Goal: Task Accomplishment & Management: Manage account settings

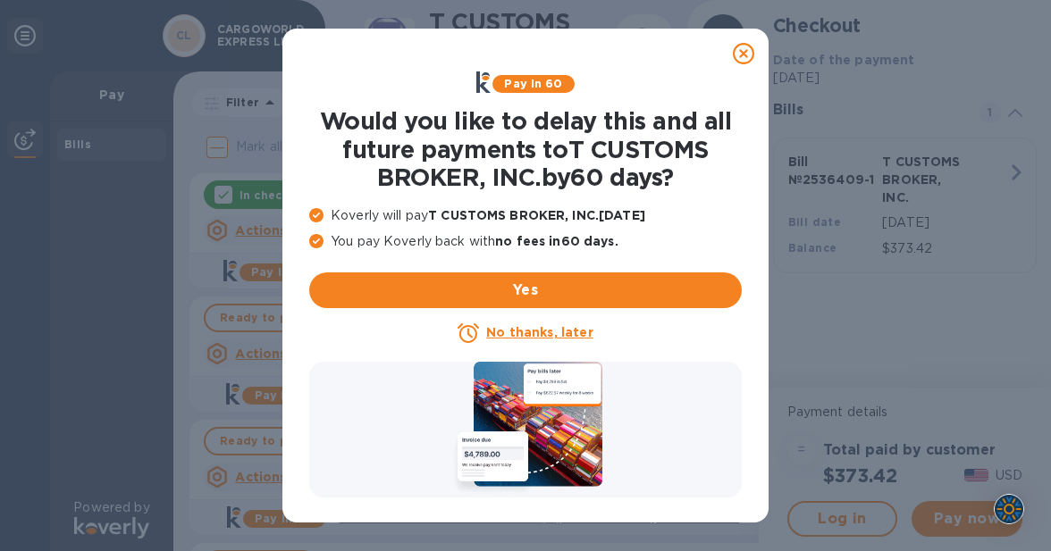
click at [741, 58] on icon at bounding box center [743, 53] width 21 height 21
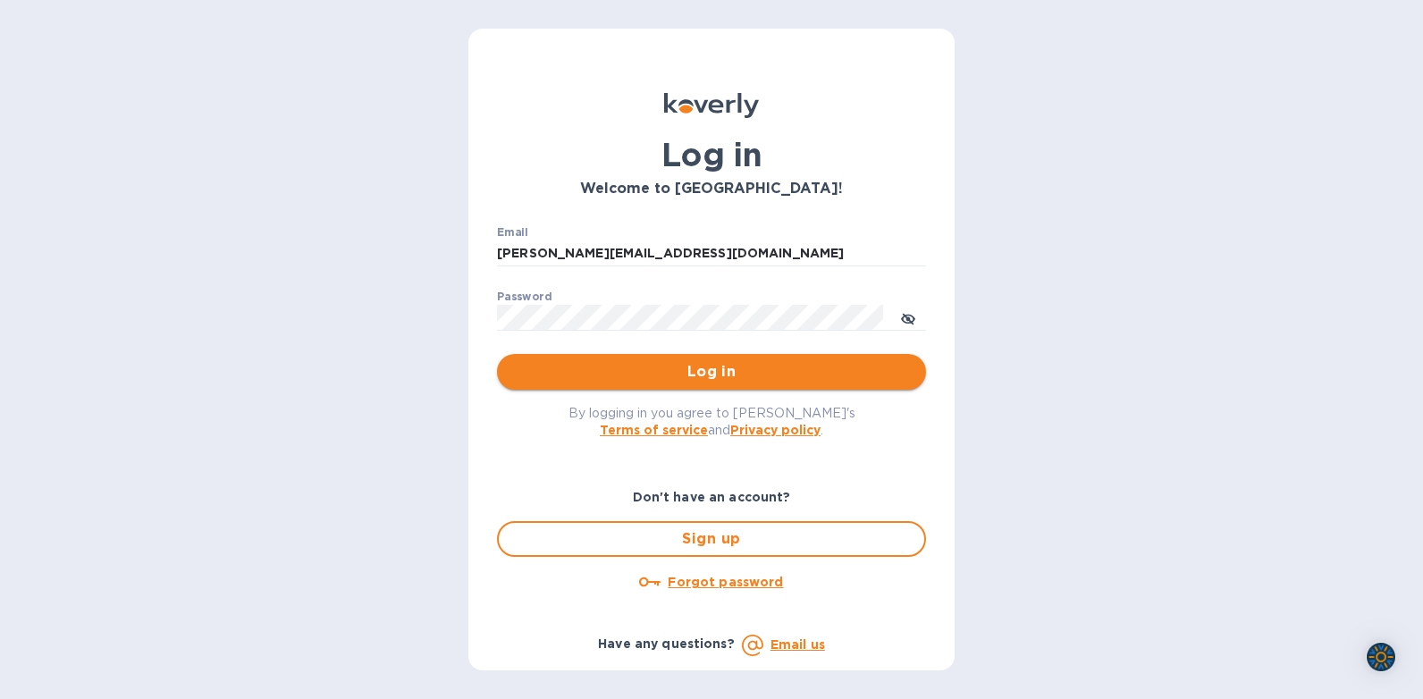
click at [720, 379] on span "Log in" at bounding box center [711, 371] width 400 height 21
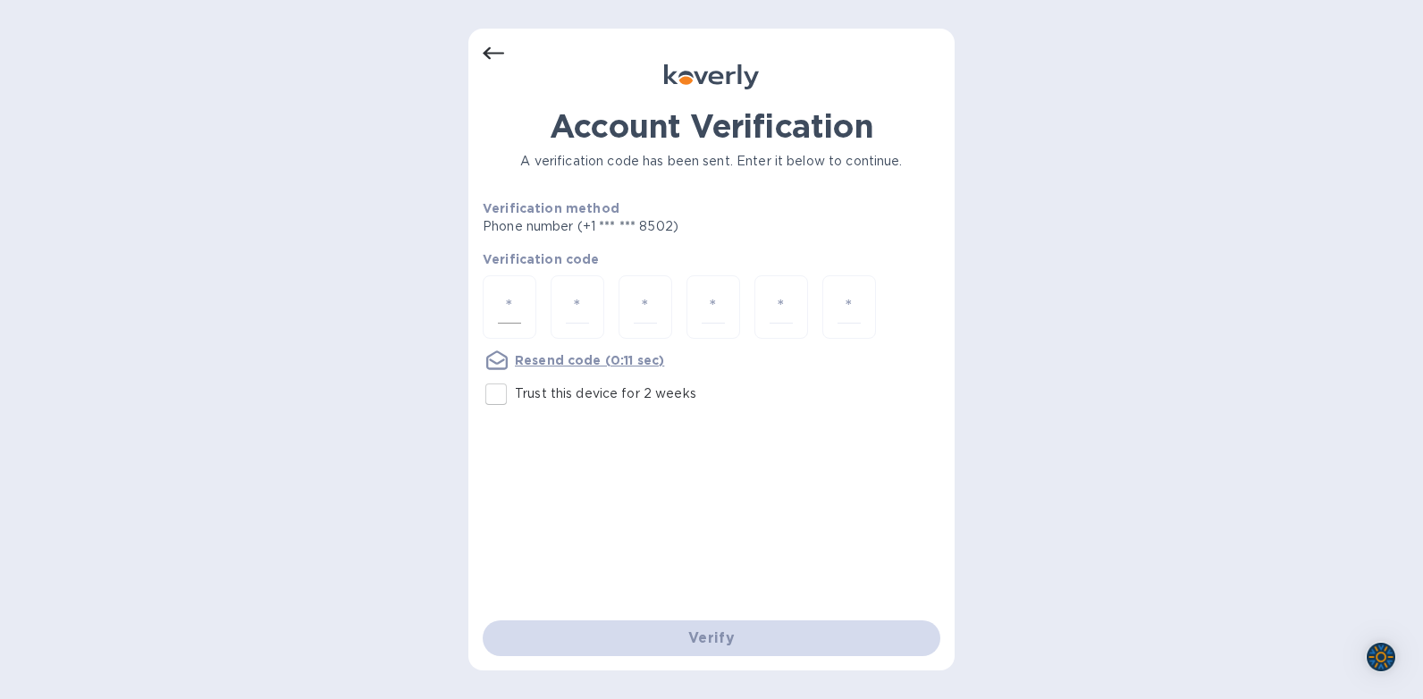
click at [508, 309] on input "number" at bounding box center [509, 306] width 23 height 33
type input "2"
type input "4"
type input "3"
type input "2"
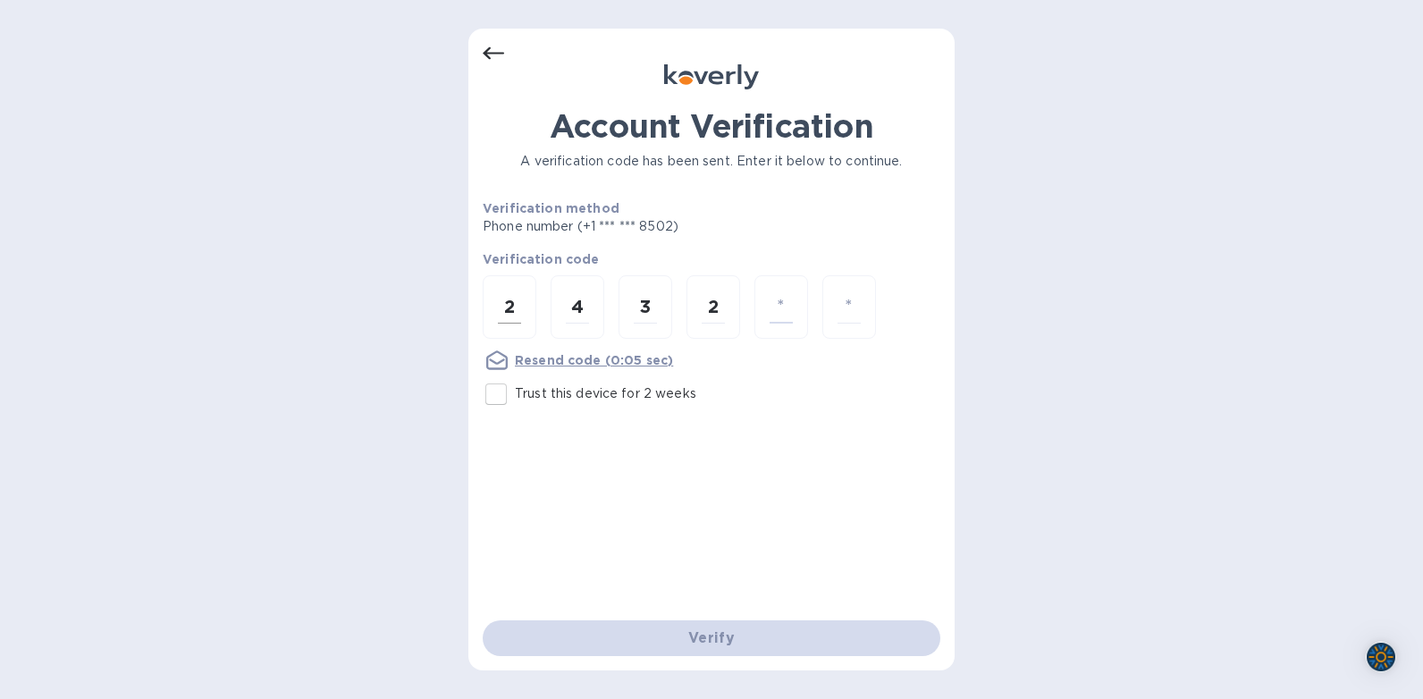
type input "0"
type input "5"
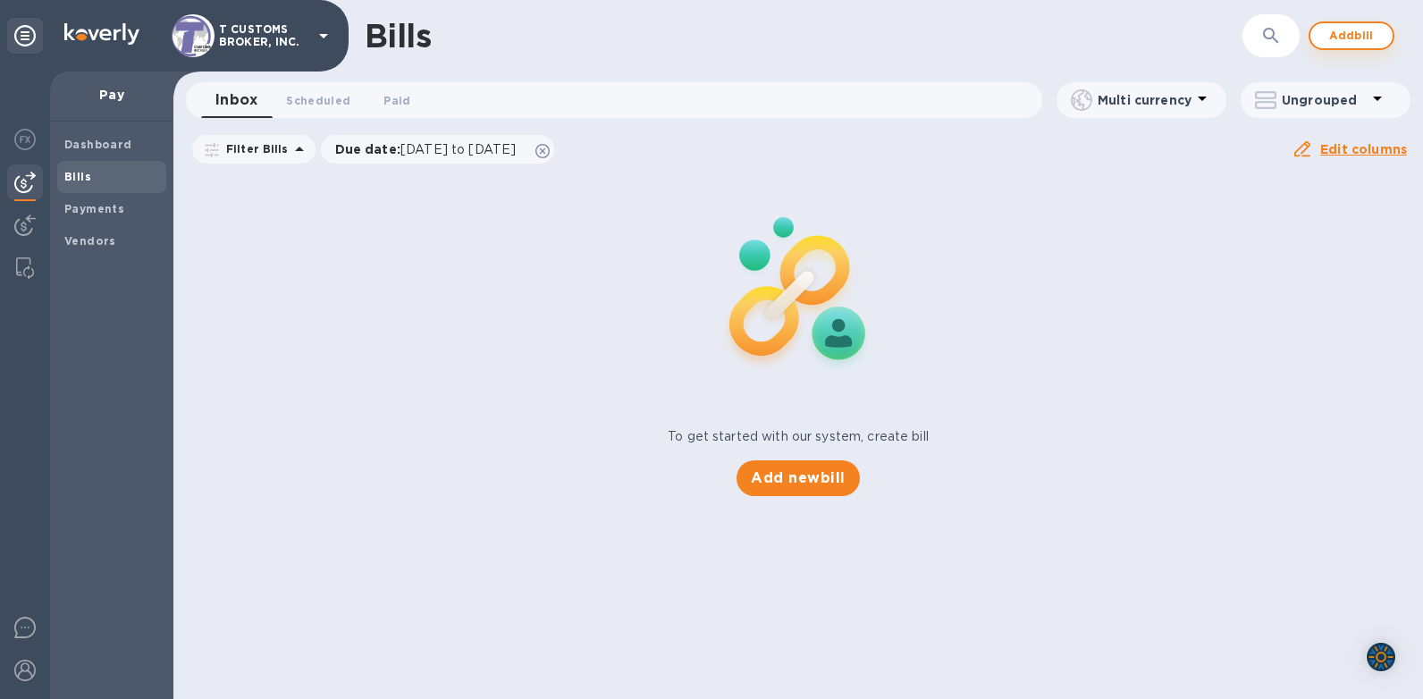
click at [1324, 39] on span "Add bill" at bounding box center [1351, 35] width 54 height 21
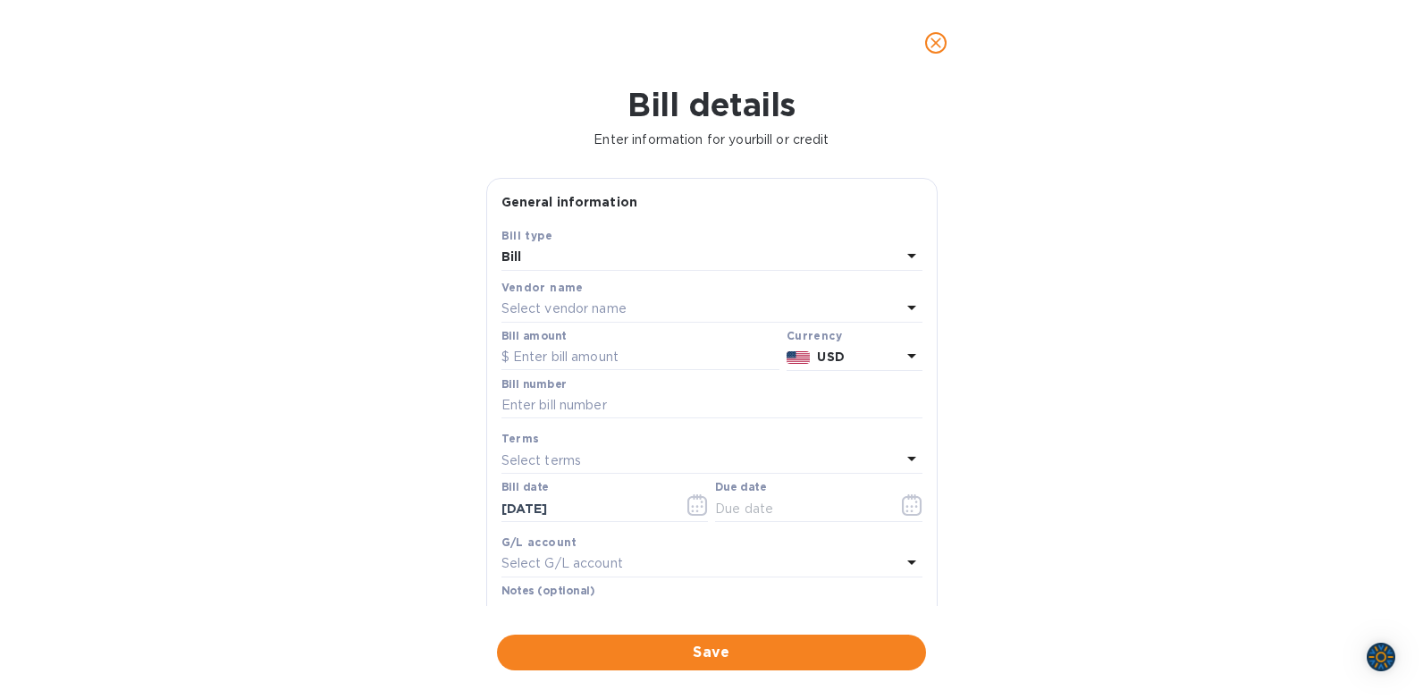
click at [536, 292] on b "Vendor name" at bounding box center [542, 287] width 82 height 13
click at [575, 303] on p "Select vendor name" at bounding box center [563, 308] width 125 height 19
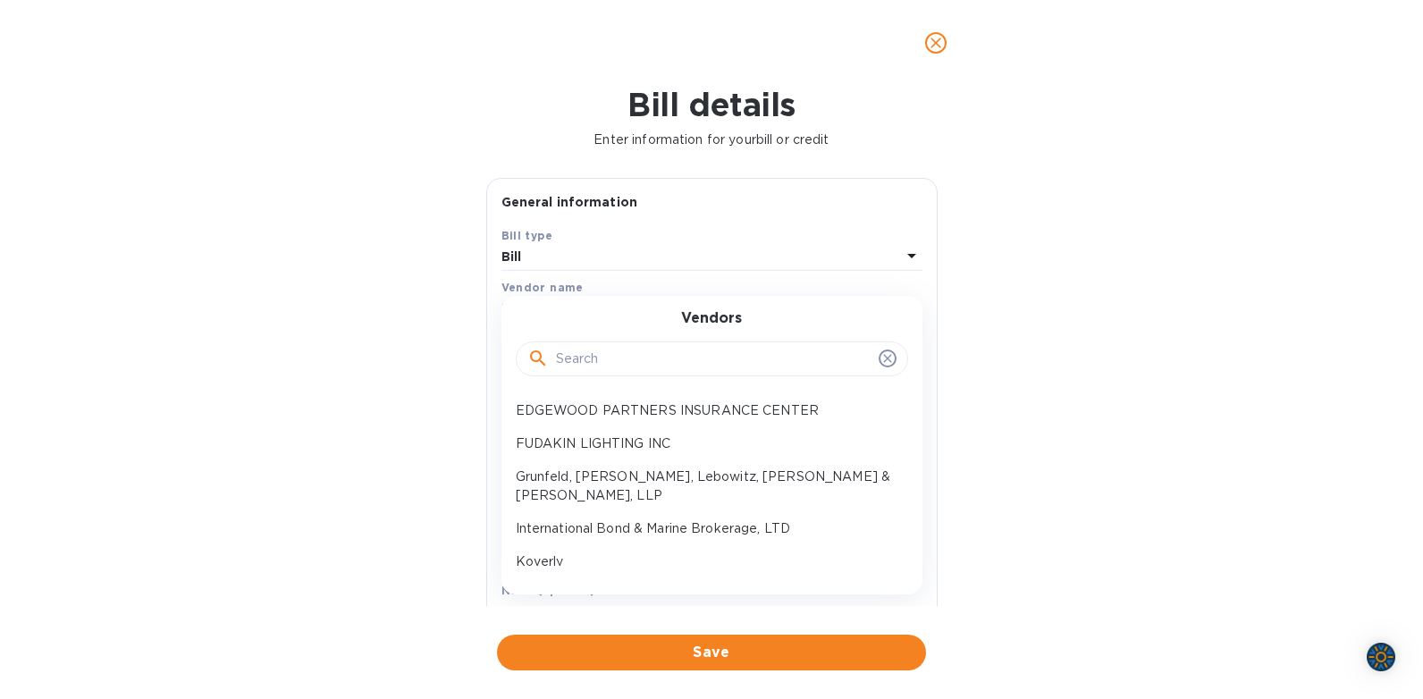
click at [569, 364] on input "text" at bounding box center [713, 359] width 315 height 27
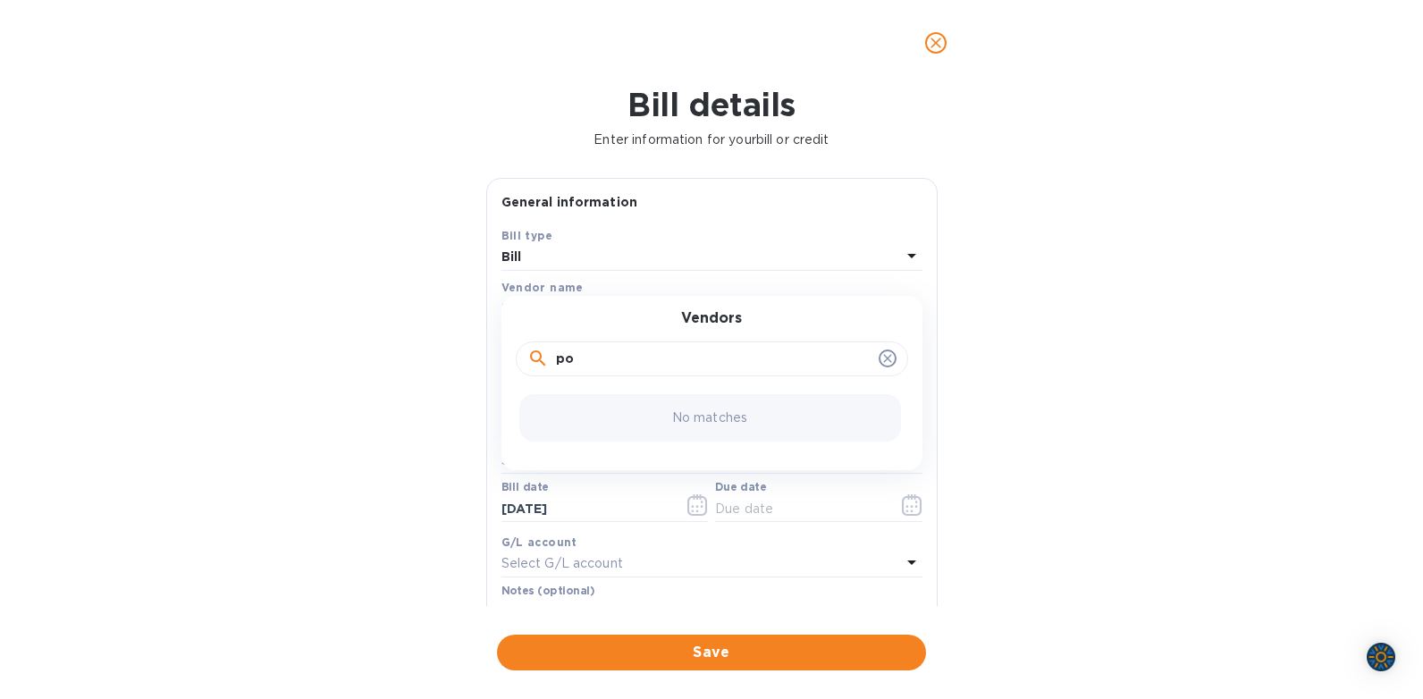
type input "p"
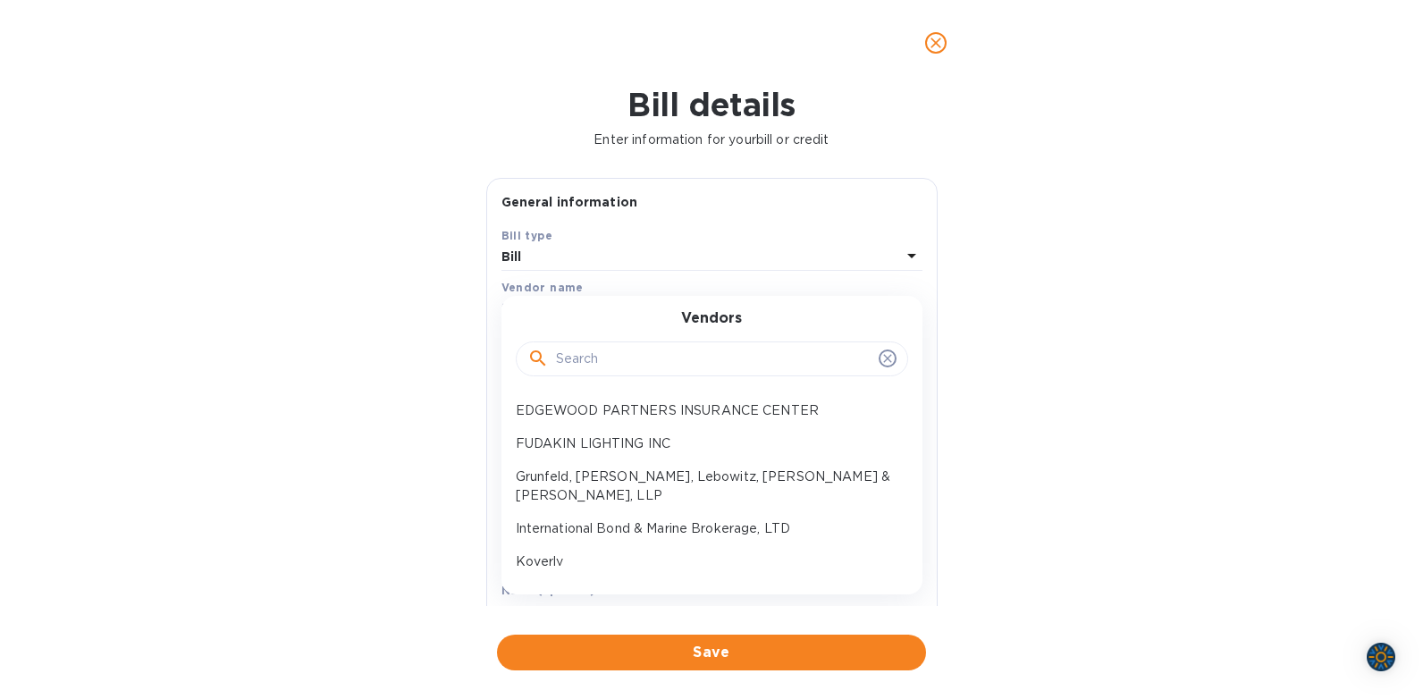
click at [928, 38] on icon "close" at bounding box center [936, 43] width 18 height 18
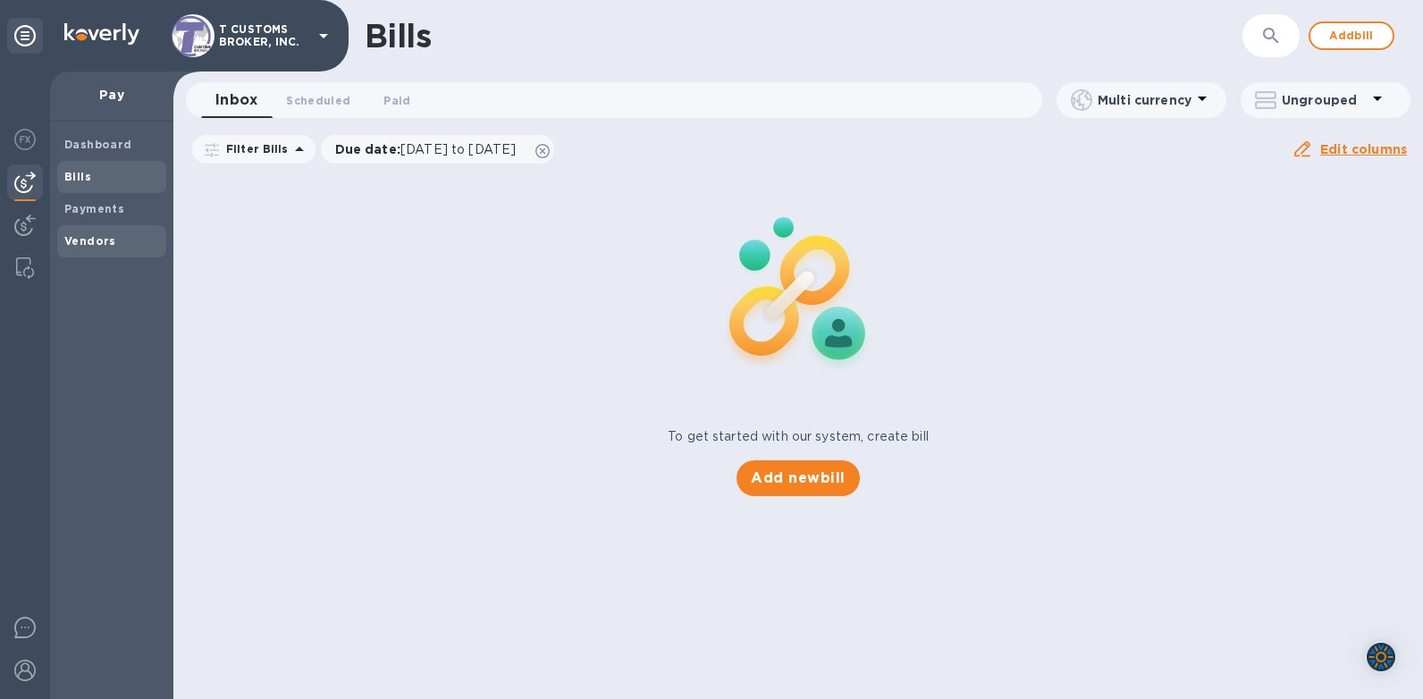
click at [86, 236] on b "Vendors" at bounding box center [90, 240] width 52 height 13
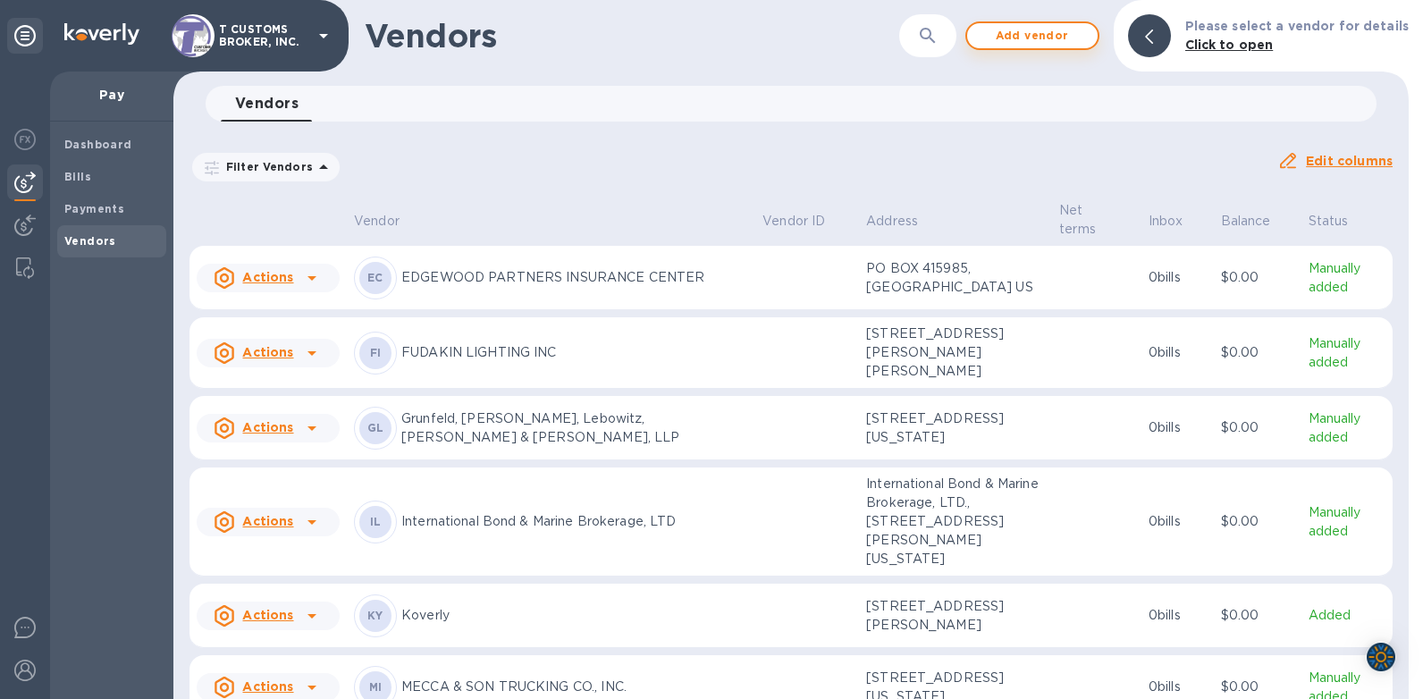
click at [1039, 38] on span "Add vendor" at bounding box center [1032, 35] width 102 height 21
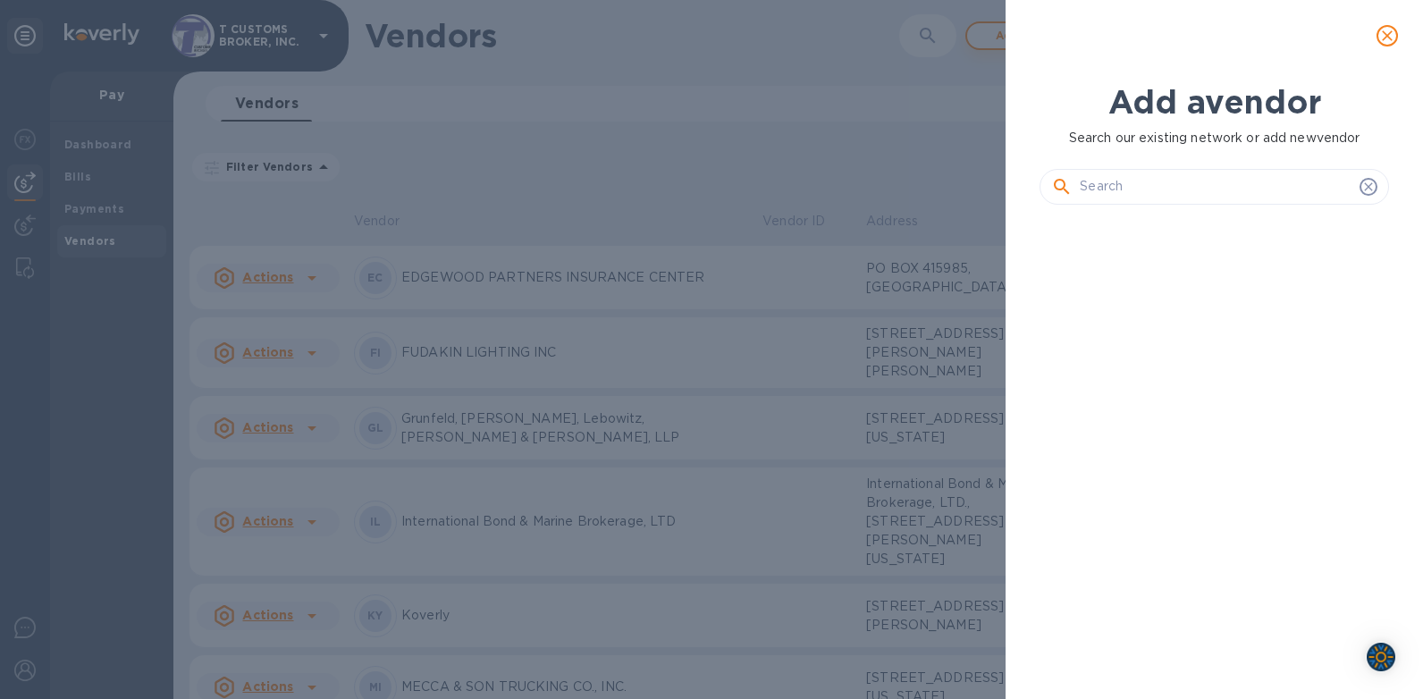
scroll to position [14, 8]
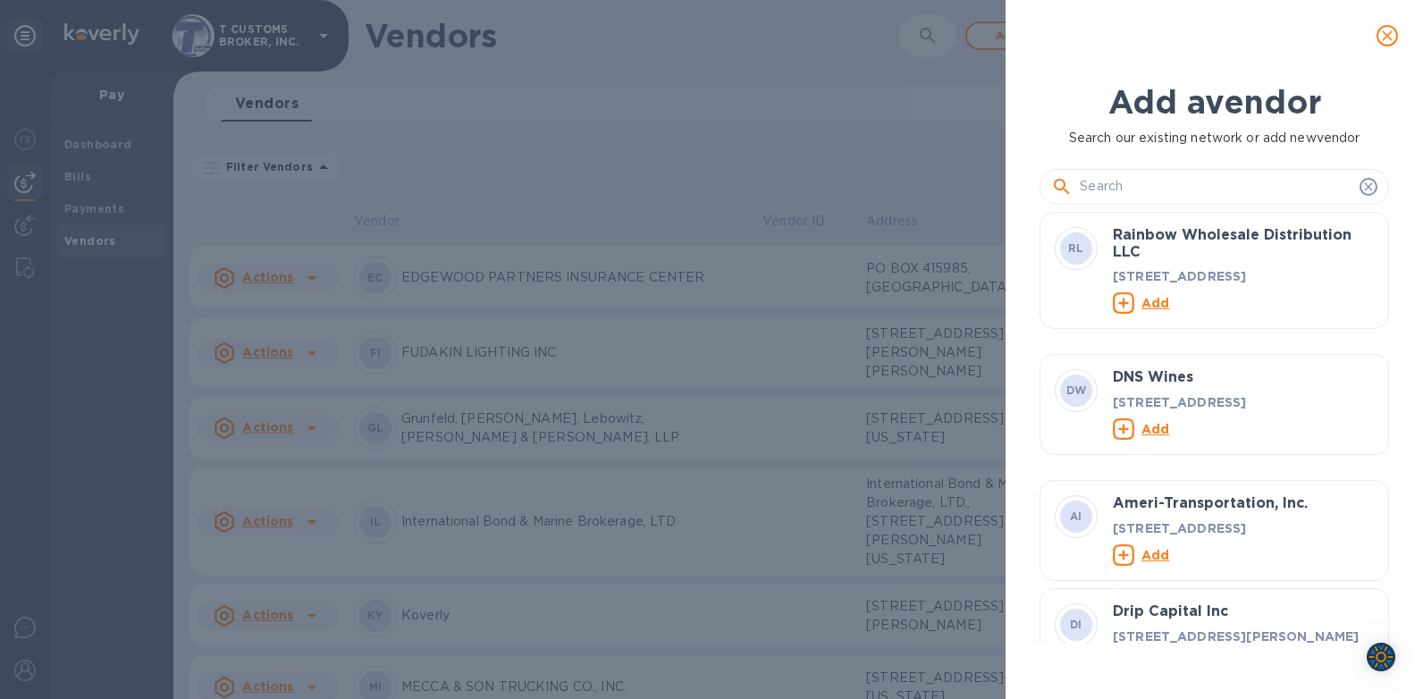
click at [1113, 188] on input "text" at bounding box center [1215, 186] width 273 height 27
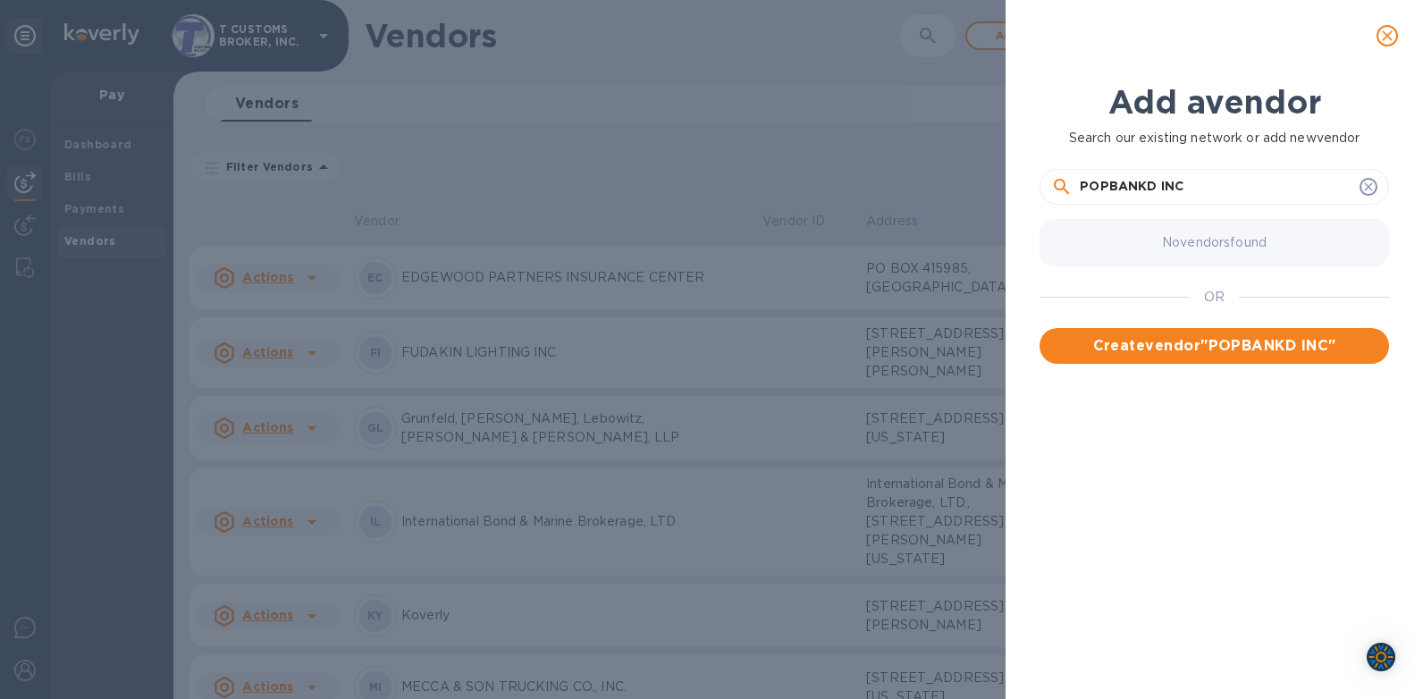
click at [1140, 173] on input "POPBANKD INC" at bounding box center [1215, 186] width 273 height 27
type input "POPBAND INC"
click at [1198, 358] on button "Create vendor " POPBAND INC "" at bounding box center [1213, 346] width 349 height 36
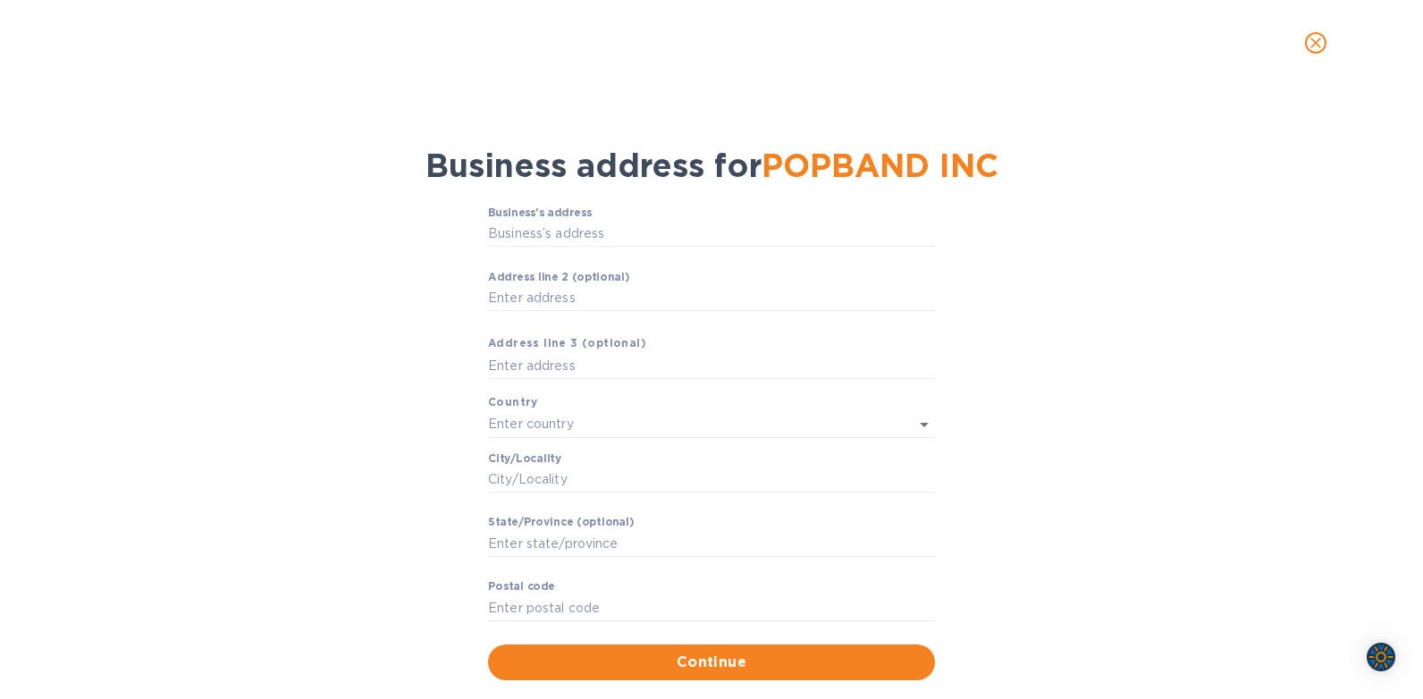
click at [546, 215] on label "Business’s аddress" at bounding box center [540, 212] width 104 height 11
click at [546, 221] on input "Business’s аddress" at bounding box center [711, 234] width 447 height 27
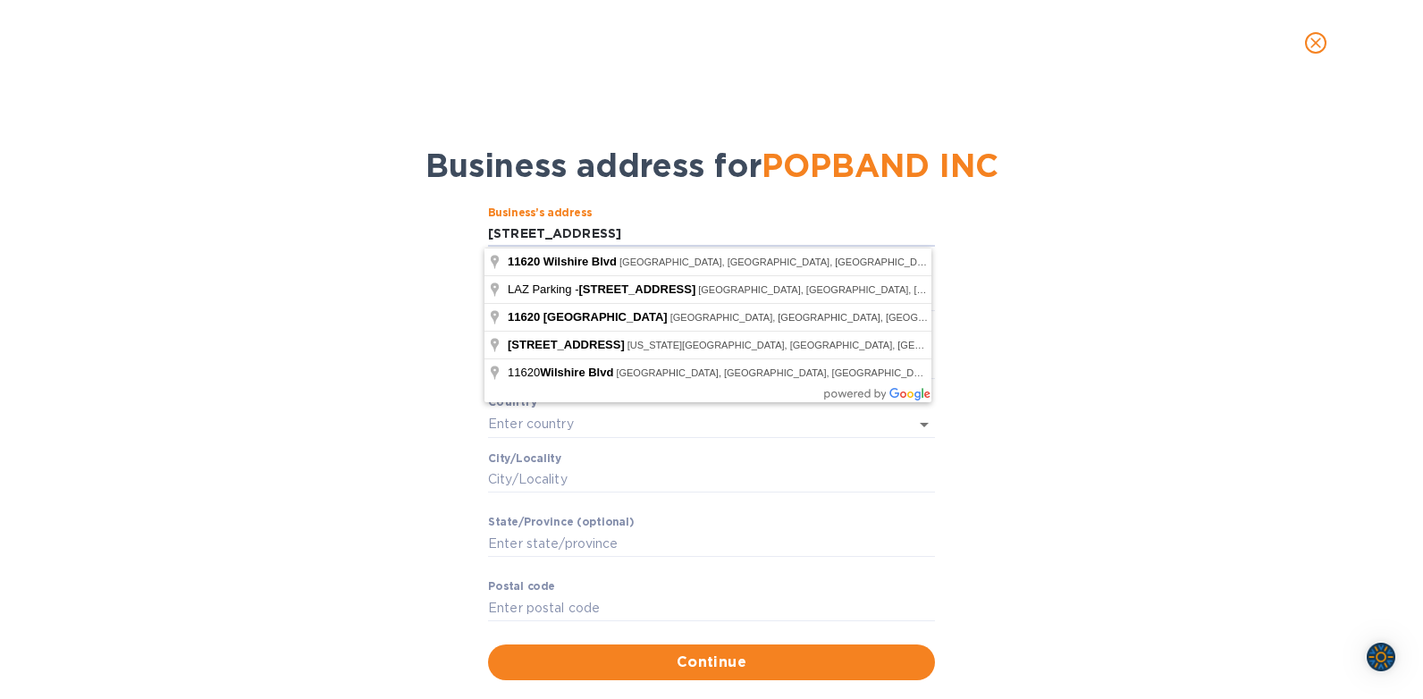
type input "[STREET_ADDRESS]"
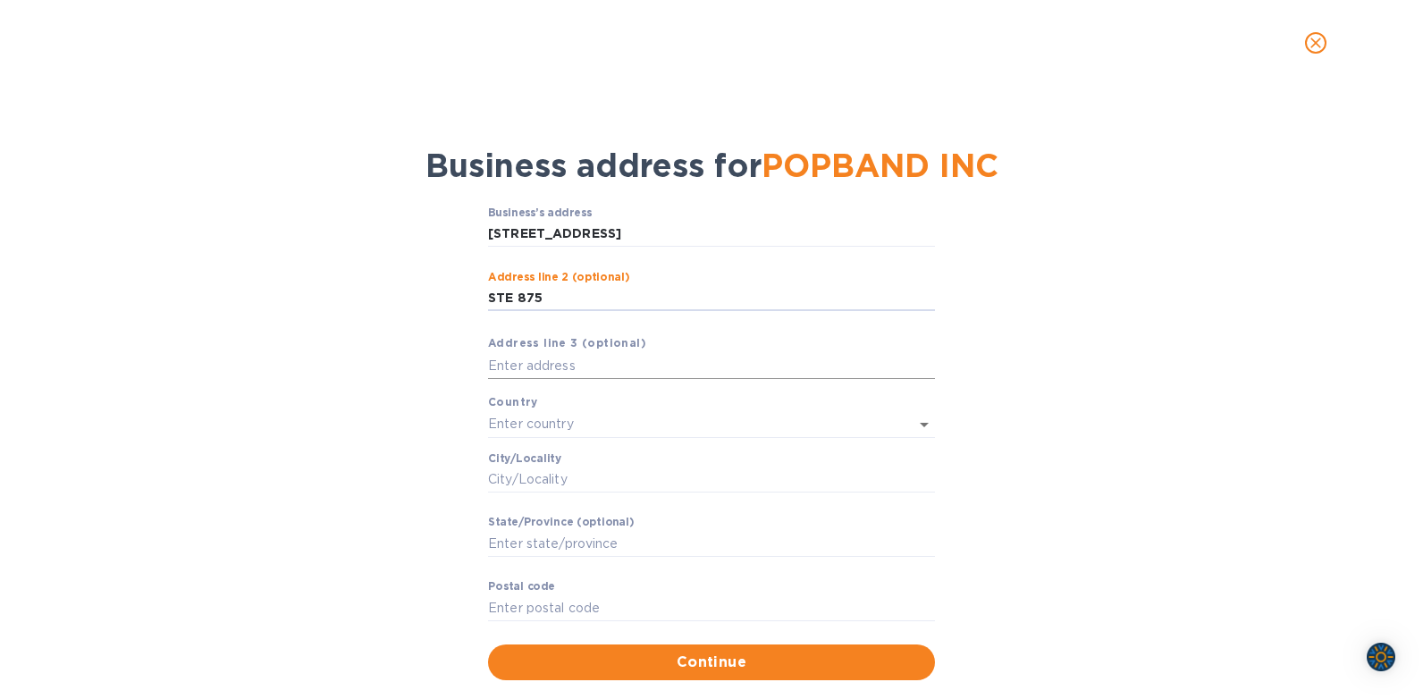
type input "STE 875"
click at [504, 362] on input "text" at bounding box center [711, 365] width 447 height 27
click at [492, 415] on input "text" at bounding box center [686, 424] width 397 height 26
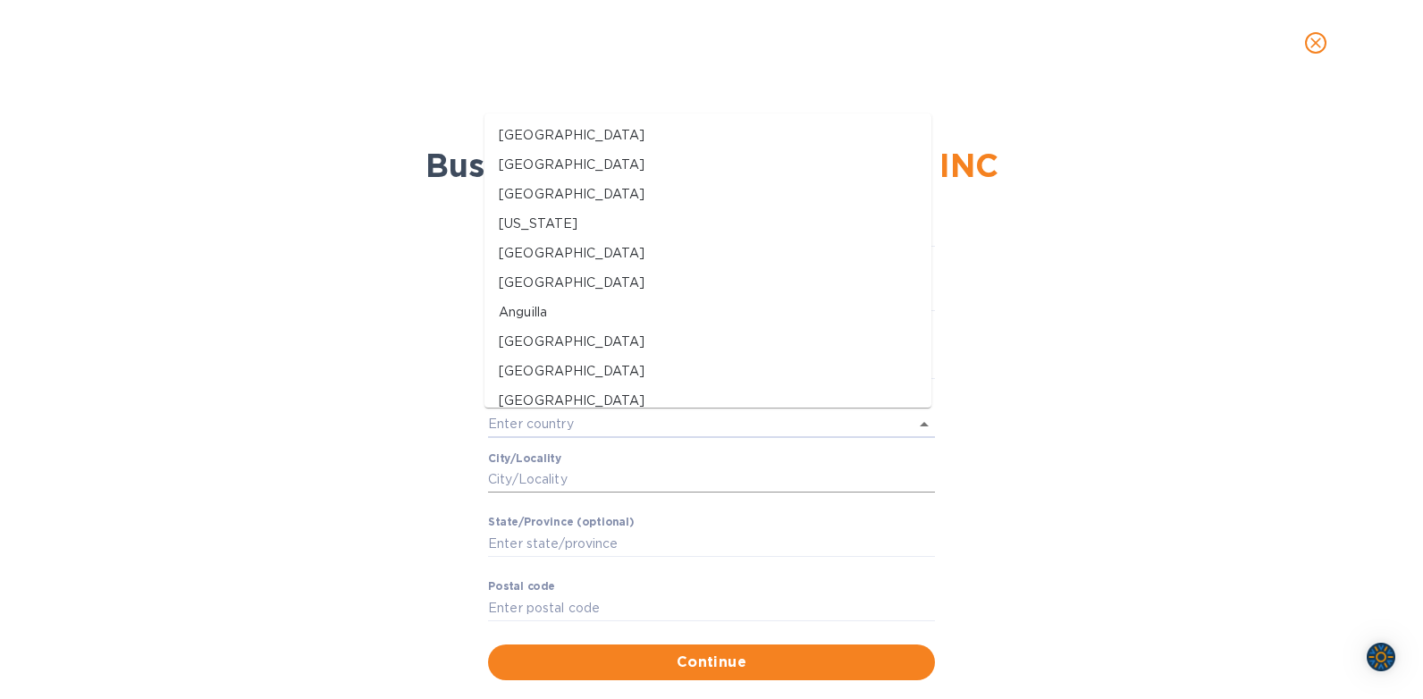
click at [513, 481] on input "Сity/Locаlity" at bounding box center [711, 479] width 447 height 27
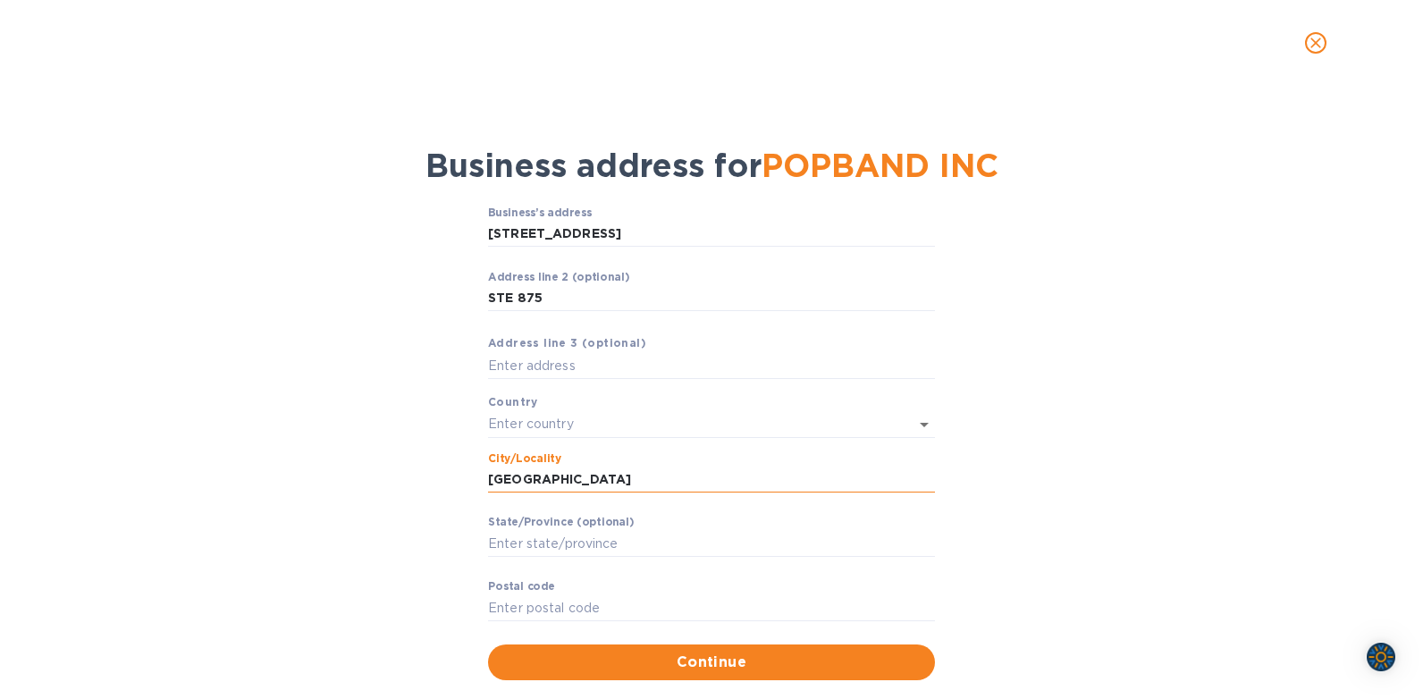
type input "[GEOGRAPHIC_DATA]"
type input "CA"
type input "90025"
click at [689, 662] on span "Continue" at bounding box center [711, 661] width 418 height 21
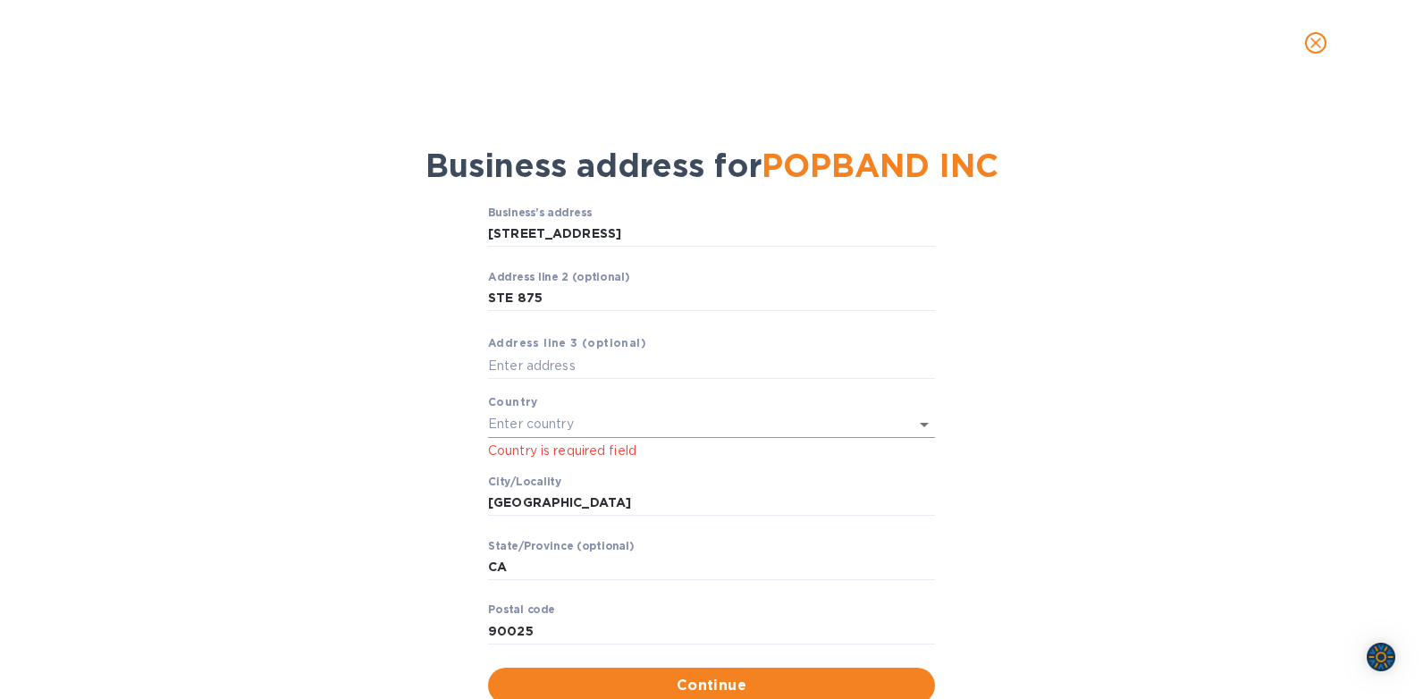
click at [497, 424] on input "text" at bounding box center [686, 424] width 397 height 26
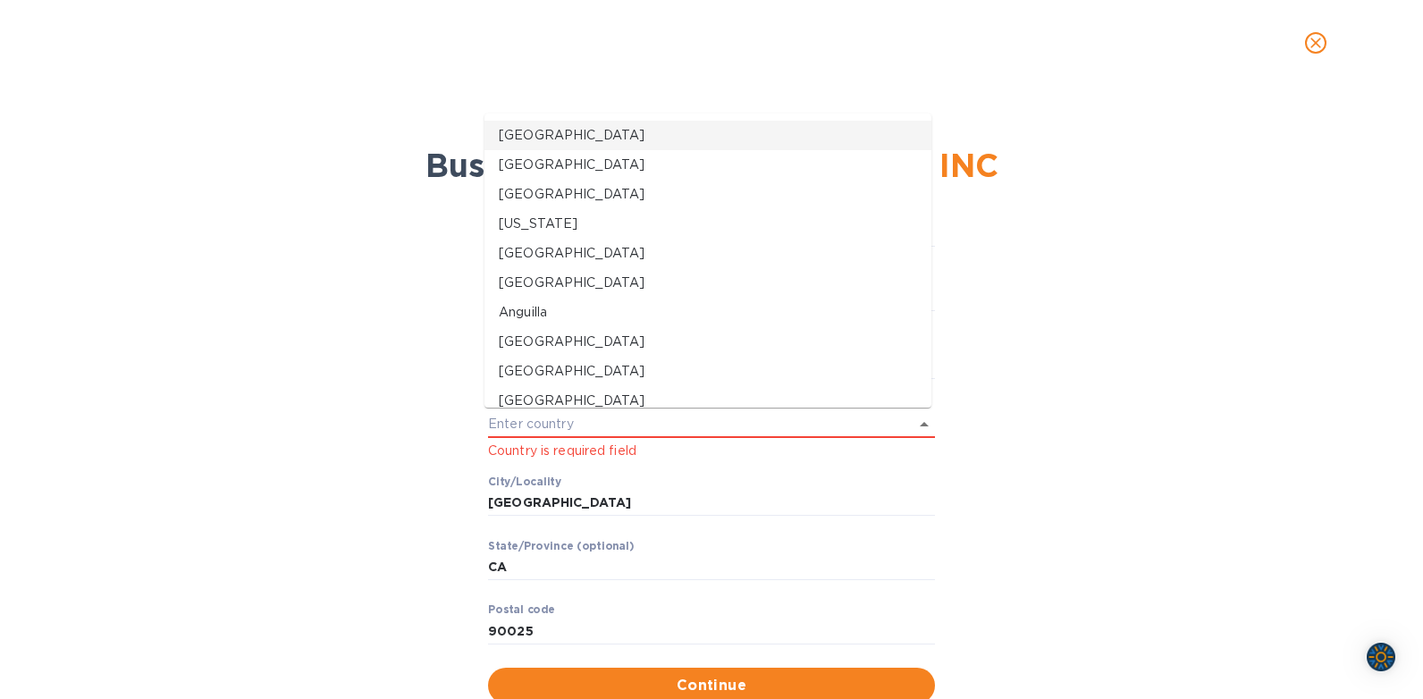
click at [520, 124] on li "[GEOGRAPHIC_DATA]" at bounding box center [707, 135] width 447 height 29
type input "[GEOGRAPHIC_DATA]"
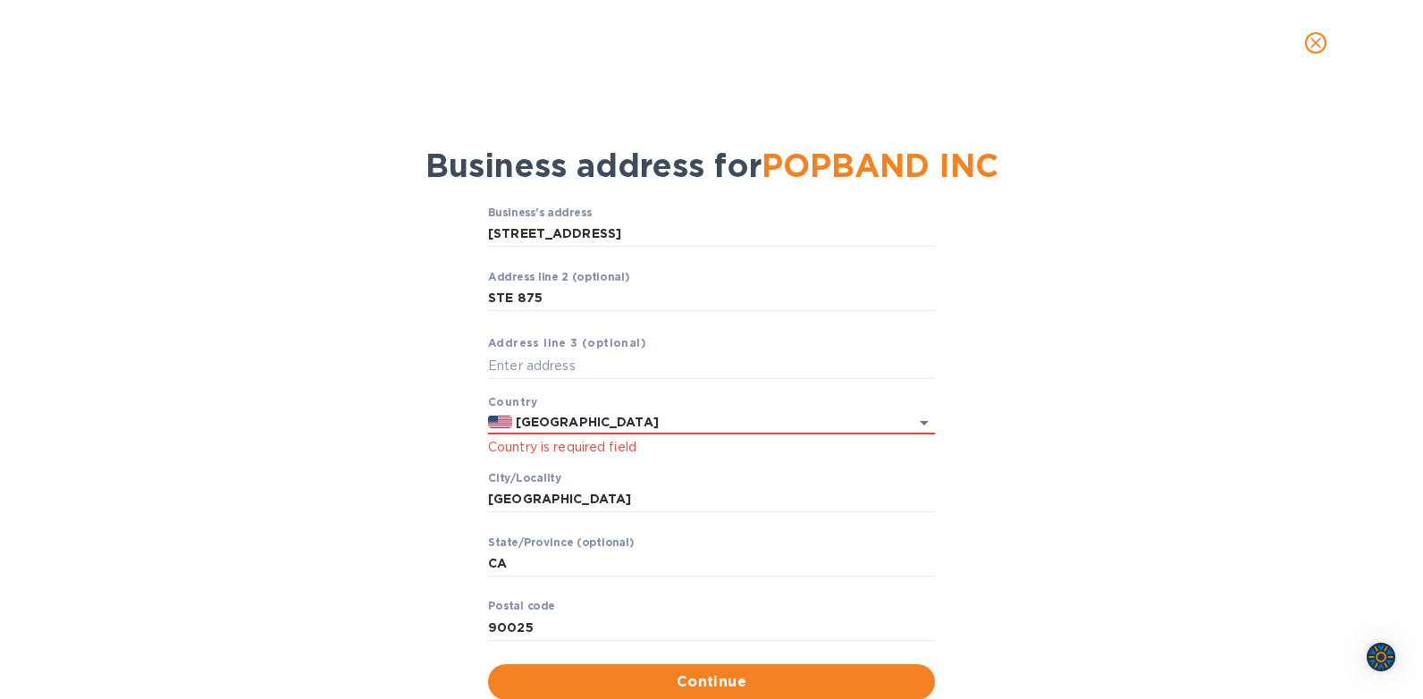
click at [1096, 516] on div "Business’s аddress [STREET_ADDRESS] ​ Аddress line 2 (optional) STE 875 ​ Аddre…" at bounding box center [711, 454] width 1376 height 516
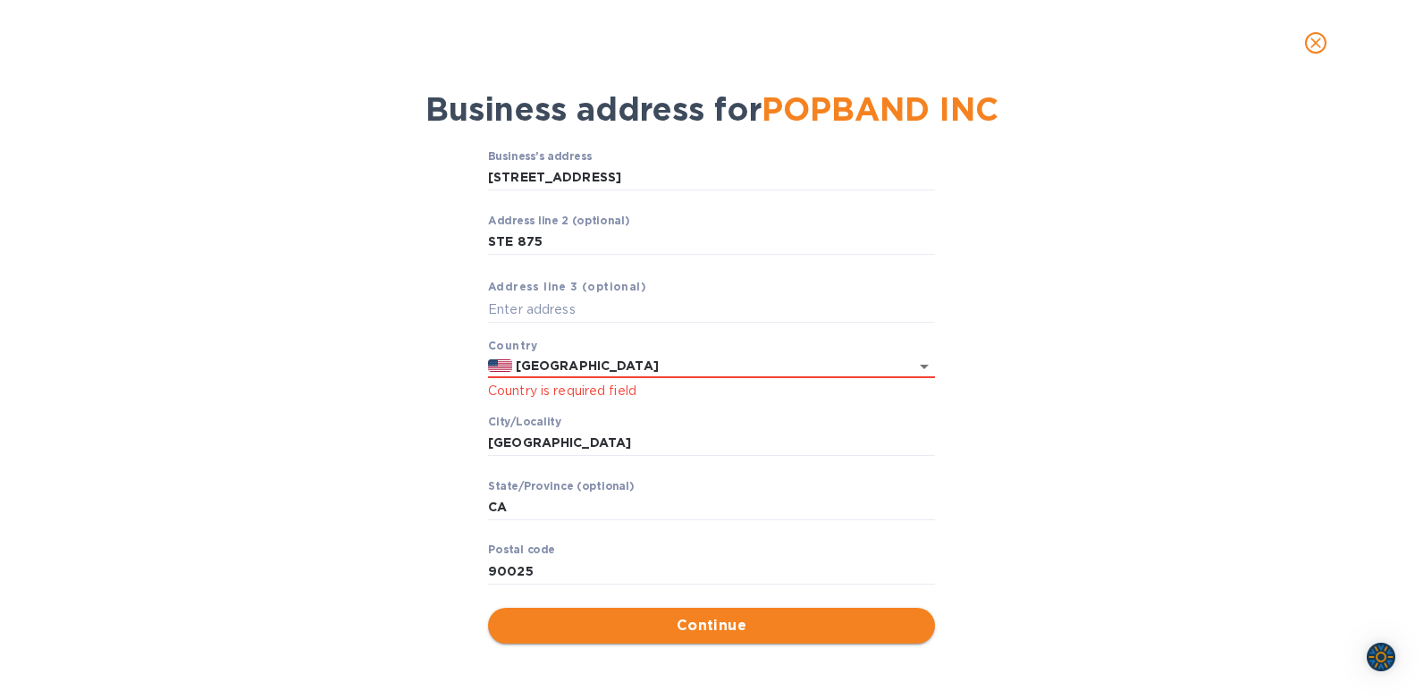
click at [709, 614] on button "Continue" at bounding box center [711, 626] width 447 height 36
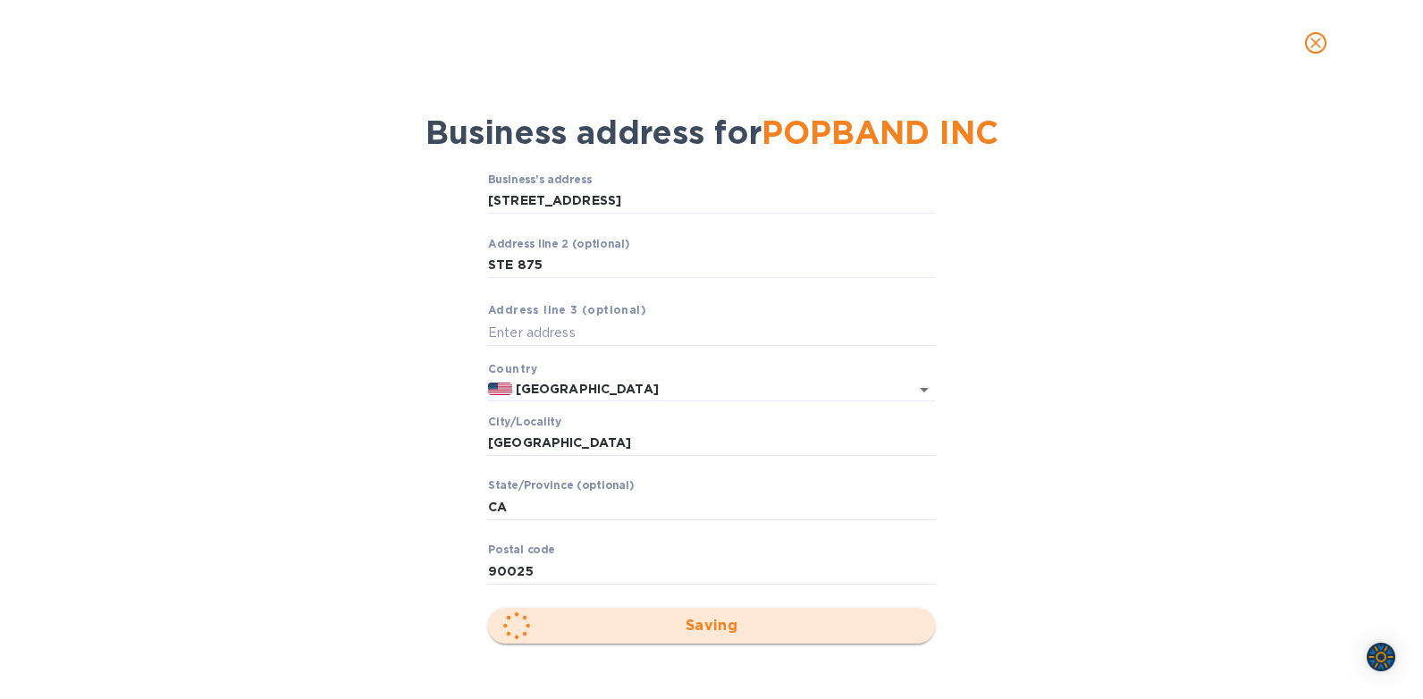
scroll to position [33, 0]
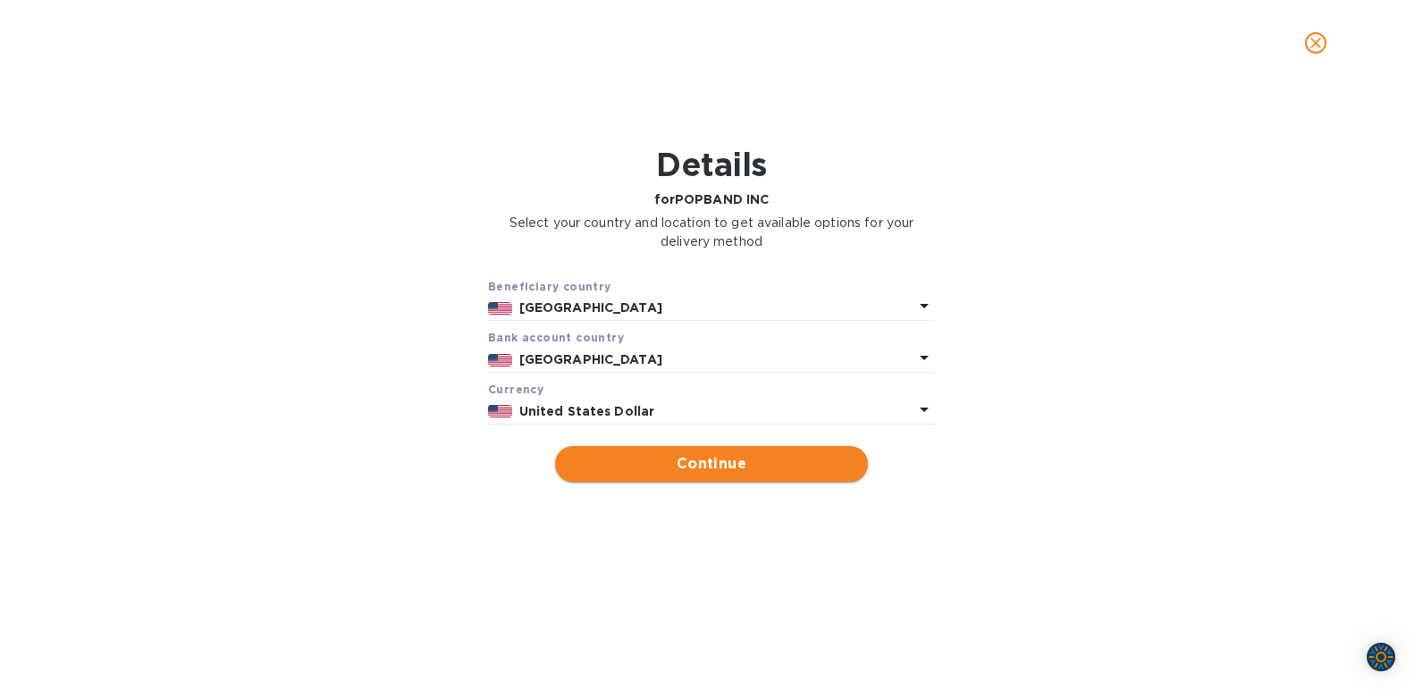
click at [693, 463] on span "Continue" at bounding box center [711, 463] width 284 height 21
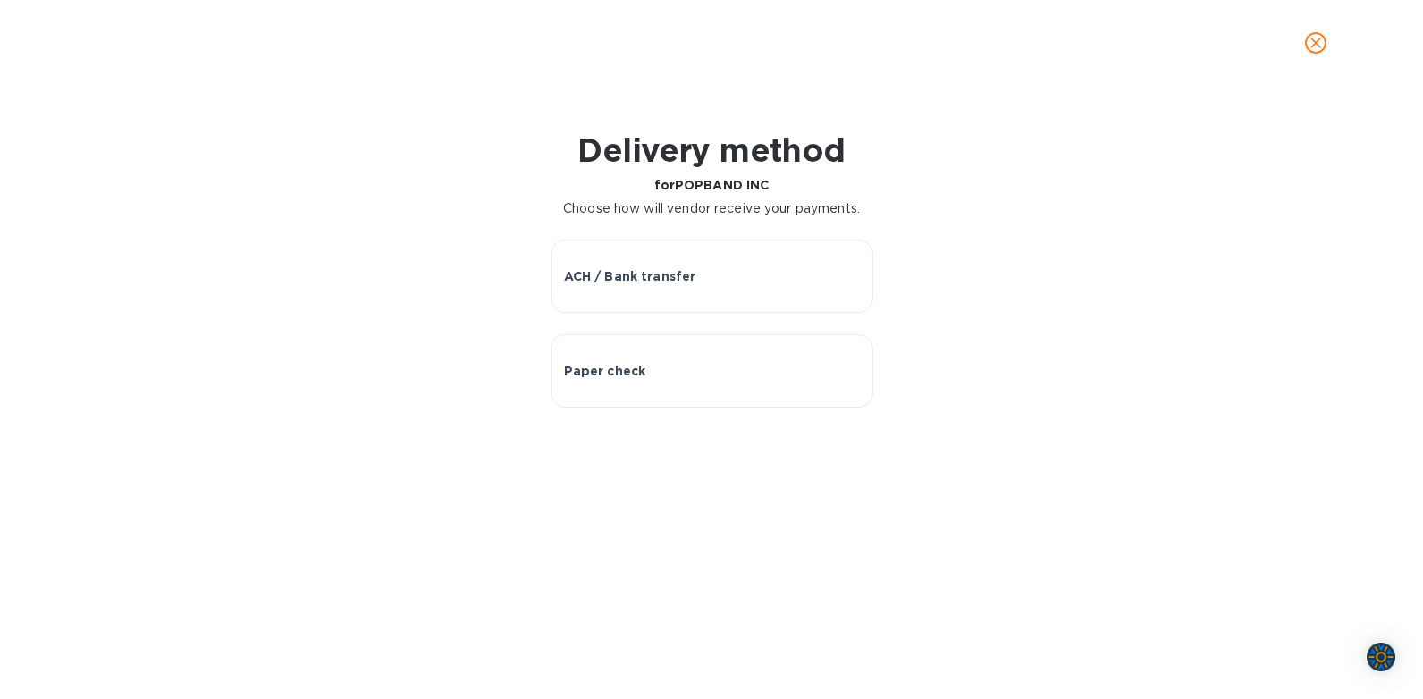
click at [911, 424] on div "Delivery method for POPBAND INC Choose how will vendor receive your payments. A…" at bounding box center [711, 392] width 1423 height 613
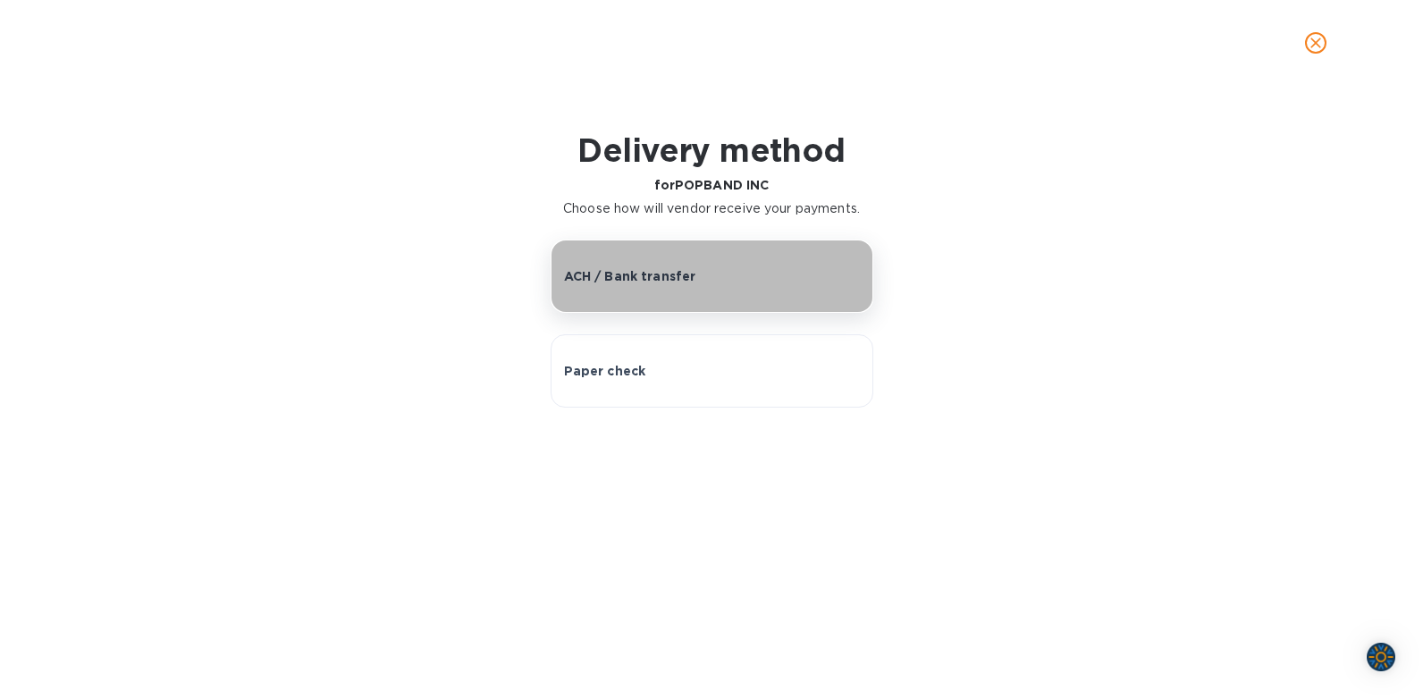
click at [655, 255] on button "ACH / Bank transfer" at bounding box center [711, 275] width 323 height 73
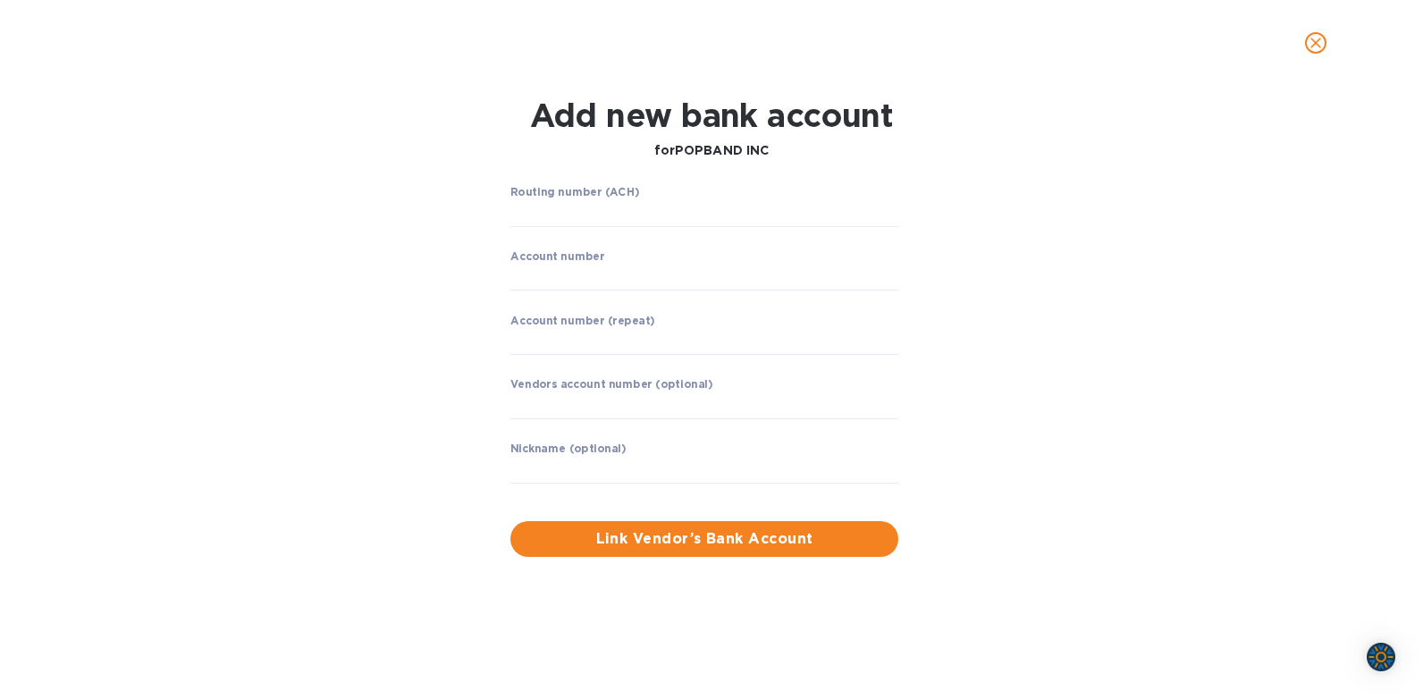
click at [1314, 46] on icon "close" at bounding box center [1315, 43] width 18 height 18
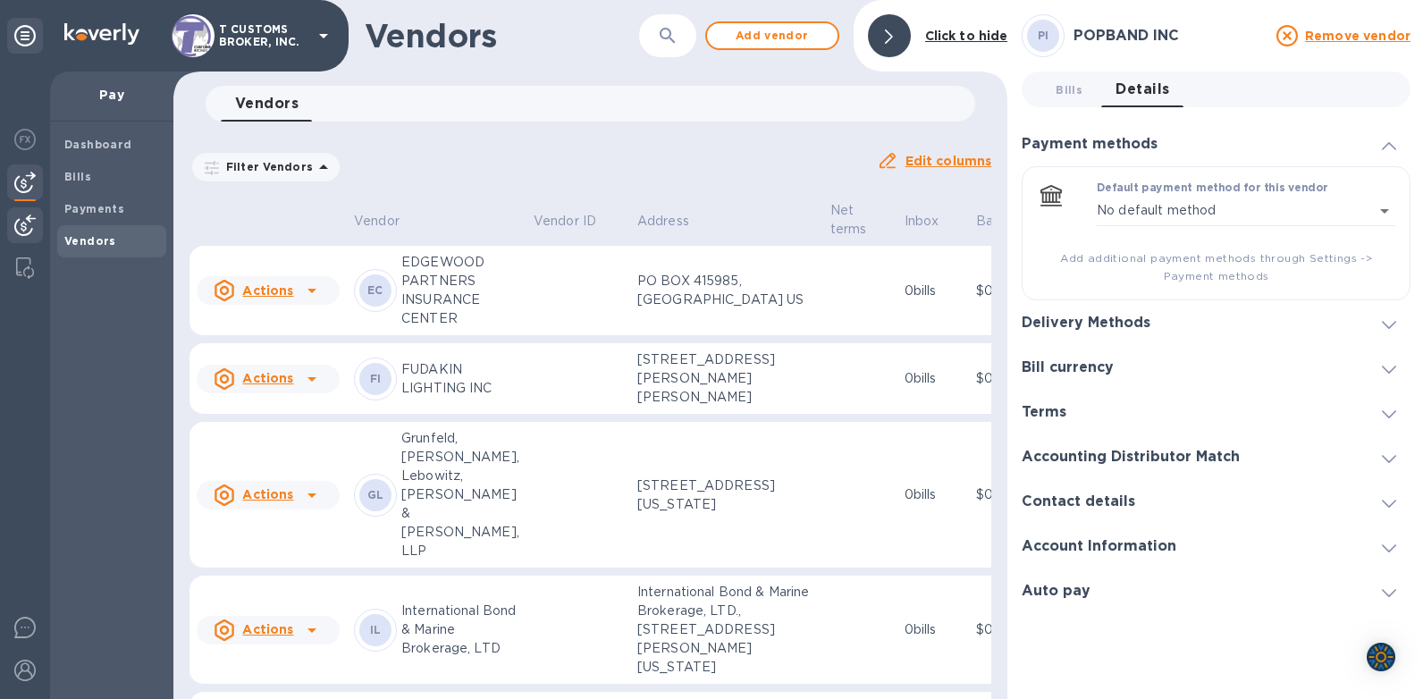
click at [23, 229] on img at bounding box center [24, 224] width 21 height 21
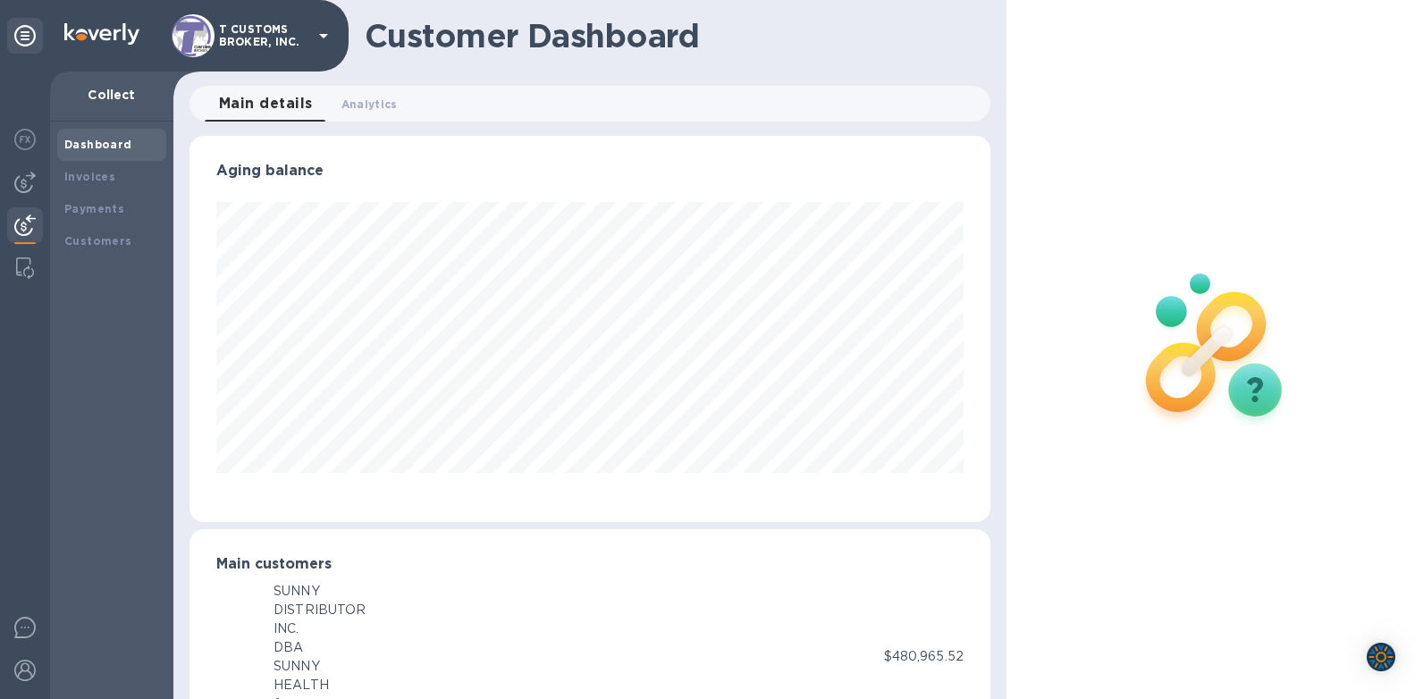
scroll to position [893174, 892766]
click at [105, 180] on b "Invoices" at bounding box center [89, 176] width 51 height 13
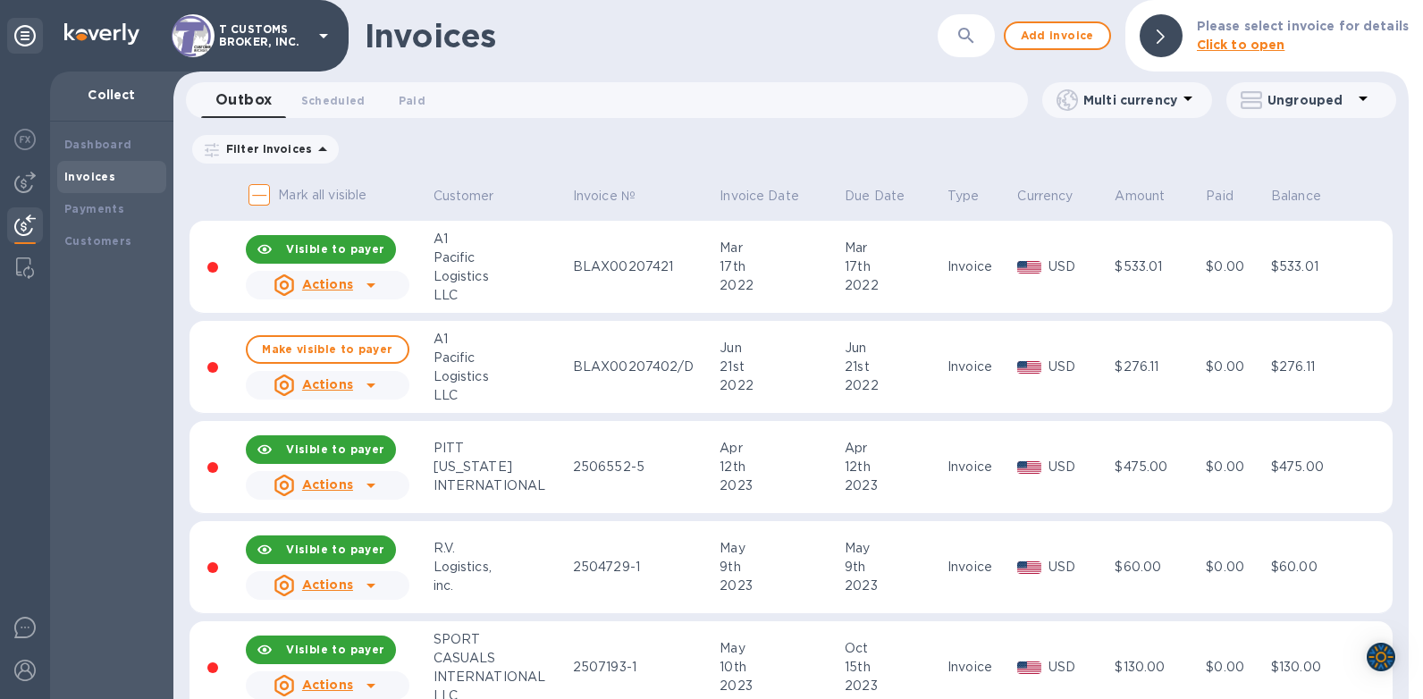
click at [1329, 35] on p "Please select invoice for details" at bounding box center [1302, 26] width 212 height 19
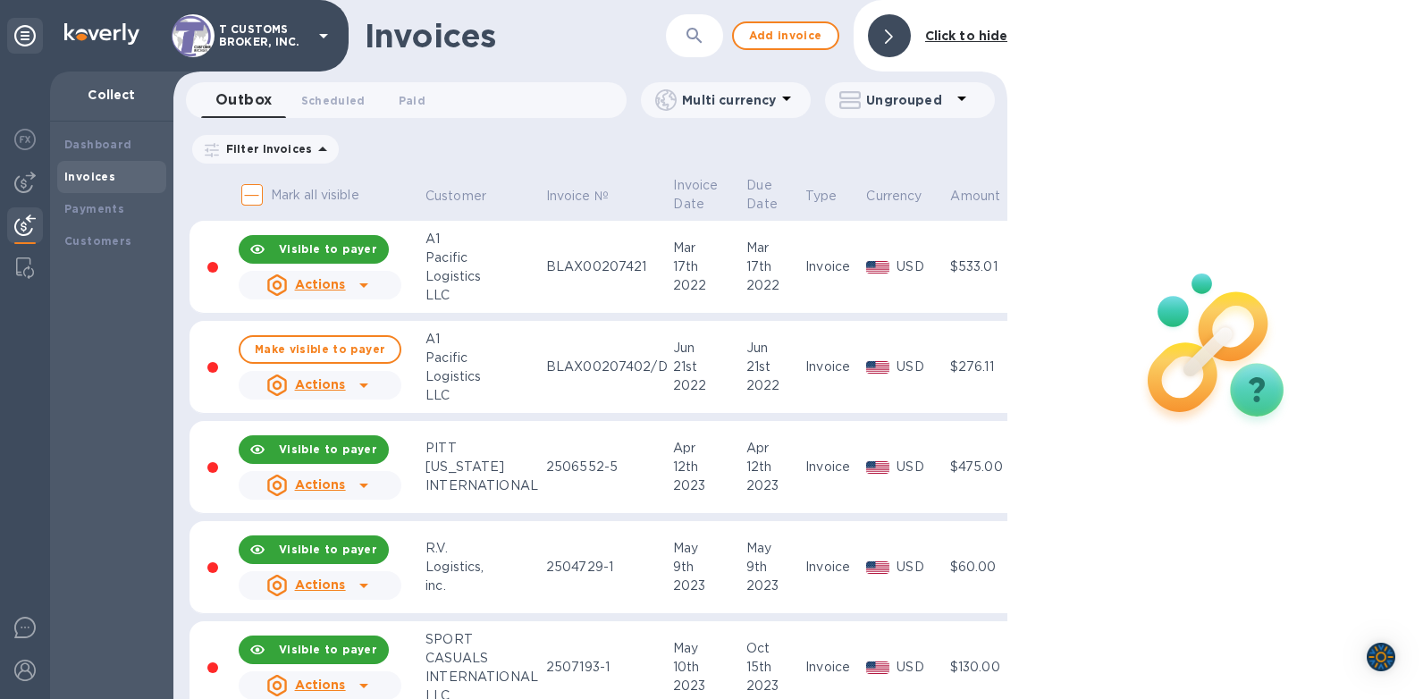
click at [611, 88] on div "Outbox 0 Scheduled 0 Paid 0" at bounding box center [413, 100] width 425 height 36
click at [1031, 39] on div at bounding box center [1215, 349] width 417 height 699
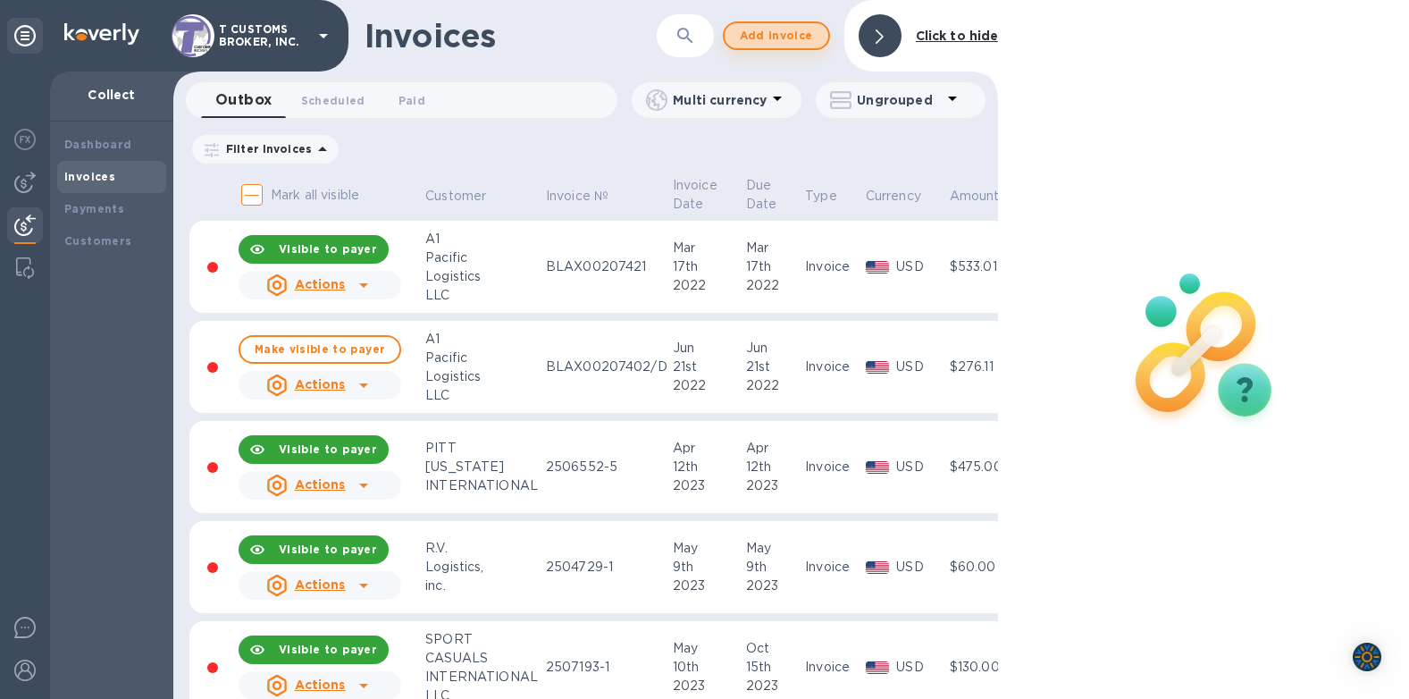
click at [748, 38] on span "Add invoice" at bounding box center [776, 35] width 75 height 21
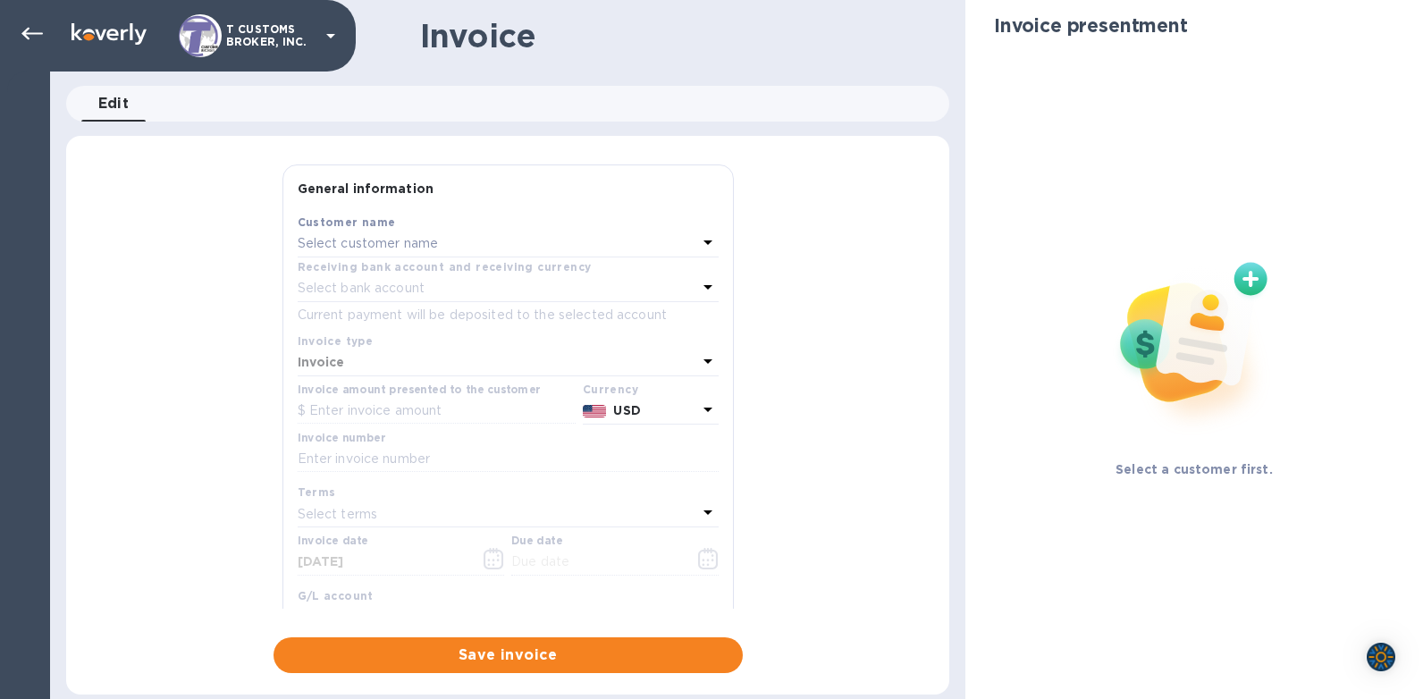
click at [331, 260] on b "Receiving bank account and receiving currency" at bounding box center [445, 266] width 294 height 13
click at [331, 245] on p "Select customer name" at bounding box center [368, 243] width 141 height 19
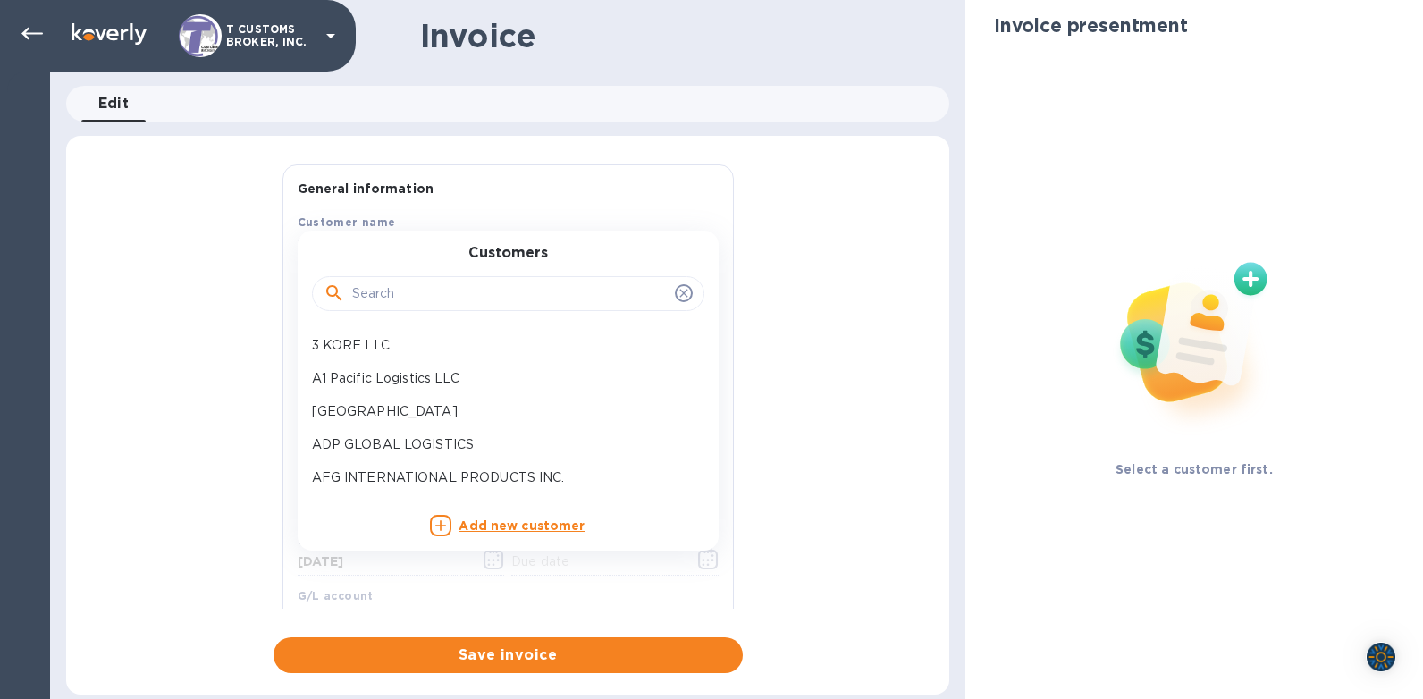
click at [353, 293] on input "text" at bounding box center [509, 294] width 315 height 27
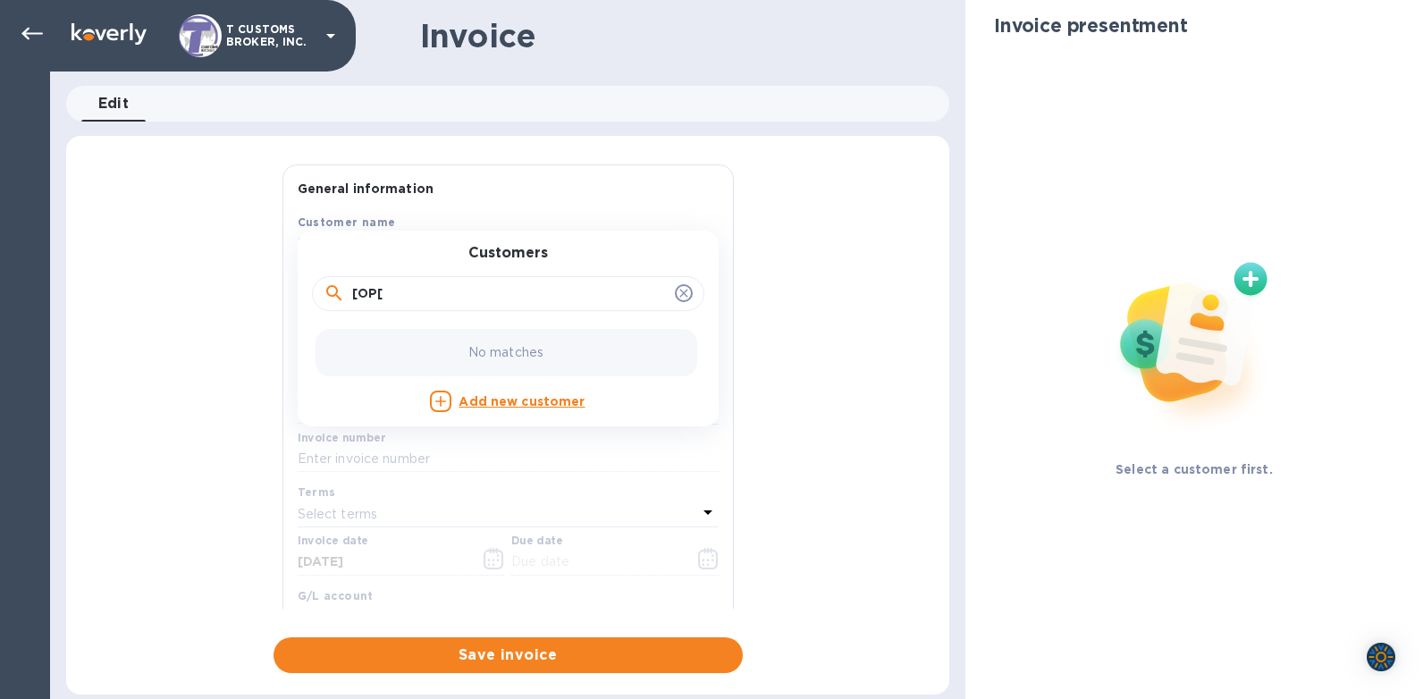
drag, startPoint x: 389, startPoint y: 296, endPoint x: 277, endPoint y: 298, distance: 111.7
click at [277, 298] on div "General information Save Customer name Select customer name Customers [OP[ No m…" at bounding box center [507, 386] width 469 height 444
type input "POPBAND"
click at [441, 357] on div "No matches" at bounding box center [506, 352] width 382 height 47
click at [499, 406] on b "Add new customer" at bounding box center [521, 401] width 126 height 14
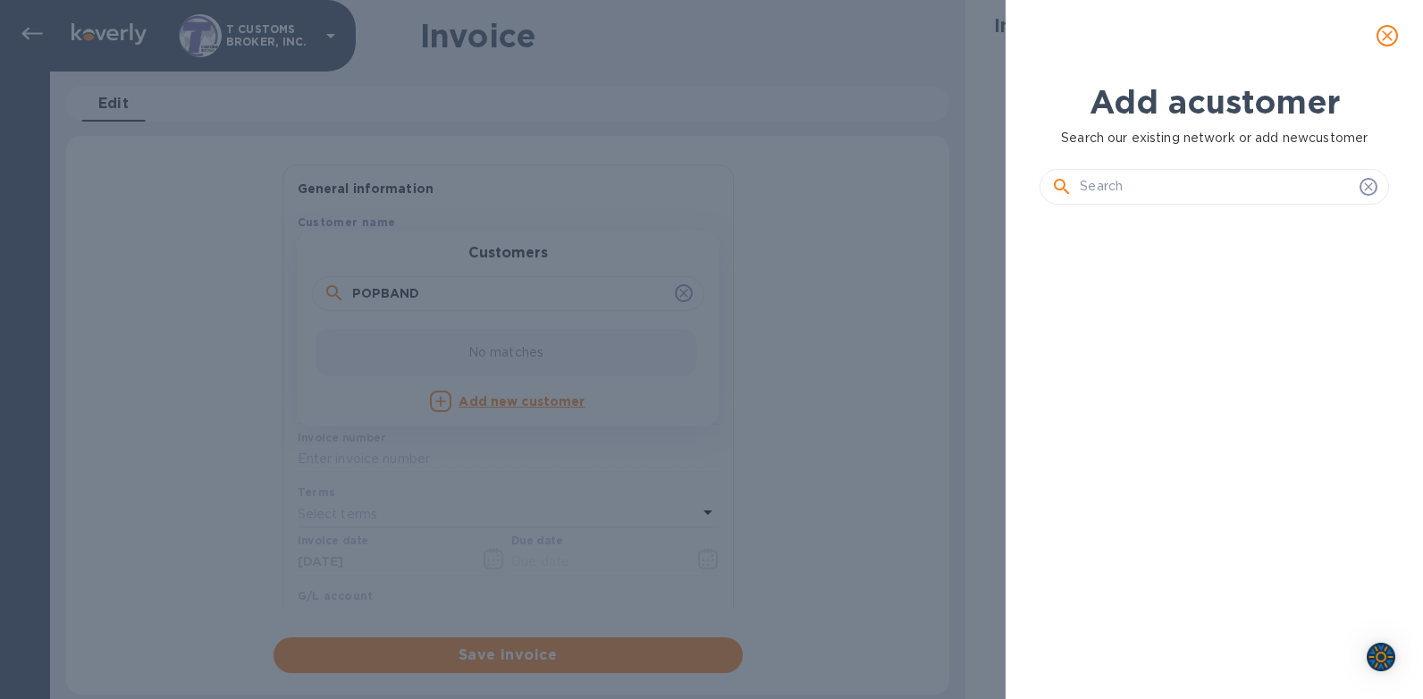
scroll to position [419, 356]
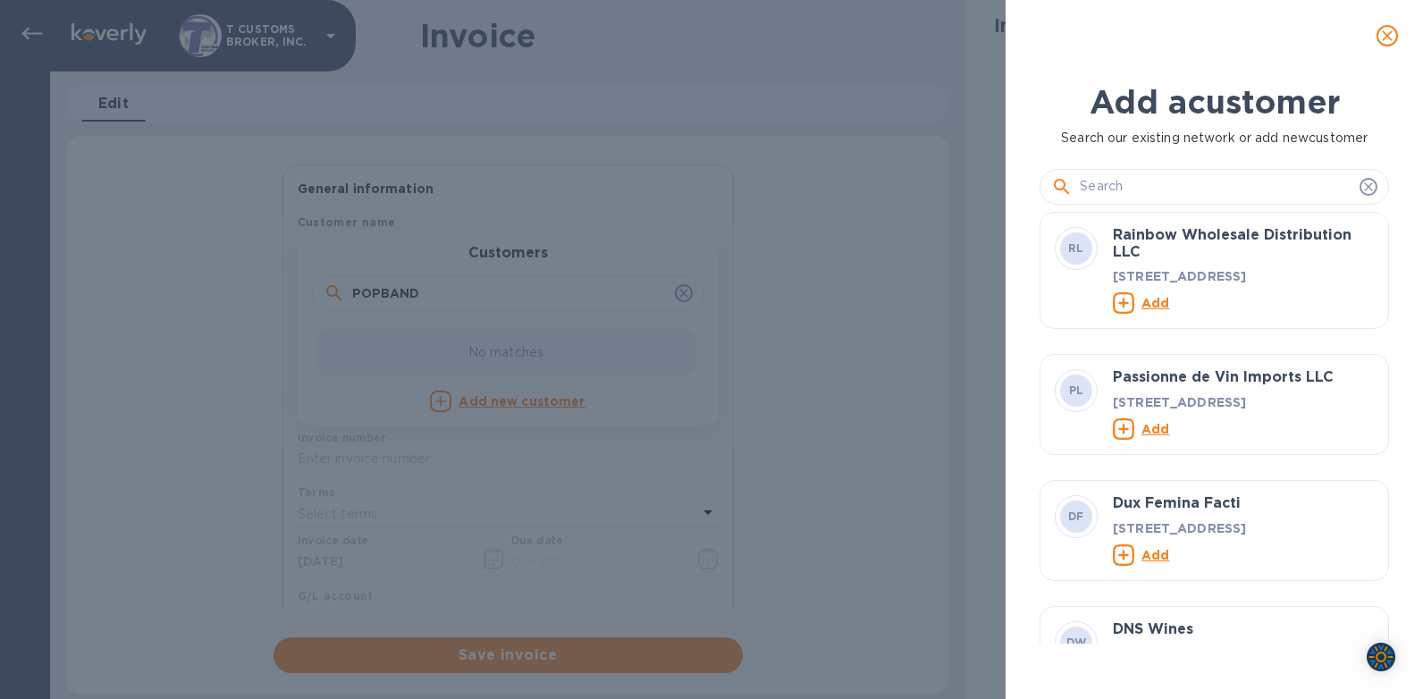
click at [1117, 187] on input "text" at bounding box center [1215, 186] width 273 height 27
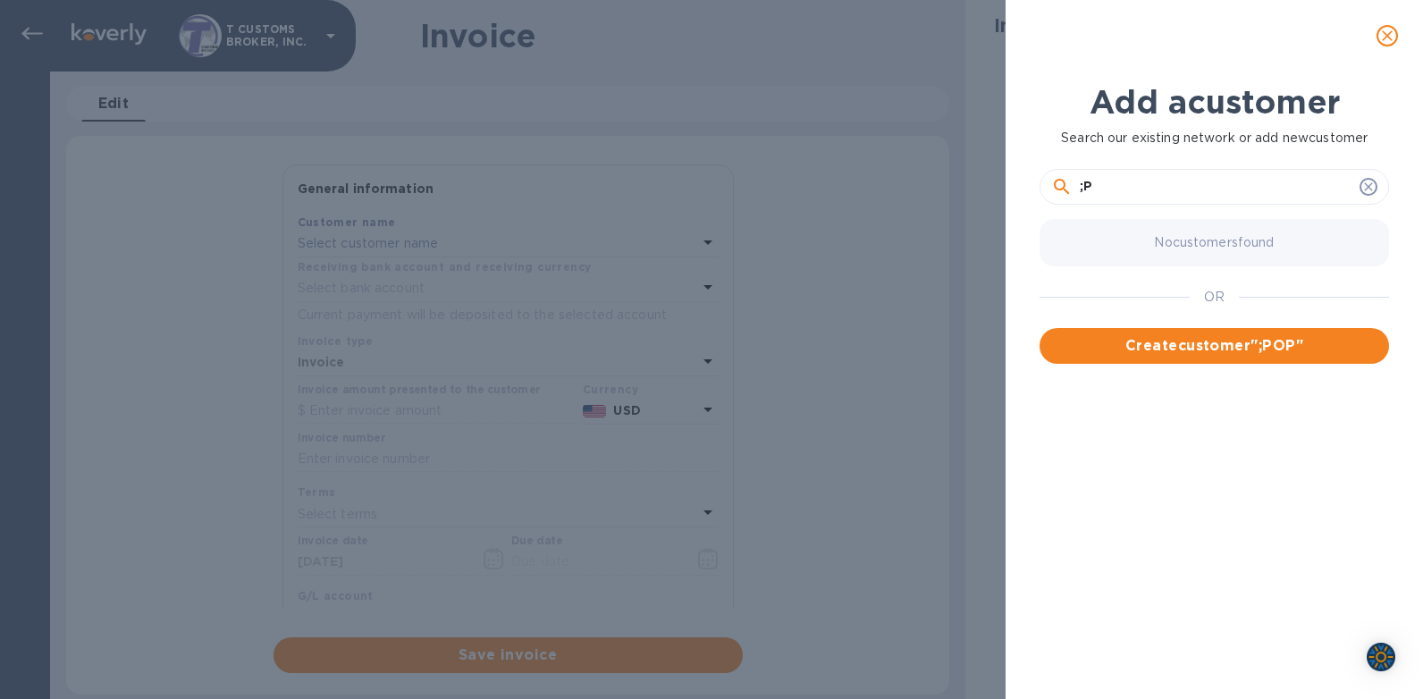
type input ";"
click at [1167, 179] on input "POPBAND" at bounding box center [1215, 186] width 273 height 27
type input "POPBAND INC"
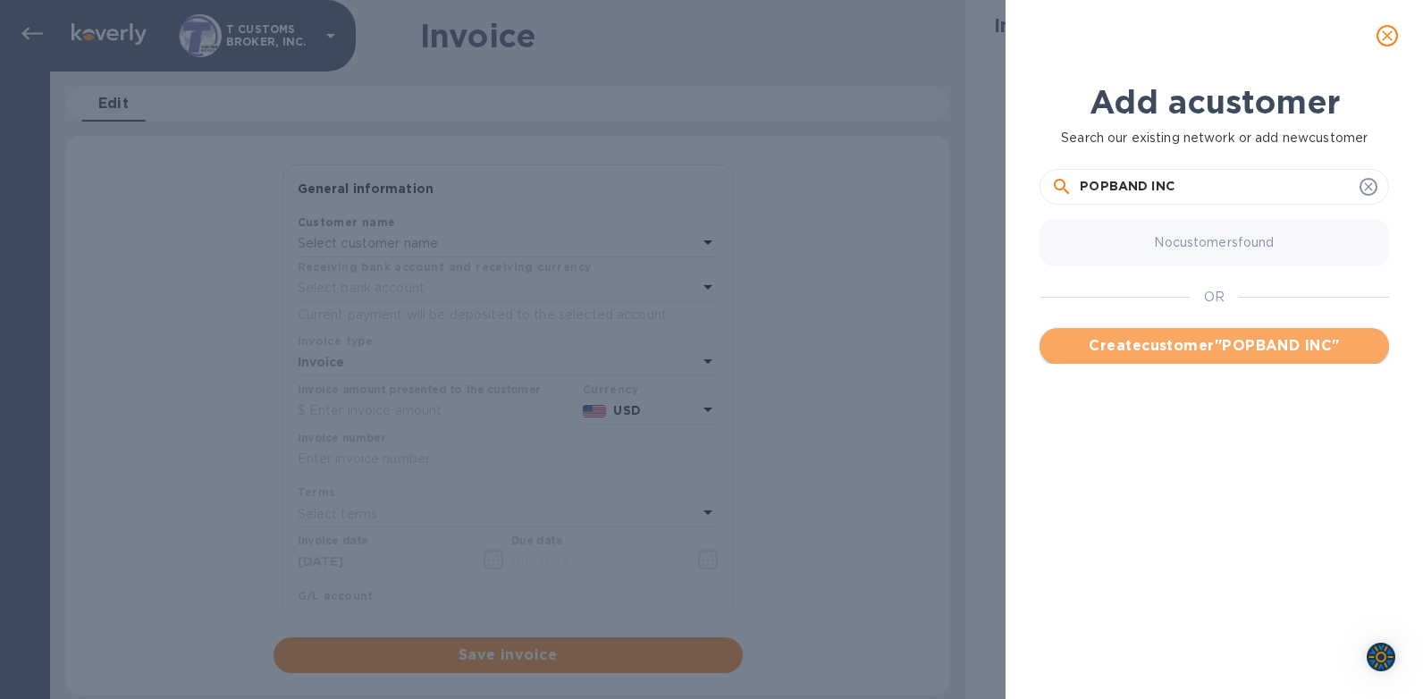
click at [1205, 352] on span "Create customer " POPBAND INC "" at bounding box center [1214, 345] width 321 height 21
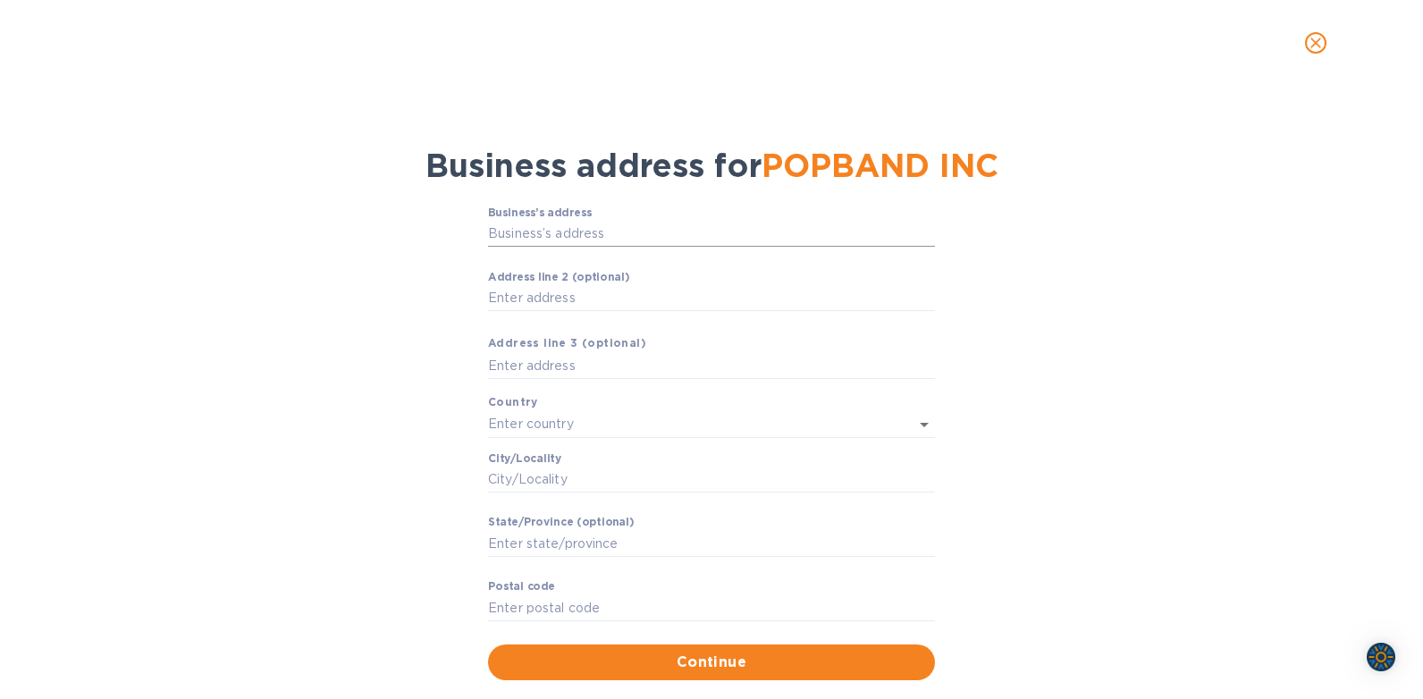
click at [488, 228] on input "Business’s аddress" at bounding box center [711, 234] width 447 height 27
type input "[STREET_ADDRESS]"
type input "[GEOGRAPHIC_DATA]"
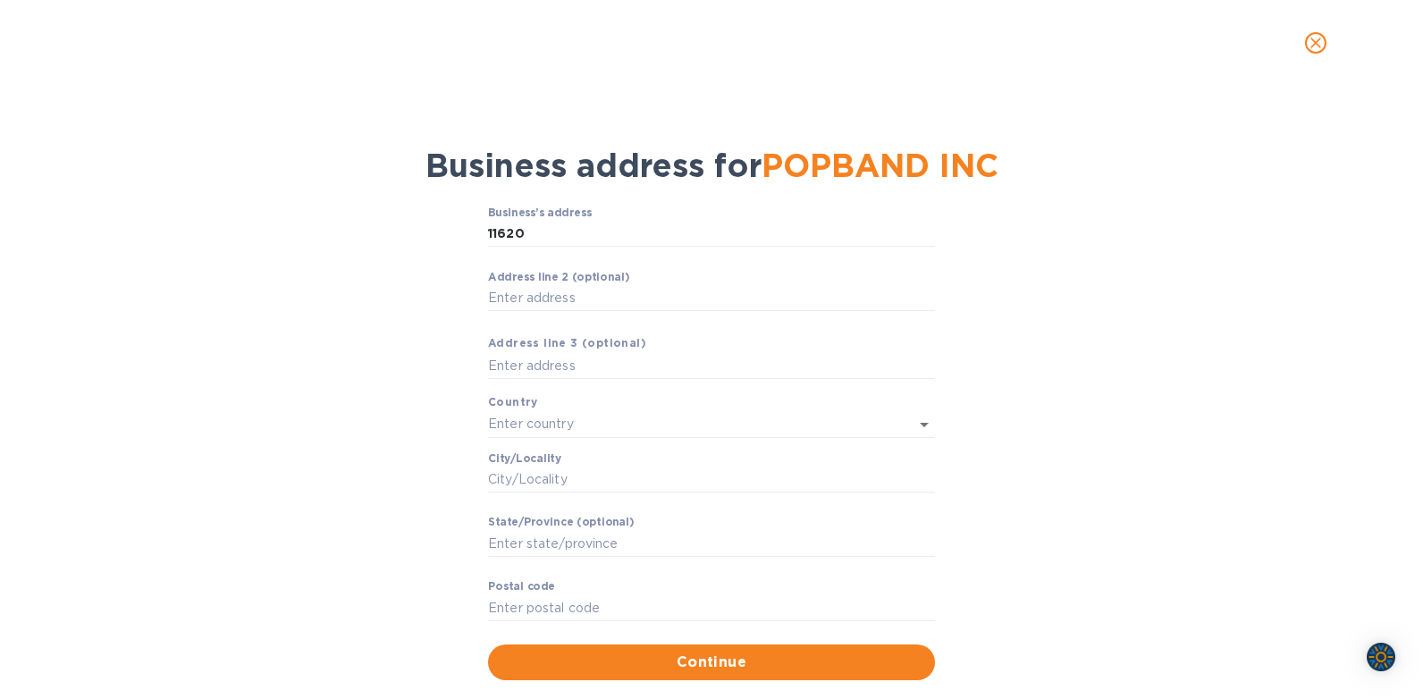
type input "CA"
type input "90025"
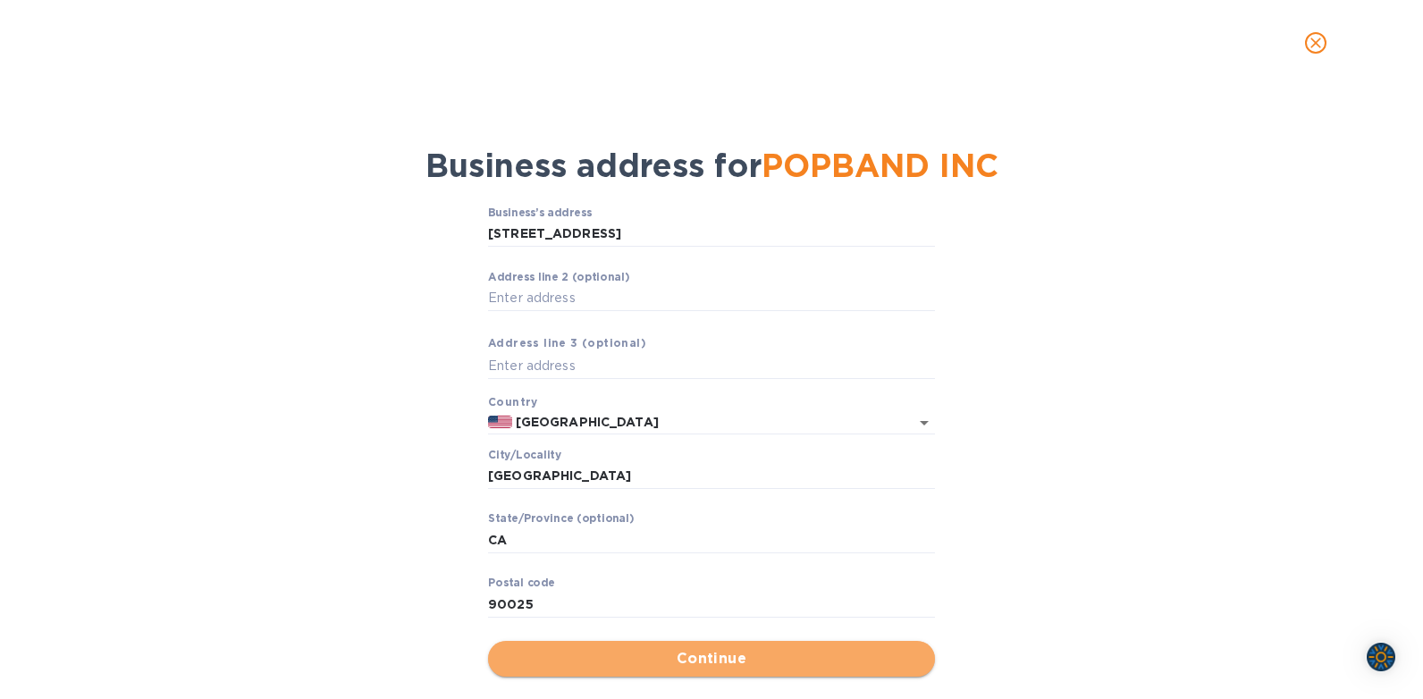
click at [688, 659] on span "Continue" at bounding box center [711, 658] width 418 height 21
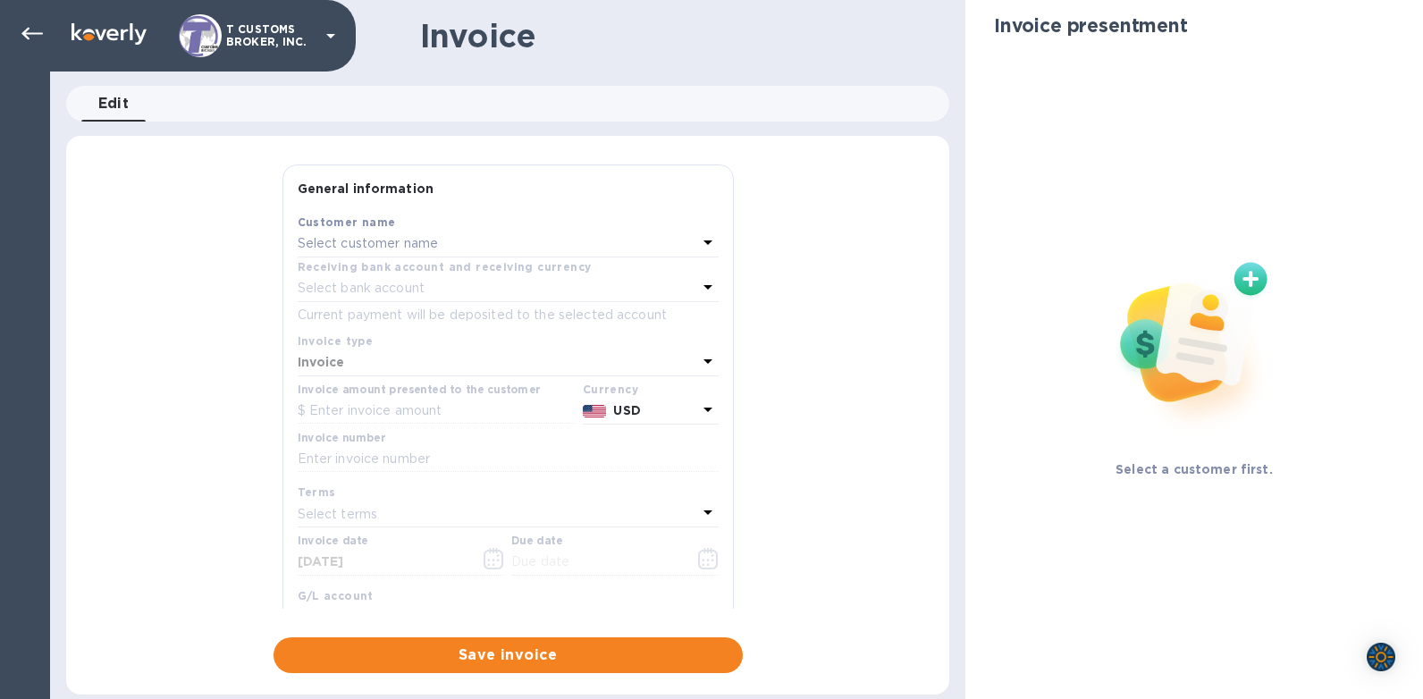
click at [105, 99] on span "Edit 0" at bounding box center [113, 103] width 31 height 25
click at [38, 29] on icon at bounding box center [31, 33] width 21 height 21
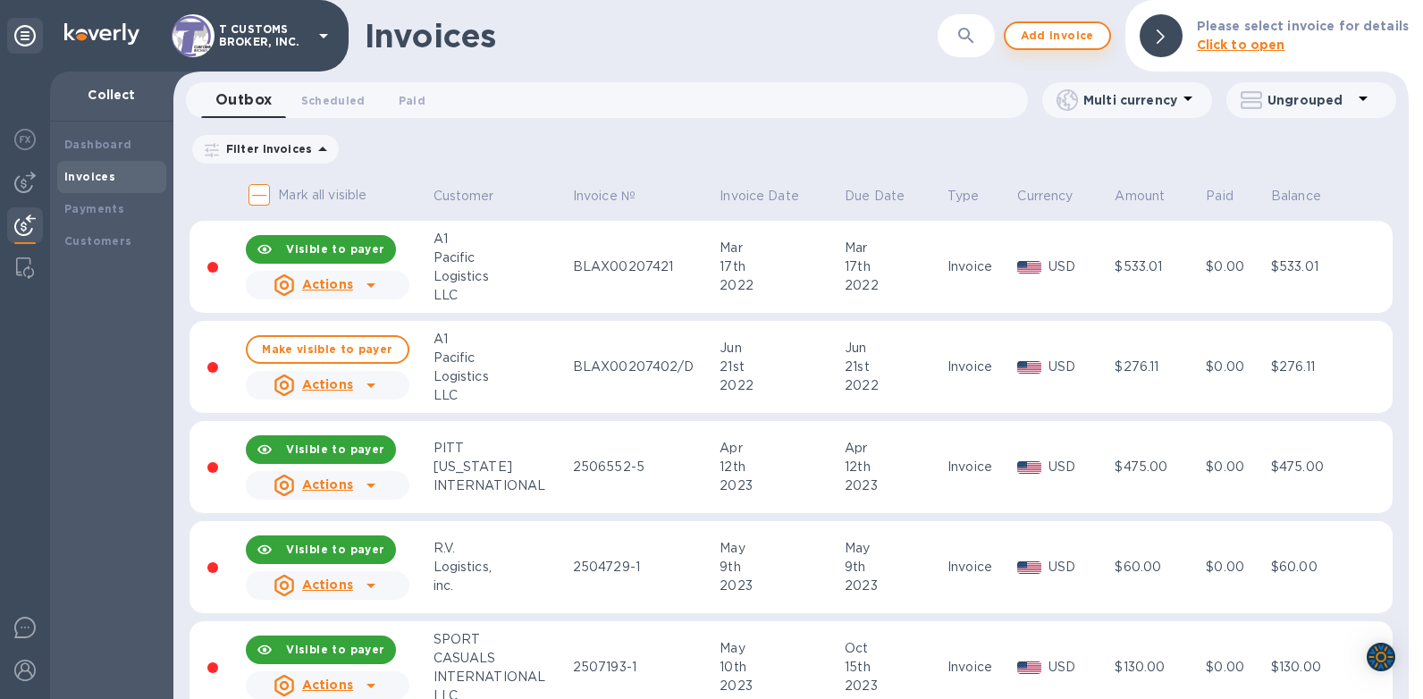
click at [1083, 44] on span "Add invoice" at bounding box center [1057, 35] width 75 height 21
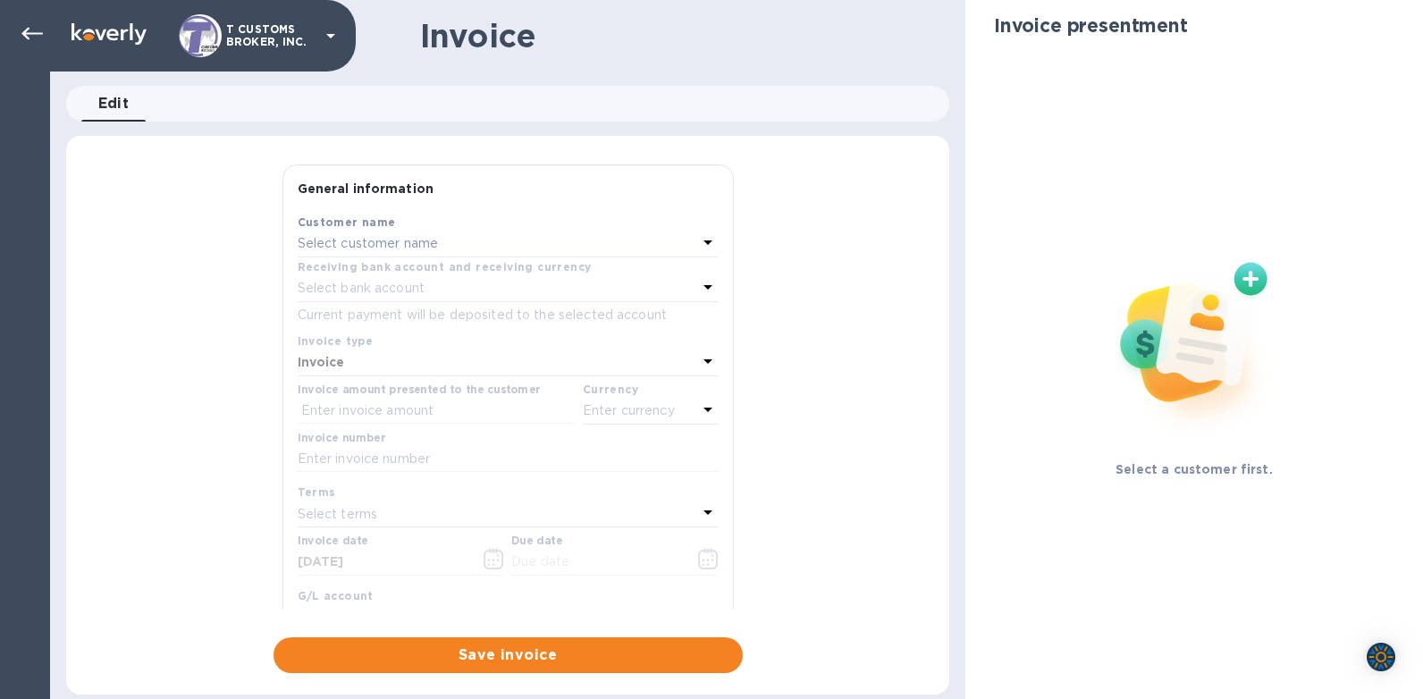
click at [330, 240] on p "Select customer name" at bounding box center [368, 243] width 141 height 19
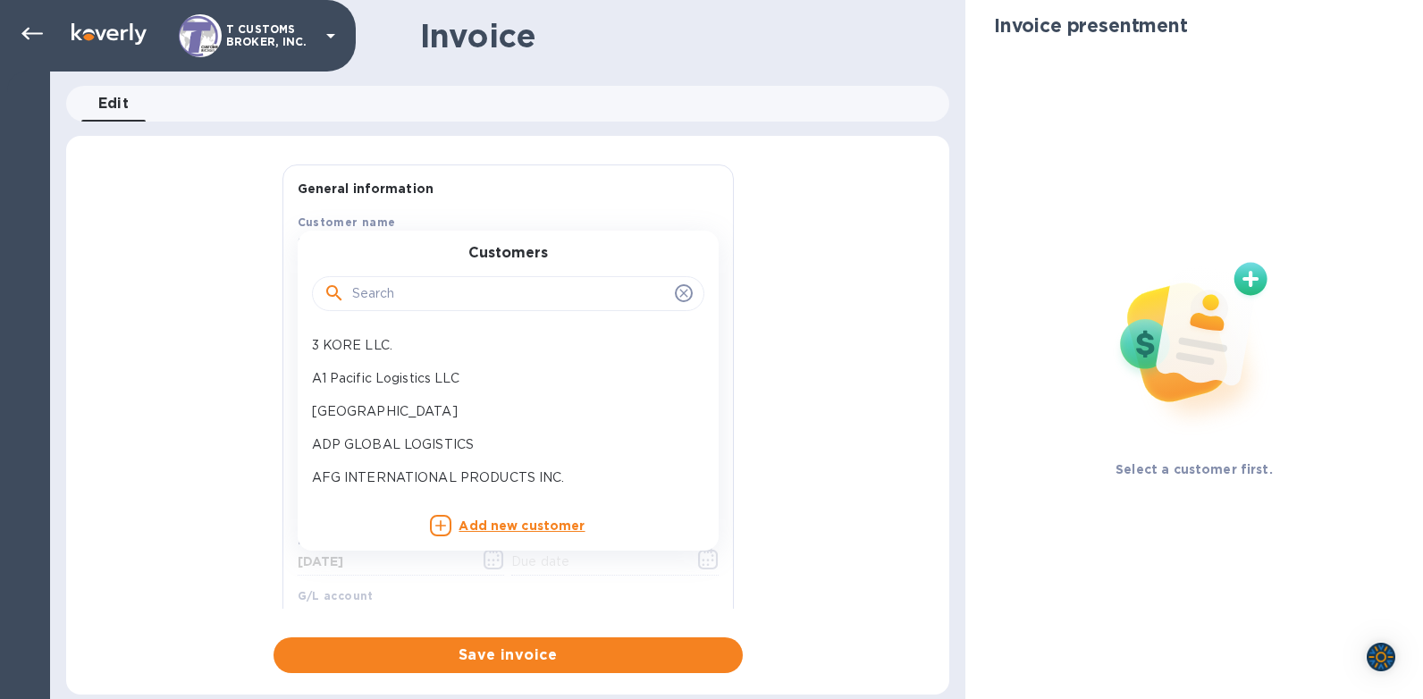
click at [373, 299] on input "text" at bounding box center [509, 294] width 315 height 27
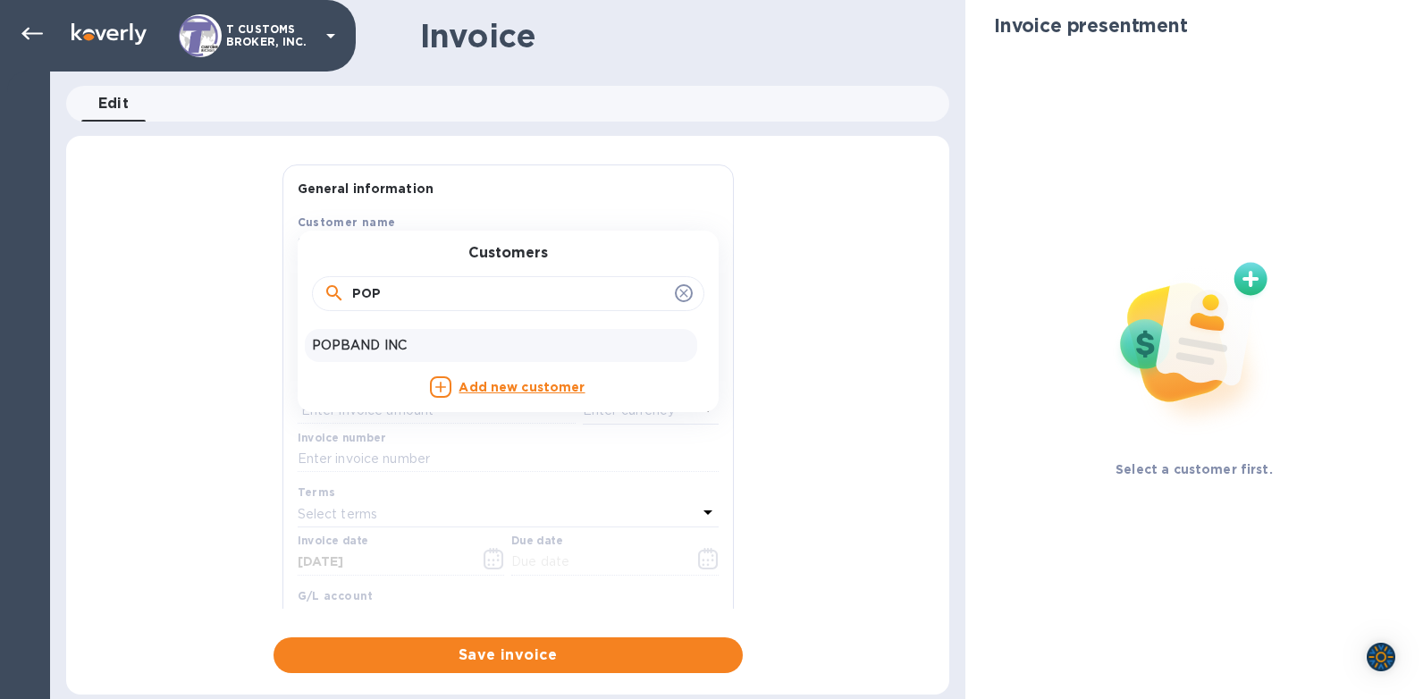
type input "POP"
click at [346, 349] on p "POPBAND INC" at bounding box center [501, 345] width 378 height 19
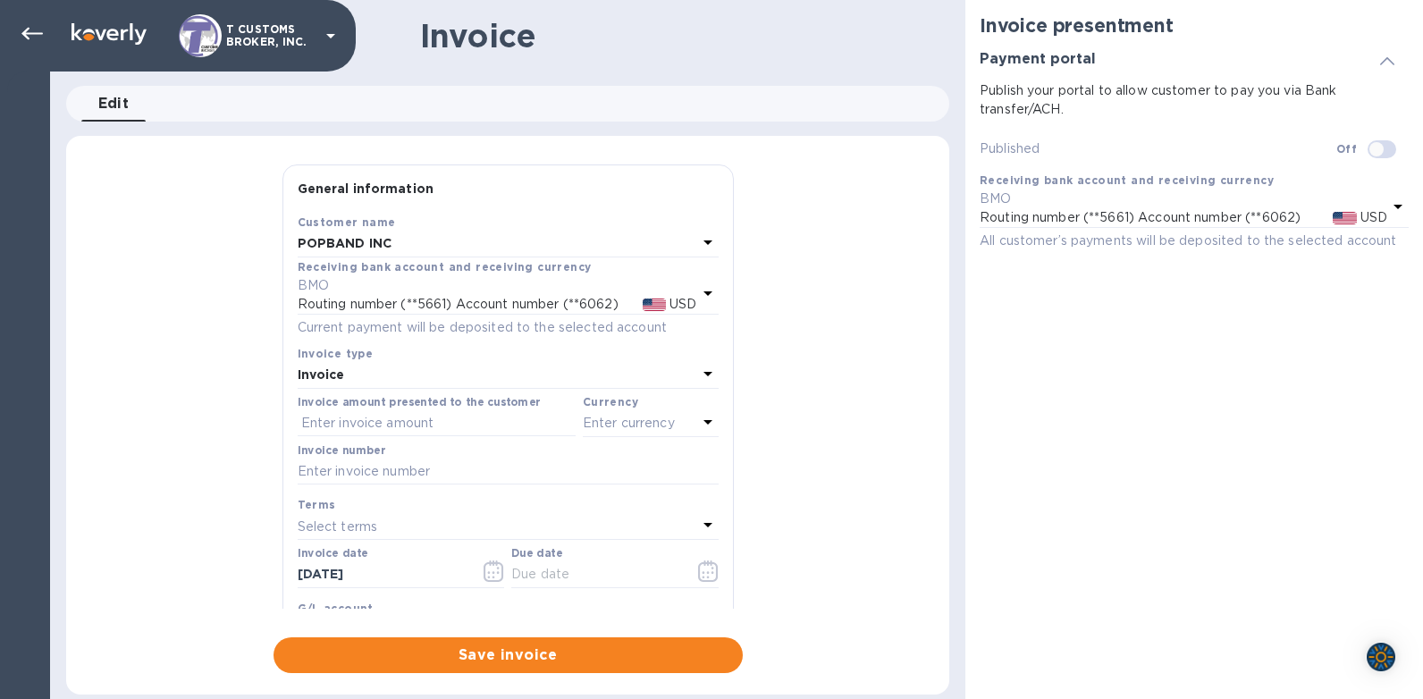
click at [1382, 149] on input "checkbox" at bounding box center [1376, 149] width 91 height 30
checkbox input "true"
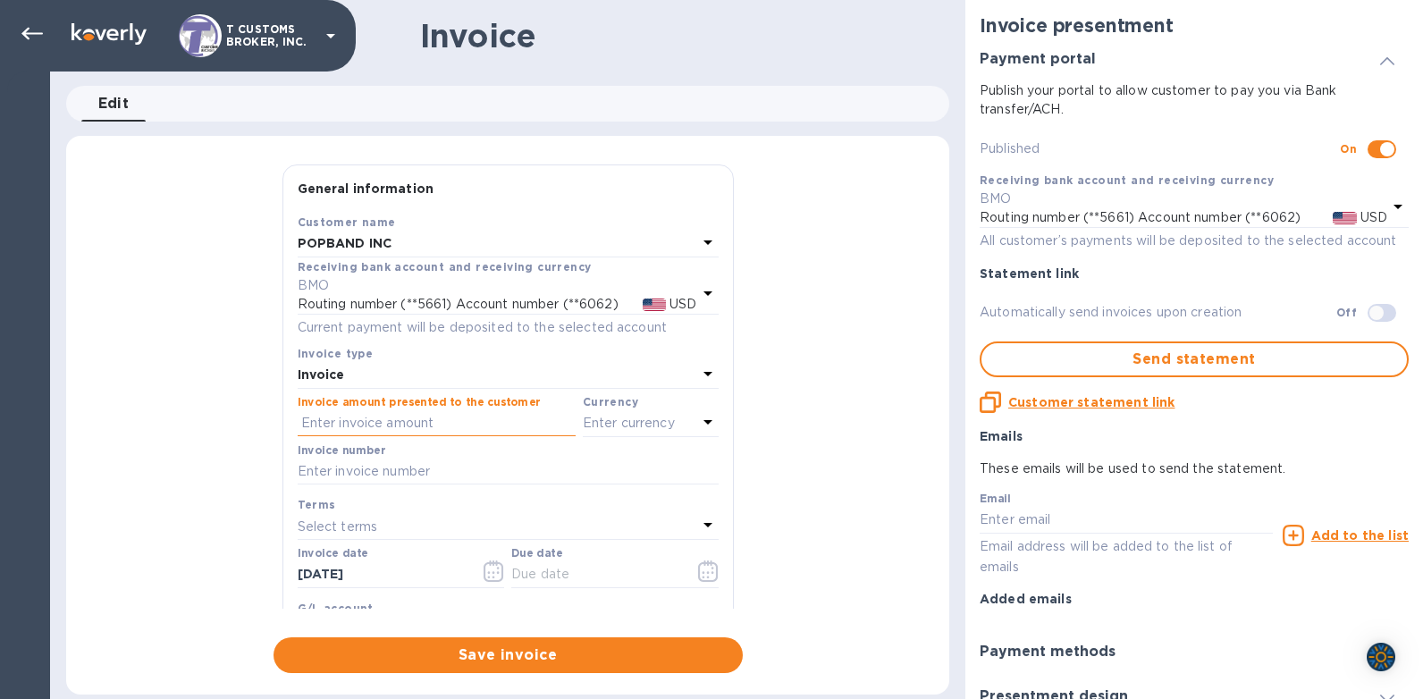
click at [319, 424] on input "text" at bounding box center [437, 423] width 278 height 27
type input "85.00"
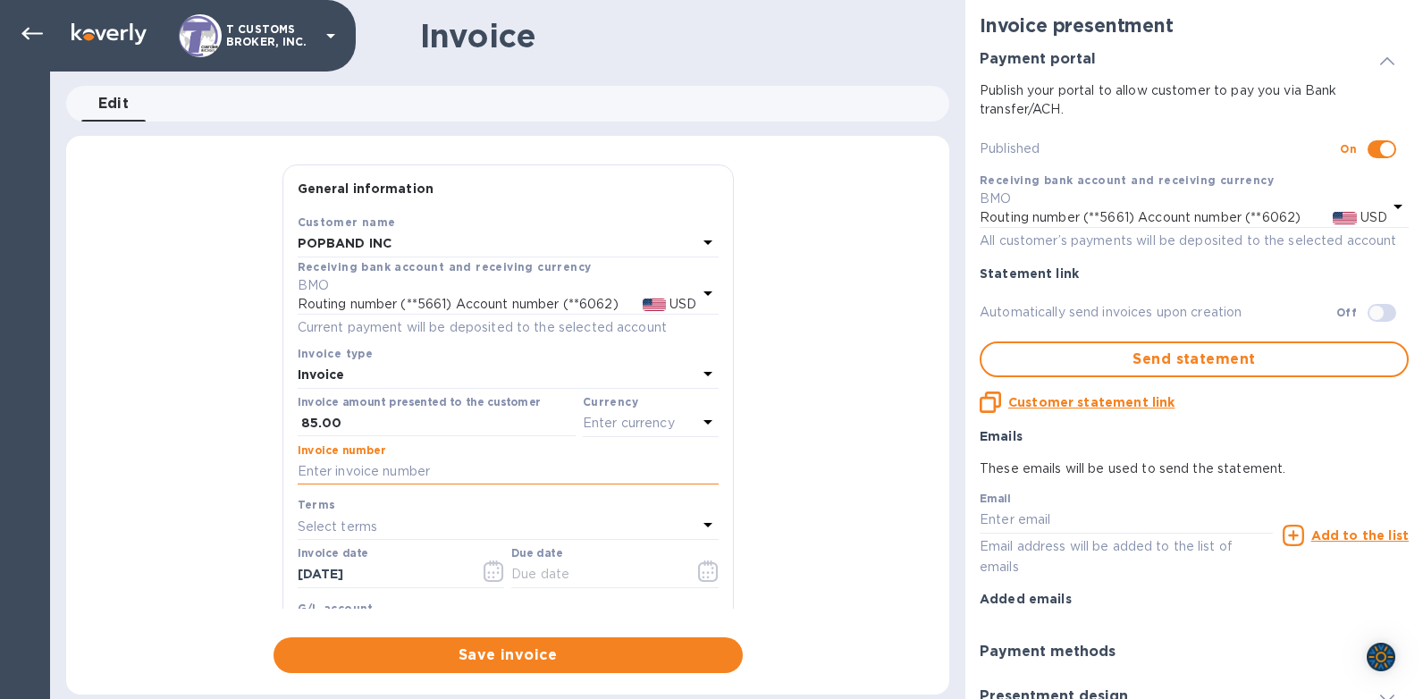
click at [347, 463] on input "text" at bounding box center [508, 471] width 421 height 27
click at [387, 474] on input "25633800000-1" at bounding box center [508, 471] width 421 height 27
type input "2563380-1"
click at [350, 531] on p "Select terms" at bounding box center [338, 526] width 80 height 19
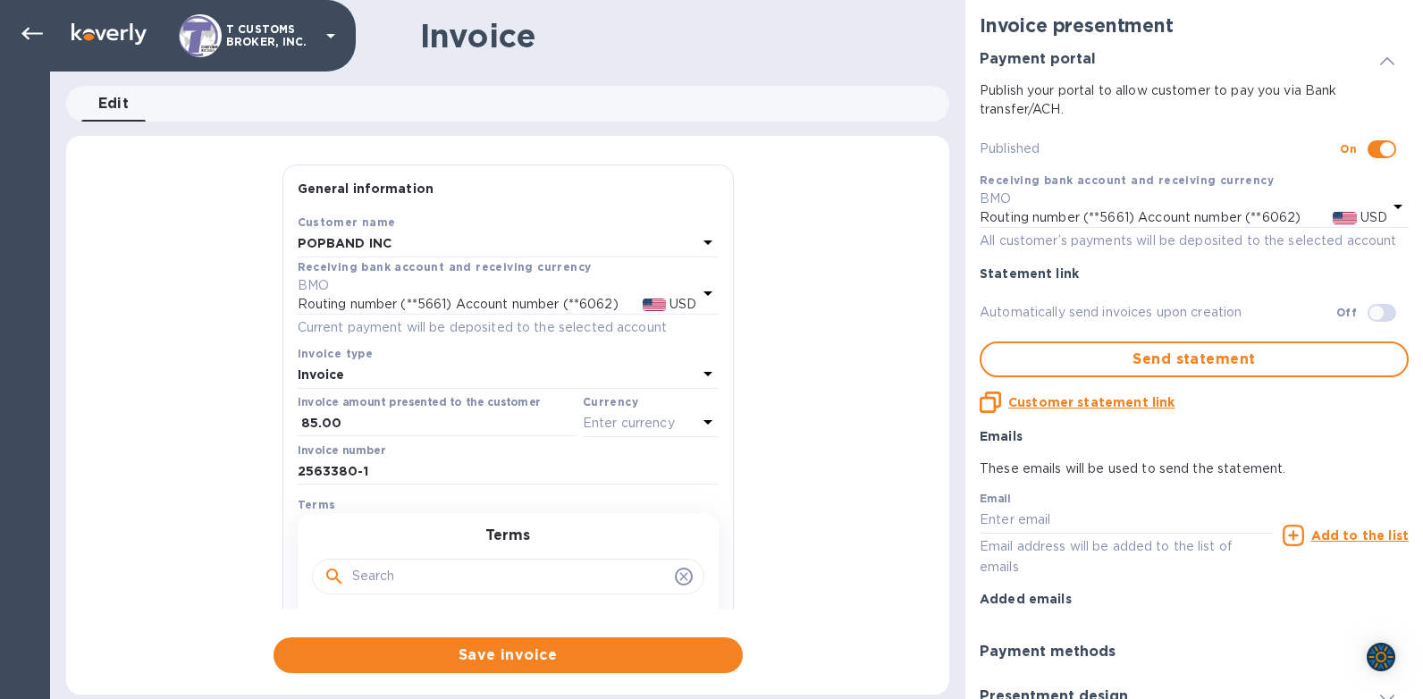
scroll to position [89, 0]
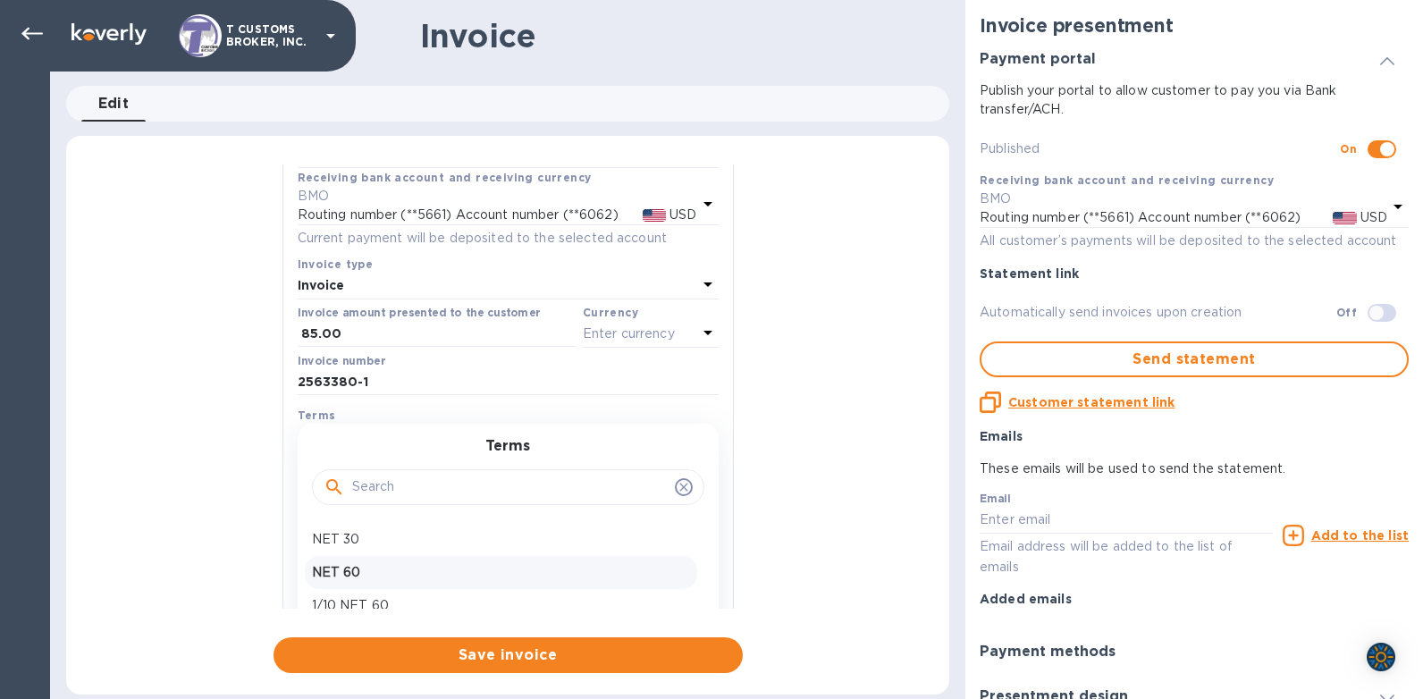
click at [379, 572] on p "NET 60" at bounding box center [501, 572] width 378 height 19
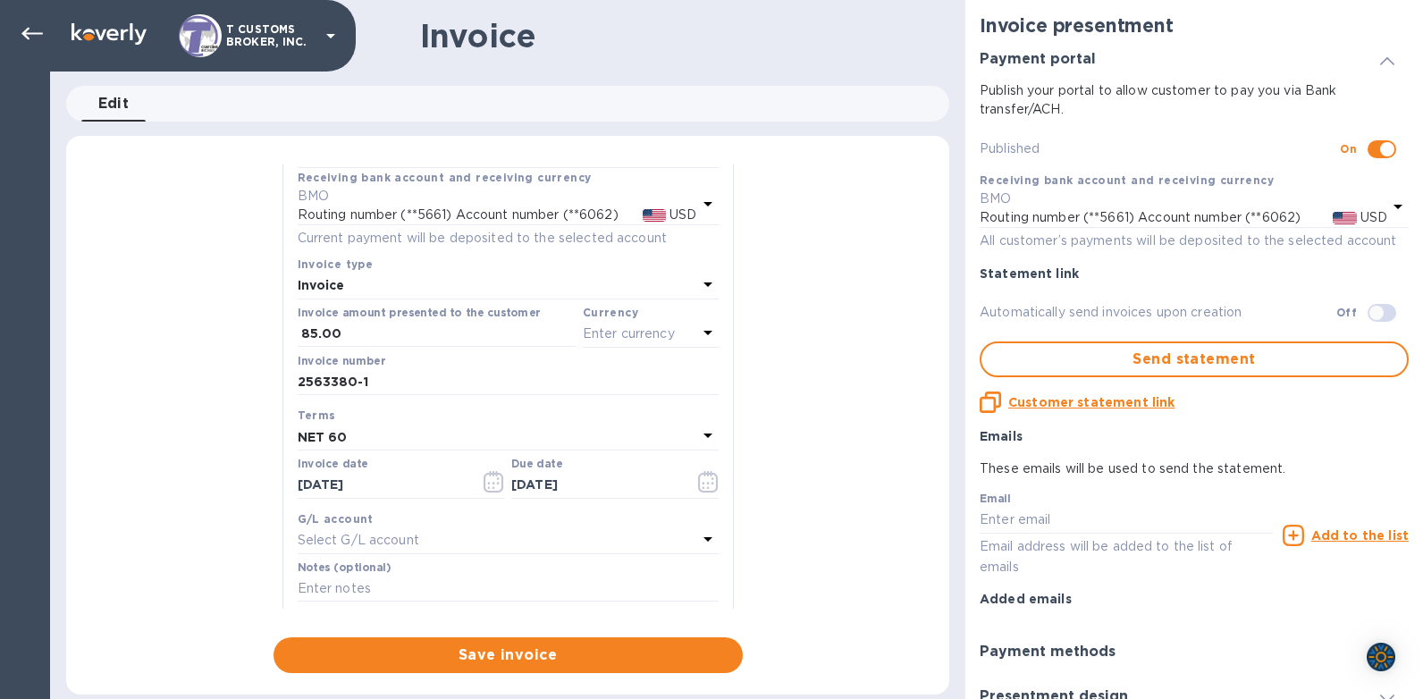
click at [697, 436] on icon at bounding box center [707, 434] width 21 height 21
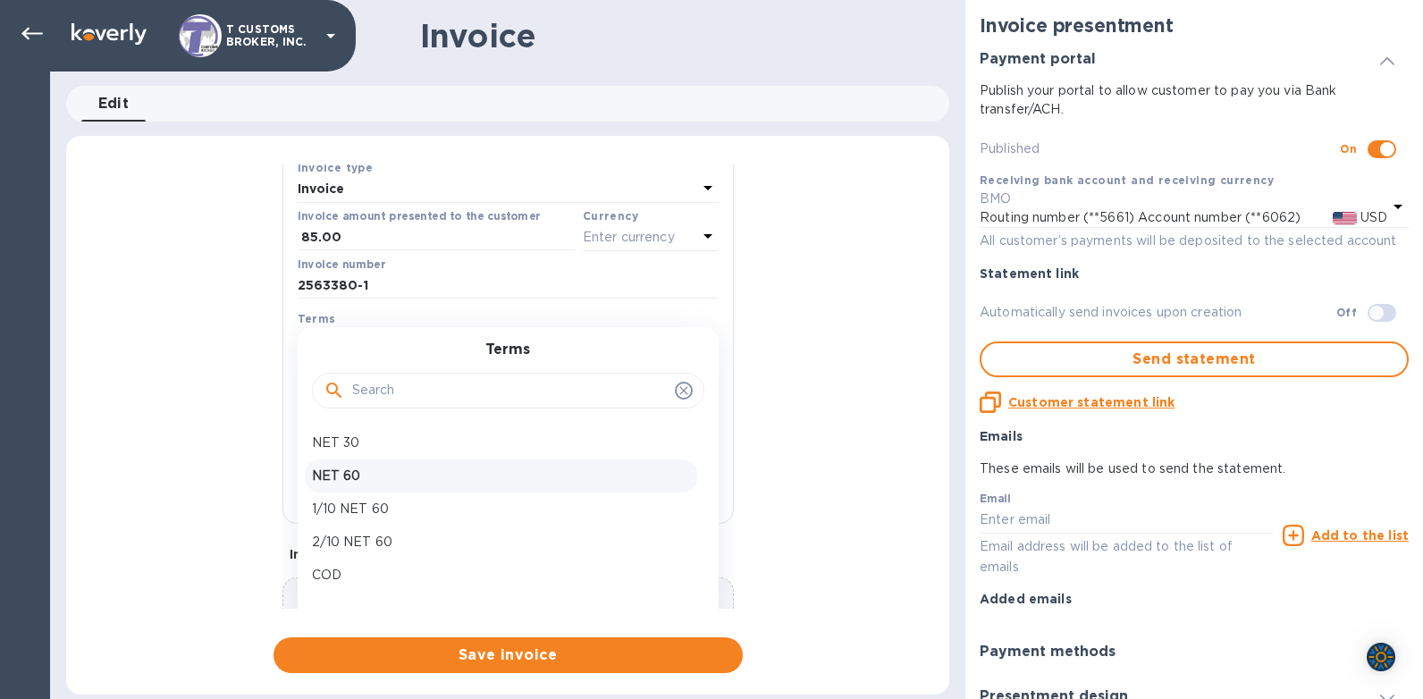
scroll to position [305, 0]
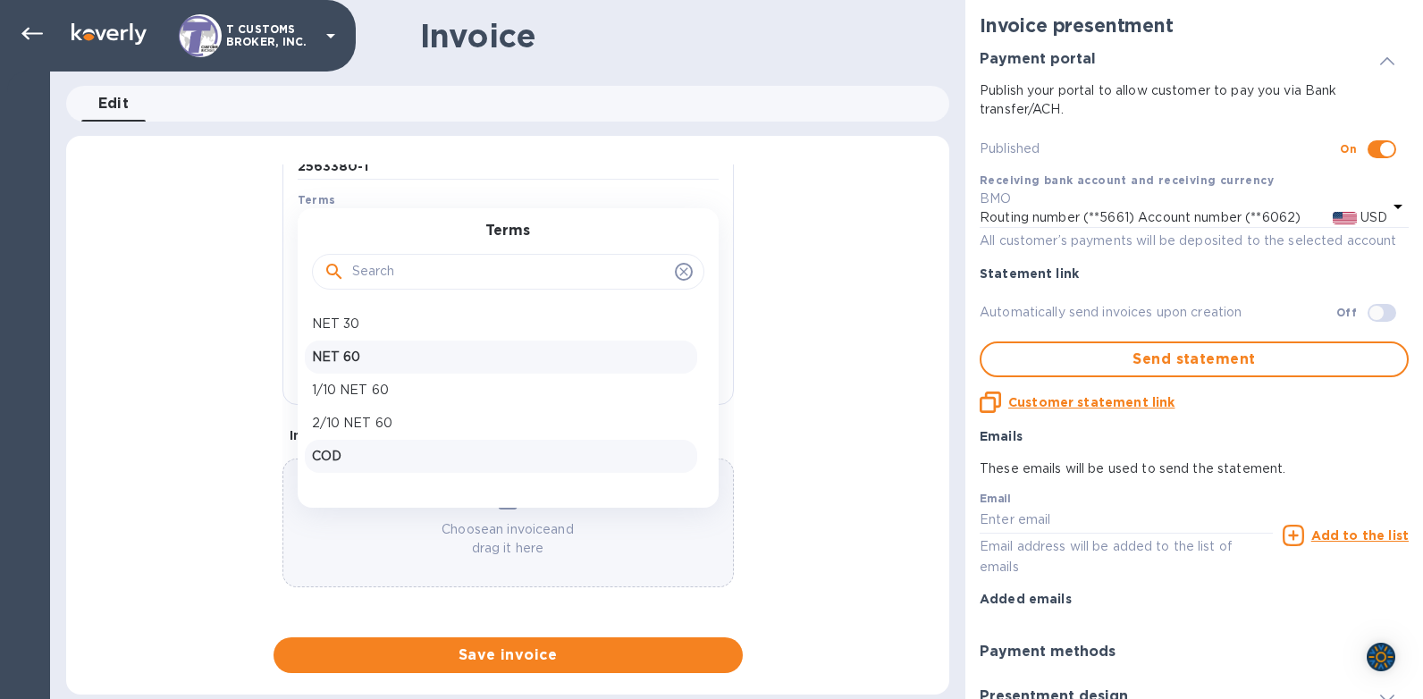
click at [323, 458] on p "COD" at bounding box center [501, 456] width 378 height 19
type input "[DATE]"
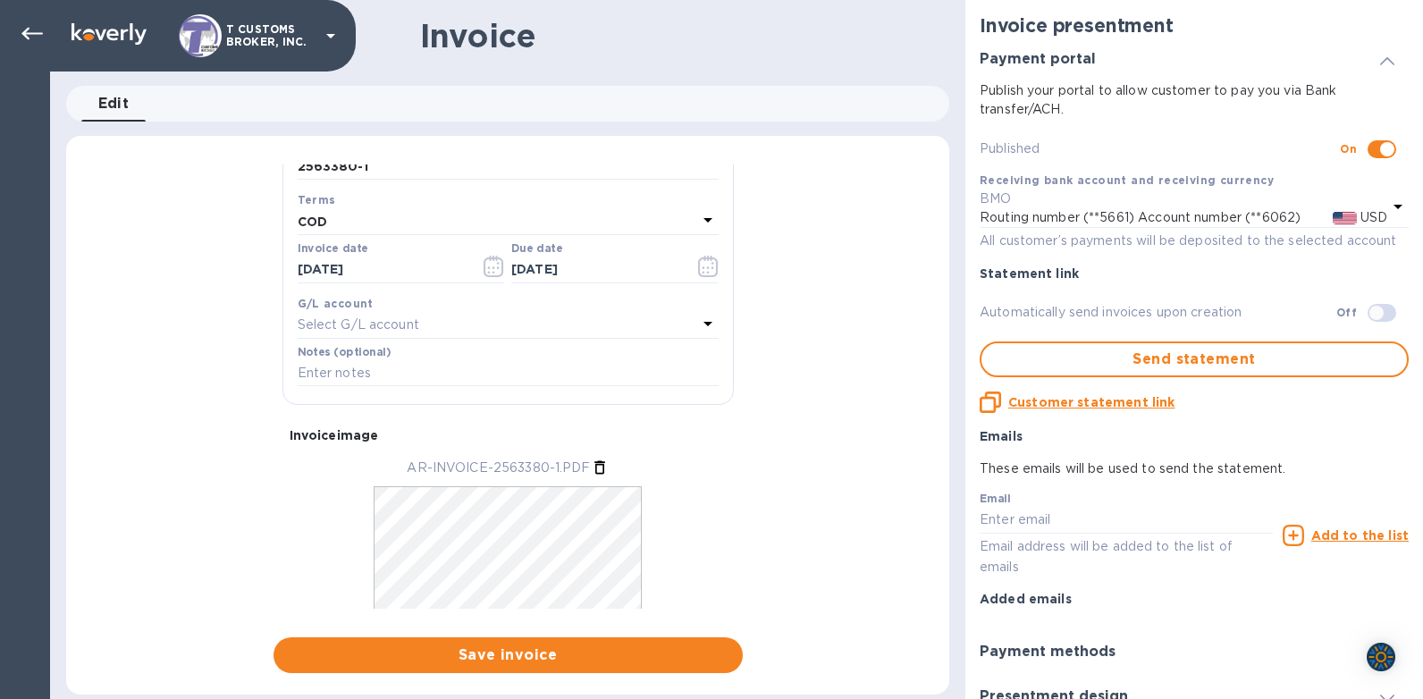
click at [187, 534] on div "General information Save Customer name POPBAND INC Receiving bank account and r…" at bounding box center [507, 418] width 883 height 508
click at [1372, 313] on input "checkbox" at bounding box center [1376, 313] width 91 height 30
checkbox input "true"
click at [228, 564] on div "General information Save Customer name POPBAND INC Receiving bank account and r…" at bounding box center [507, 418] width 883 height 508
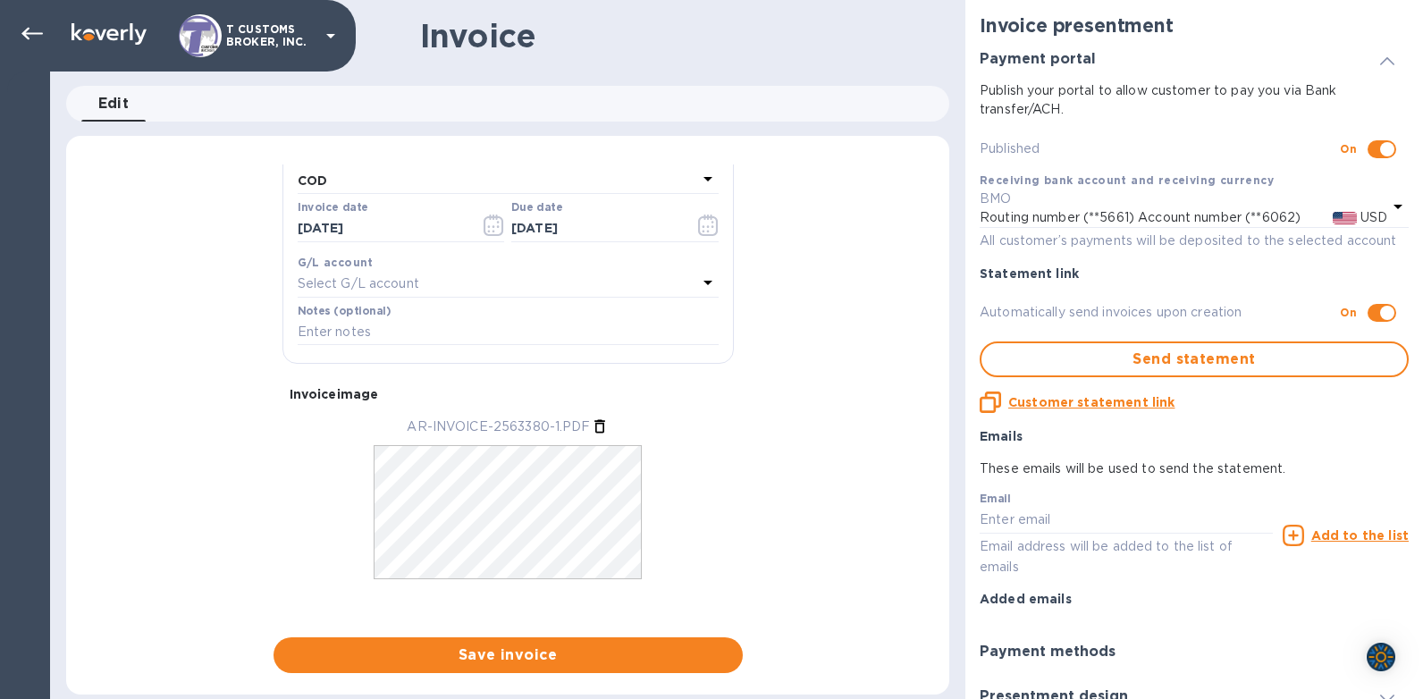
scroll to position [359, 0]
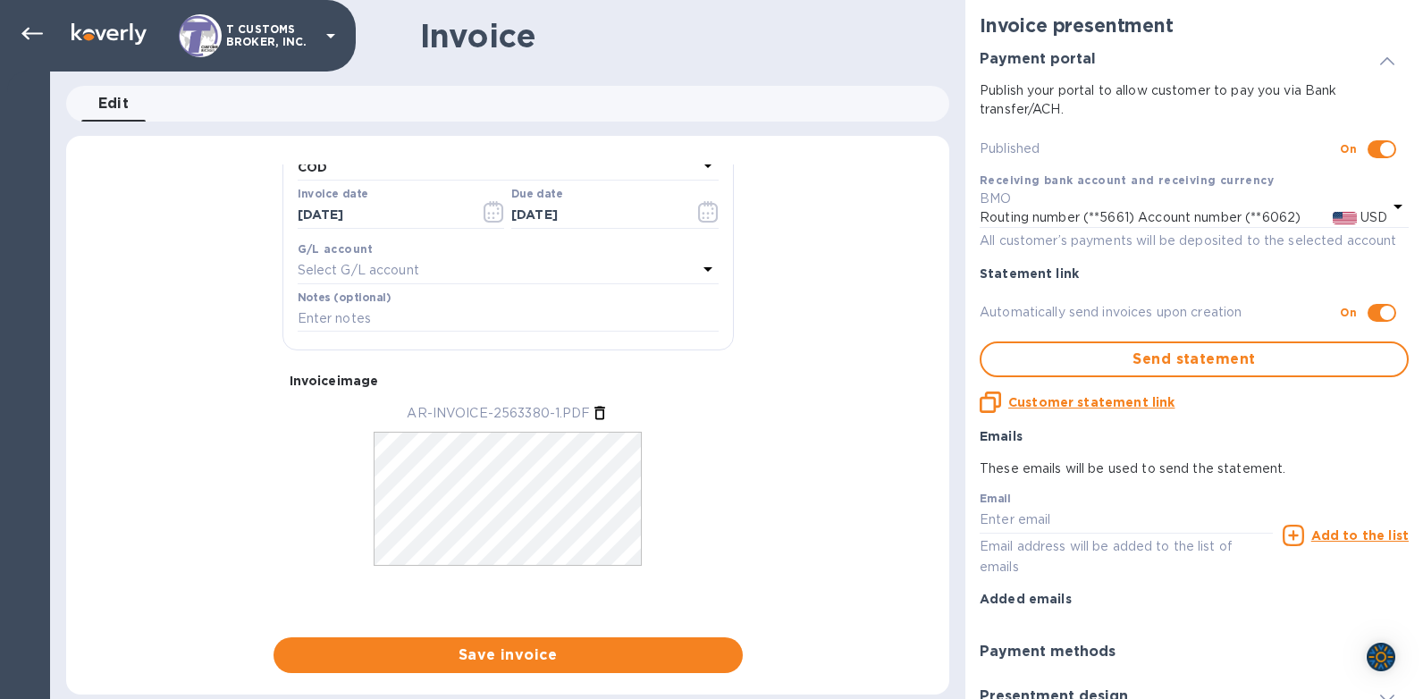
click at [680, 397] on div "AR-INVOICE-2563380-1.PDF" at bounding box center [508, 503] width 466 height 212
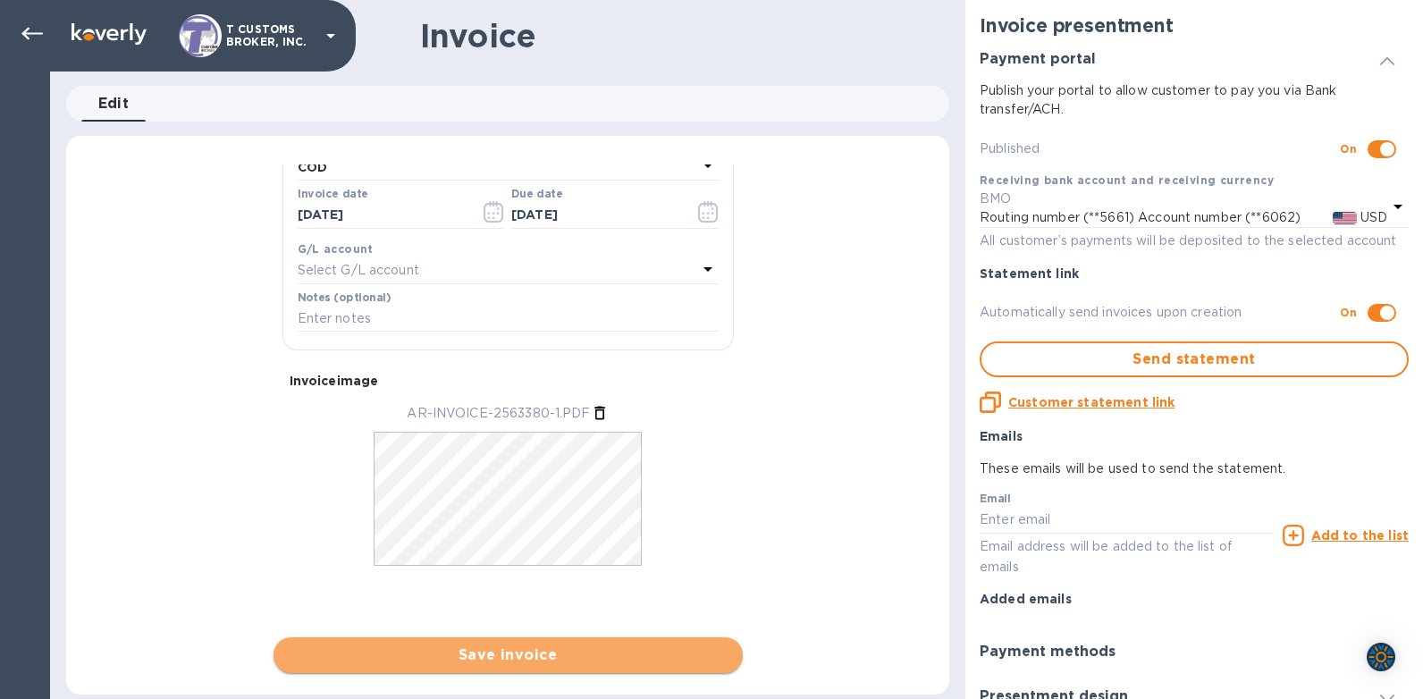
click at [508, 659] on span "Save invoice" at bounding box center [508, 654] width 441 height 21
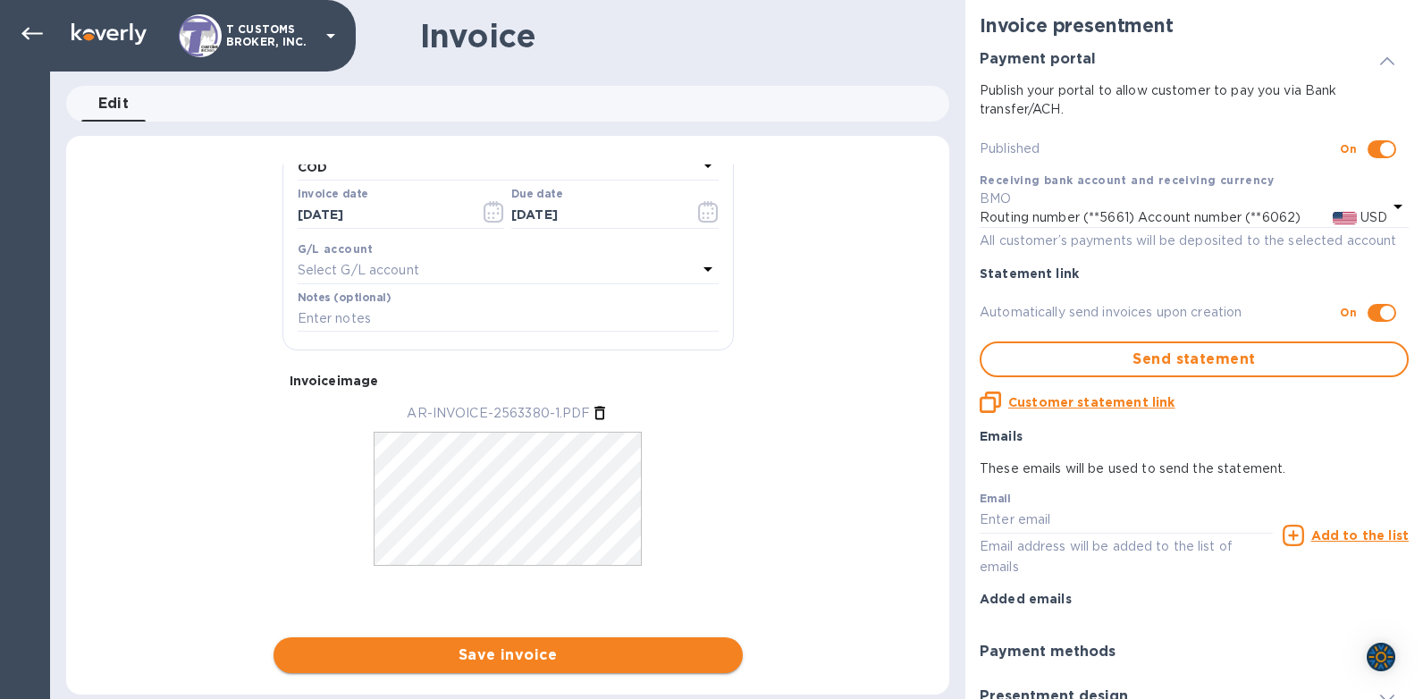
click at [529, 647] on span "Save invoice" at bounding box center [508, 654] width 441 height 21
click at [286, 385] on div "Invoice image" at bounding box center [507, 381] width 451 height 32
click at [508, 416] on p "AR-INVOICE-2563380-1.PDF" at bounding box center [498, 413] width 183 height 19
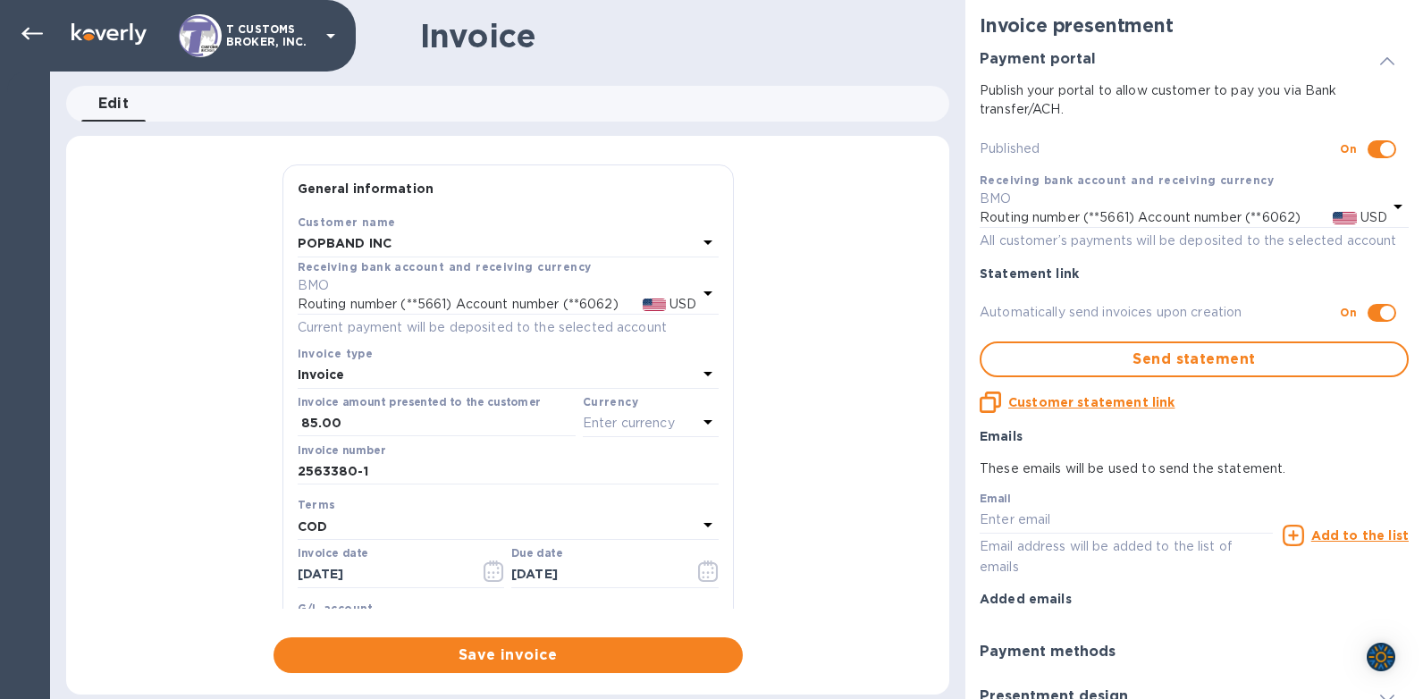
click at [620, 427] on p "Enter currency" at bounding box center [629, 423] width 92 height 19
click at [493, 466] on div "USD" at bounding box center [477, 469] width 145 height 26
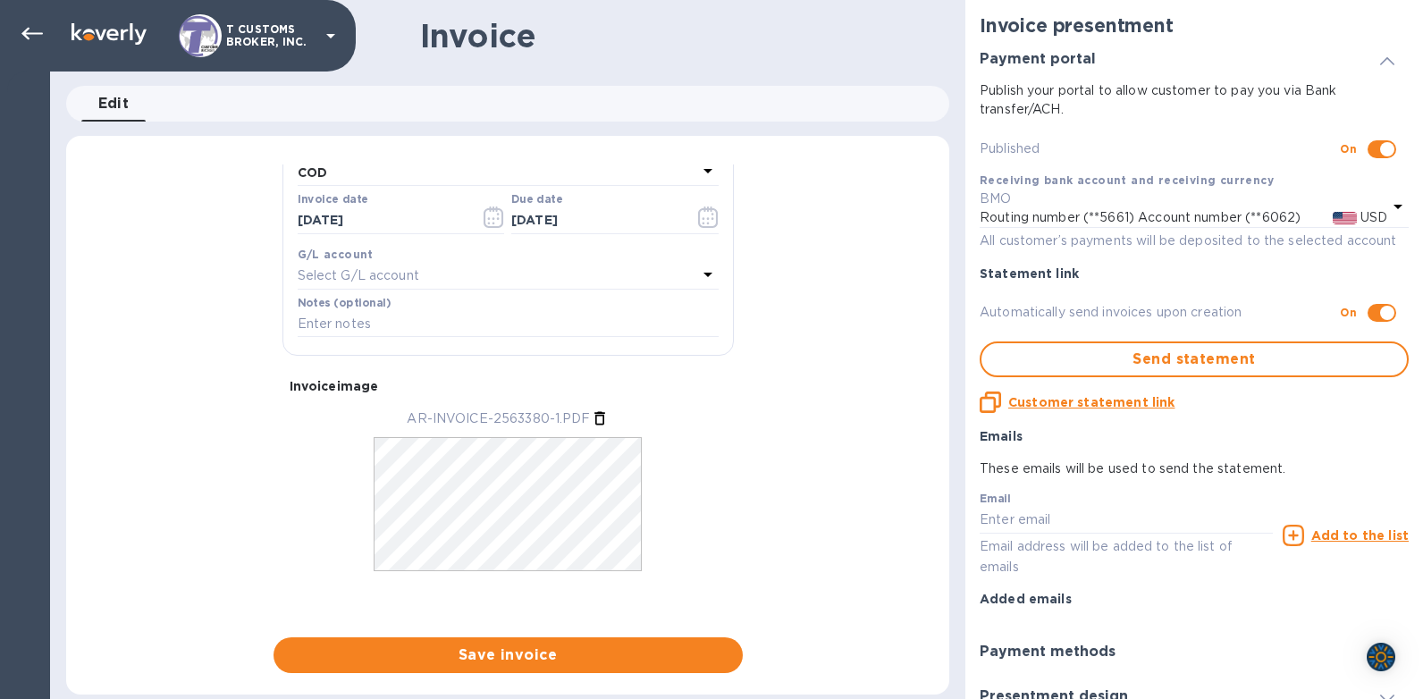
scroll to position [382, 0]
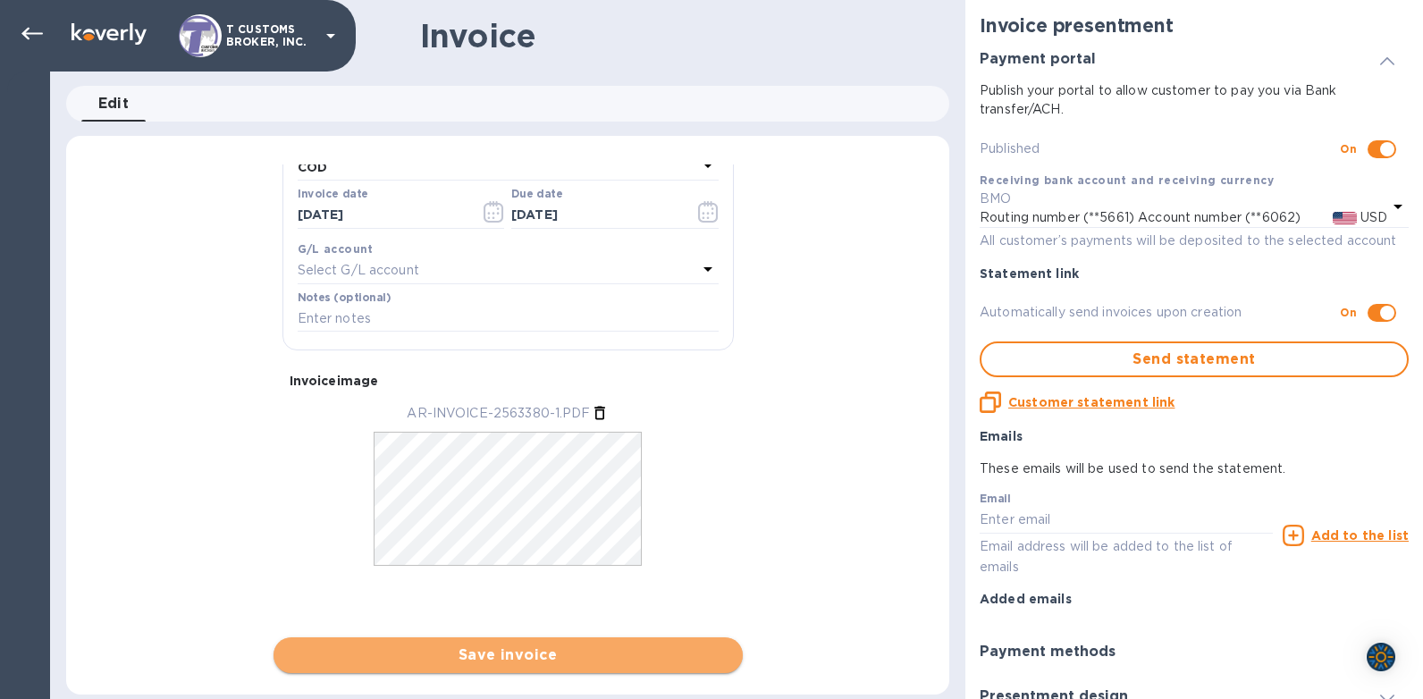
click at [494, 655] on span "Save invoice" at bounding box center [508, 654] width 441 height 21
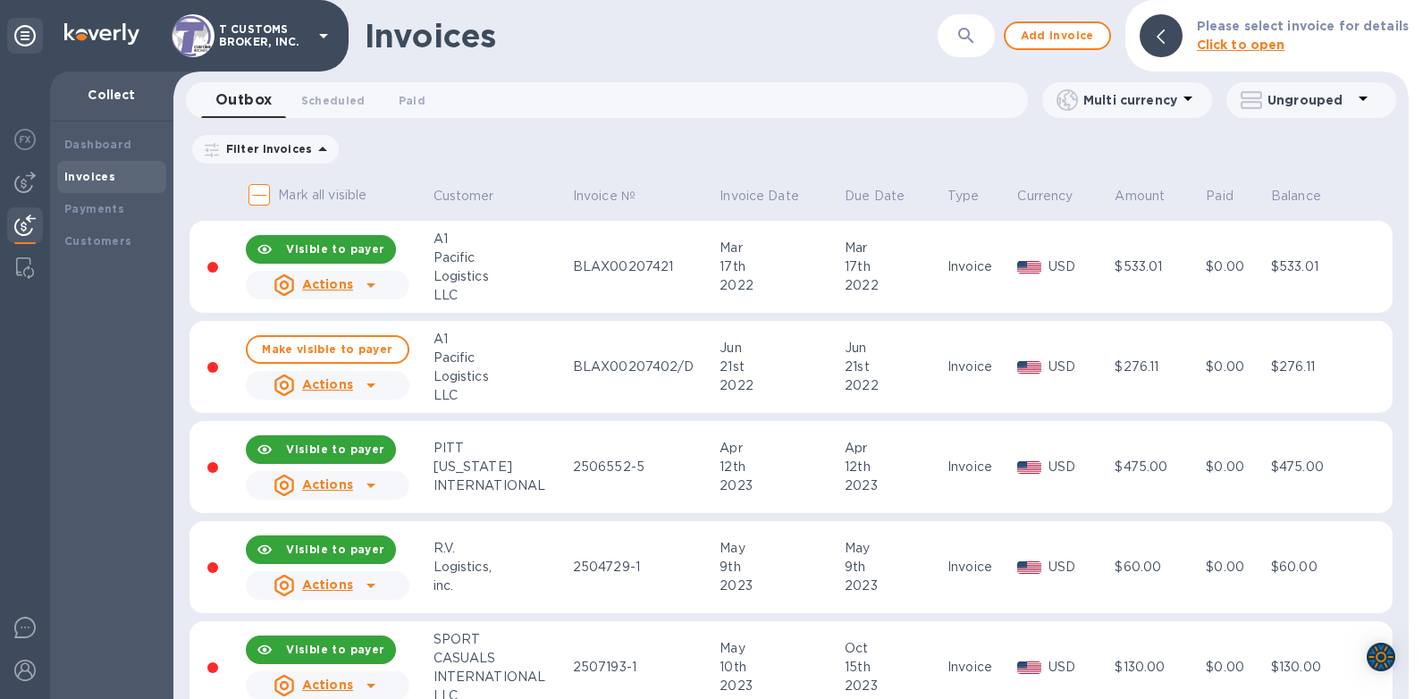
click at [973, 37] on icon "button" at bounding box center [965, 35] width 21 height 21
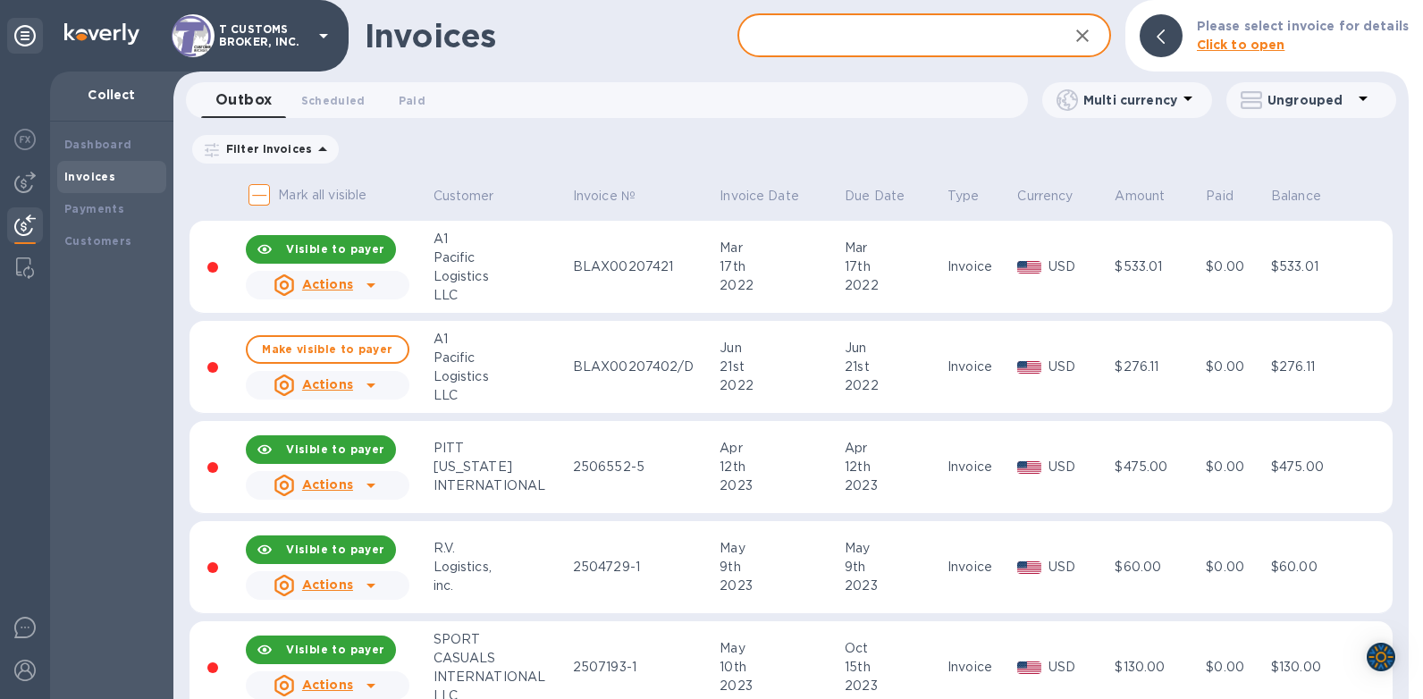
click at [886, 43] on input "text" at bounding box center [894, 36] width 315 height 44
type input "2563380"
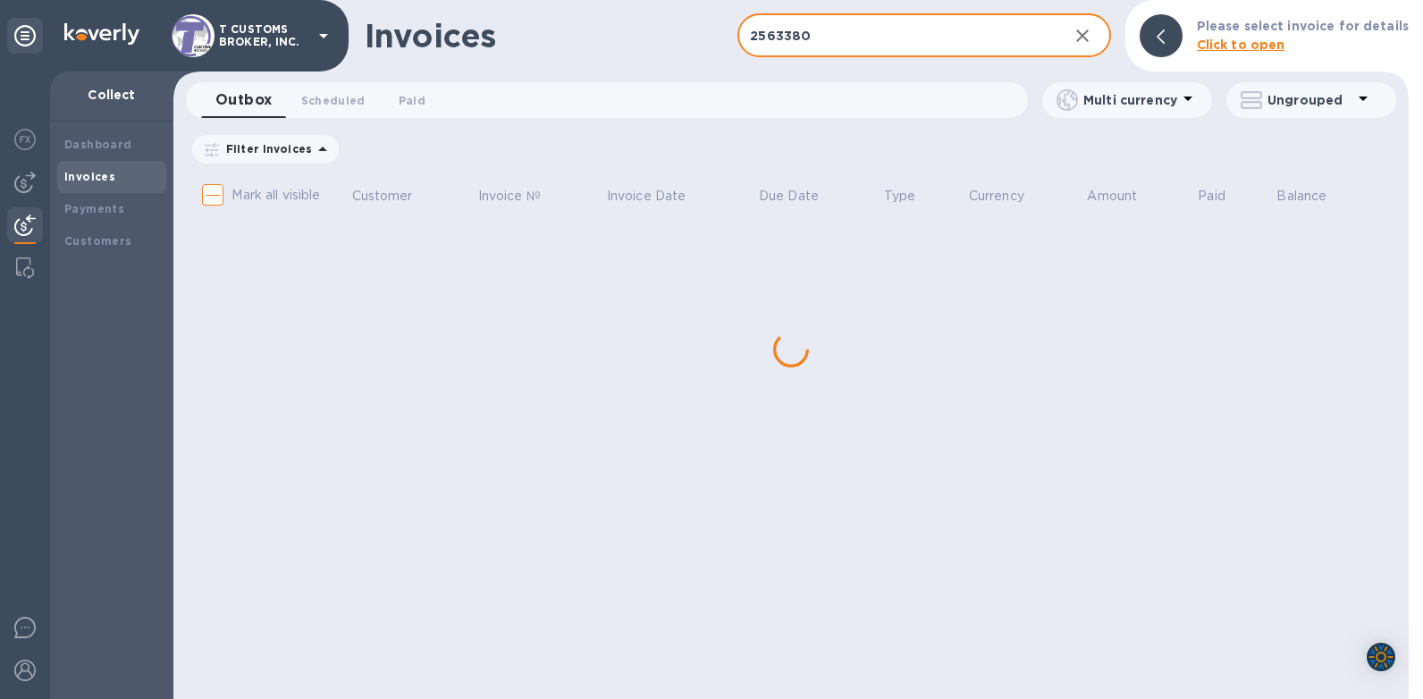
checkbox input "true"
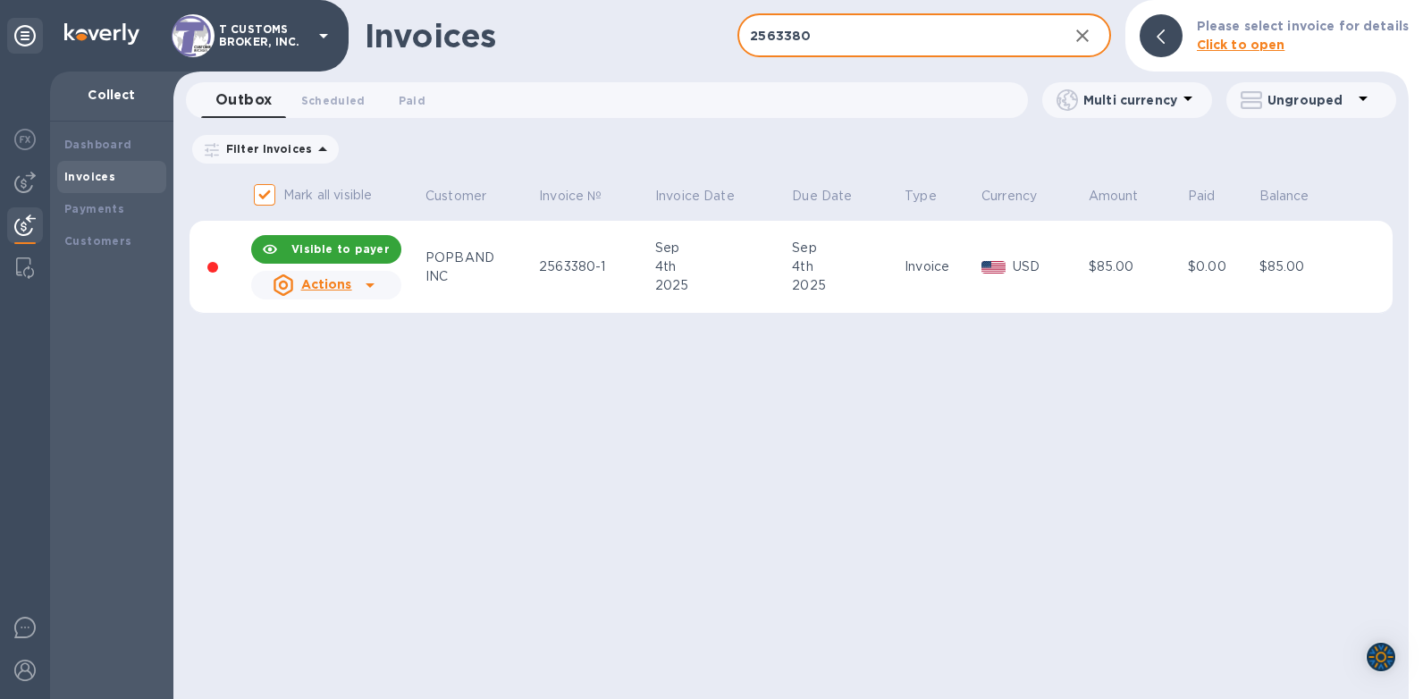
click at [368, 285] on icon at bounding box center [369, 285] width 9 height 4
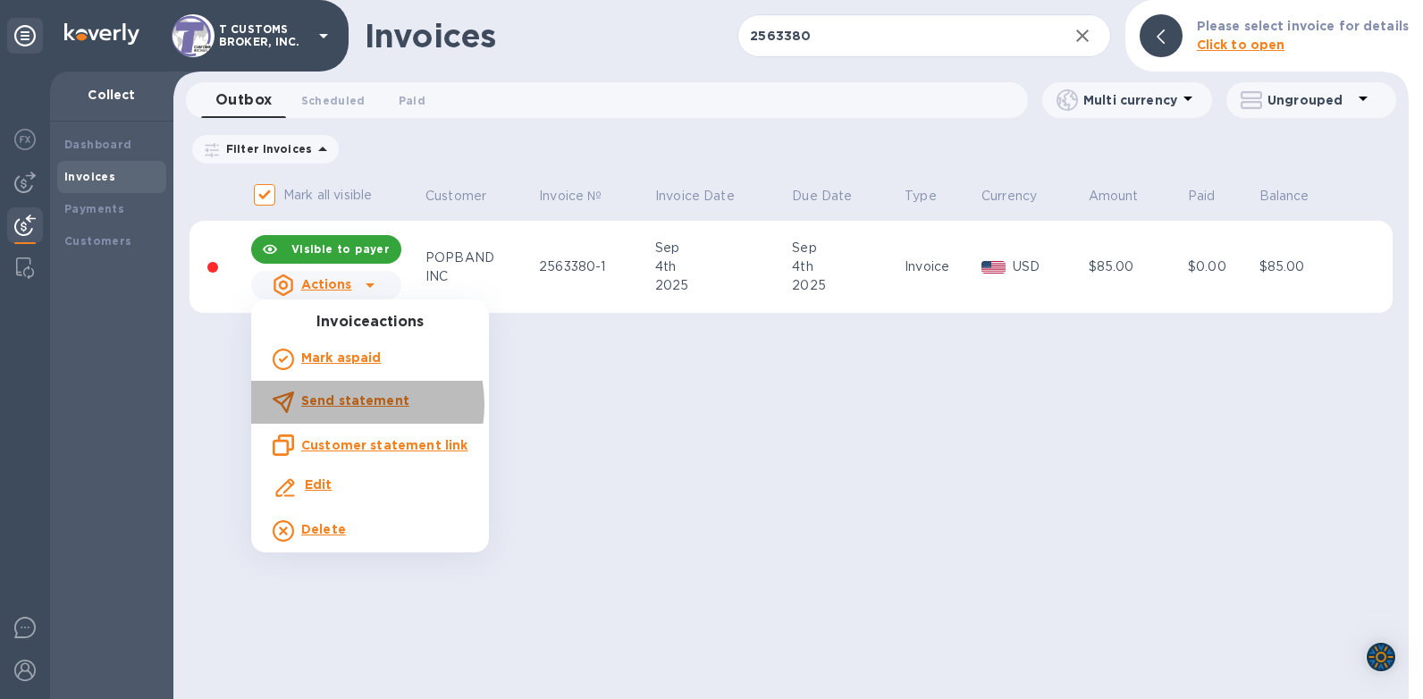
click at [345, 405] on b "Send statement" at bounding box center [355, 400] width 108 height 14
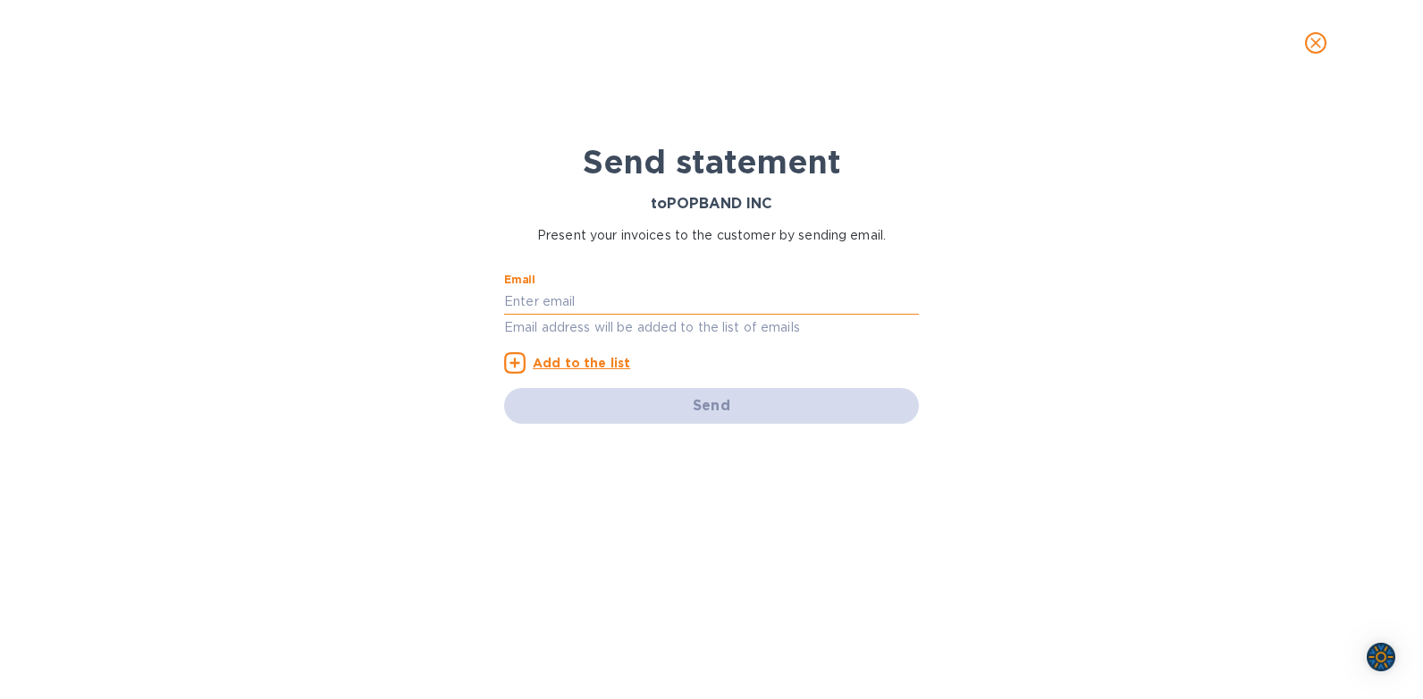
click at [580, 292] on input "text" at bounding box center [711, 301] width 415 height 27
paste input "[PERSON_NAME][EMAIL_ADDRESS][DOMAIN_NAME]"
type input "[PERSON_NAME][EMAIL_ADDRESS][DOMAIN_NAME]"
click at [549, 364] on u "Add to the list" at bounding box center [581, 363] width 97 height 14
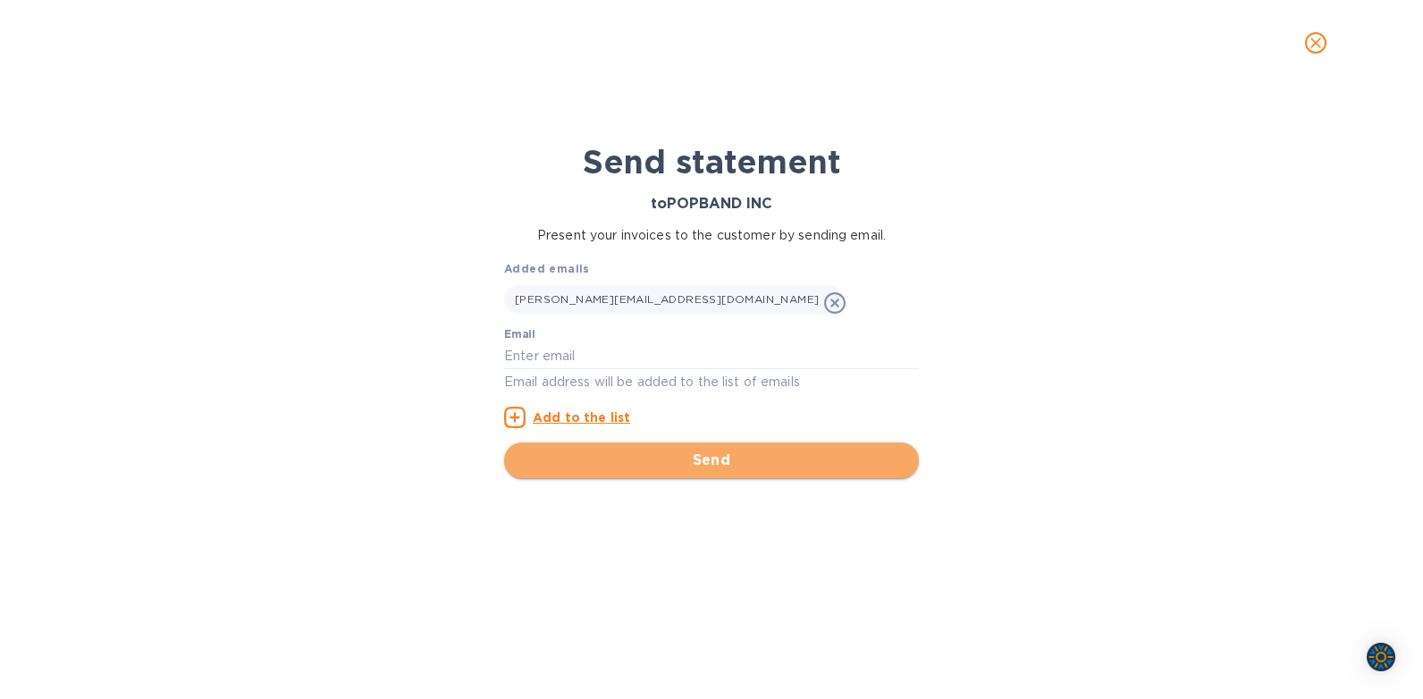
click at [707, 464] on span "Send" at bounding box center [711, 459] width 386 height 21
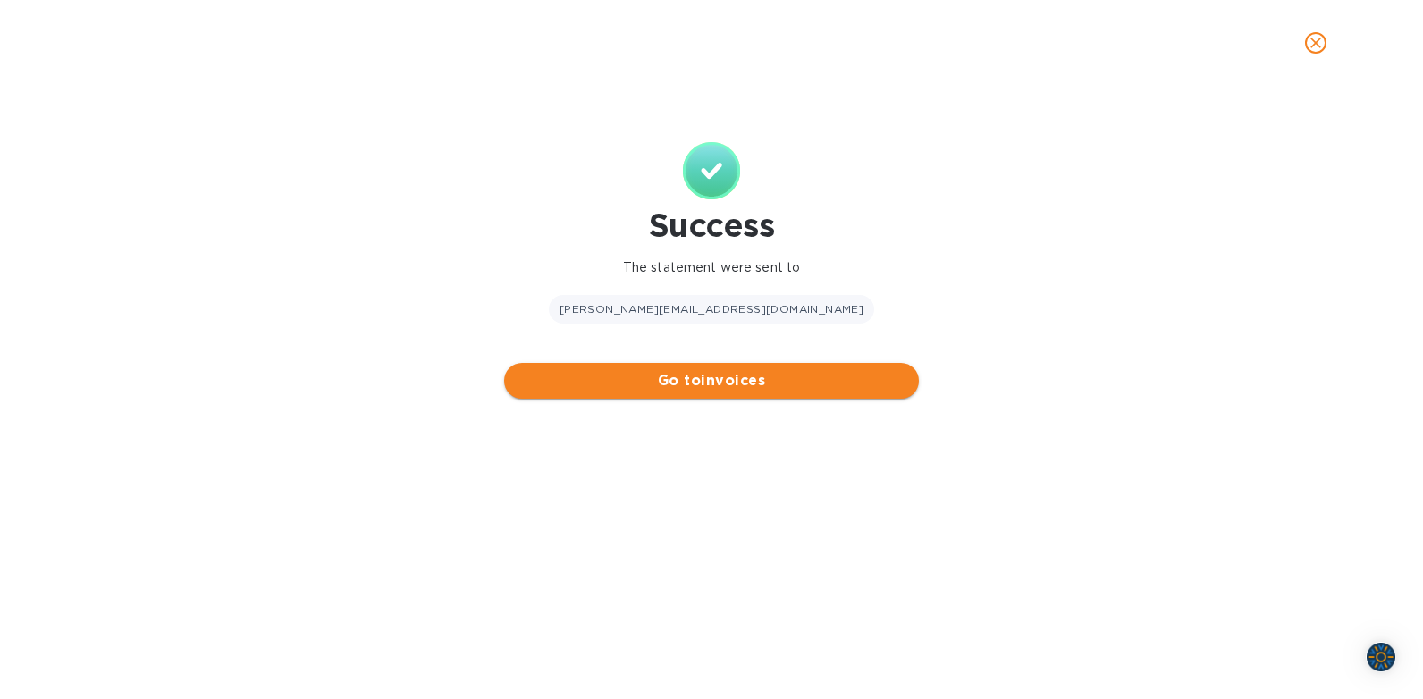
click at [702, 387] on span "Go to invoices" at bounding box center [711, 380] width 386 height 21
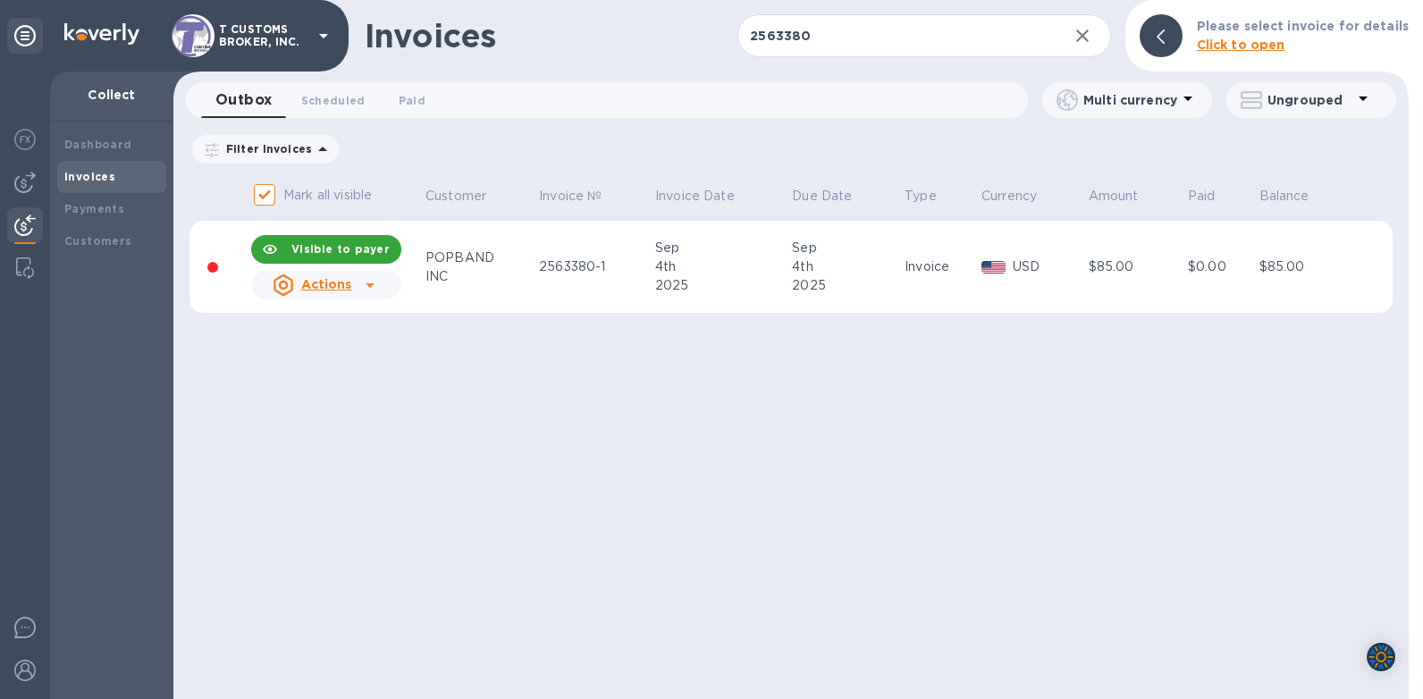
click at [356, 290] on div at bounding box center [370, 285] width 29 height 29
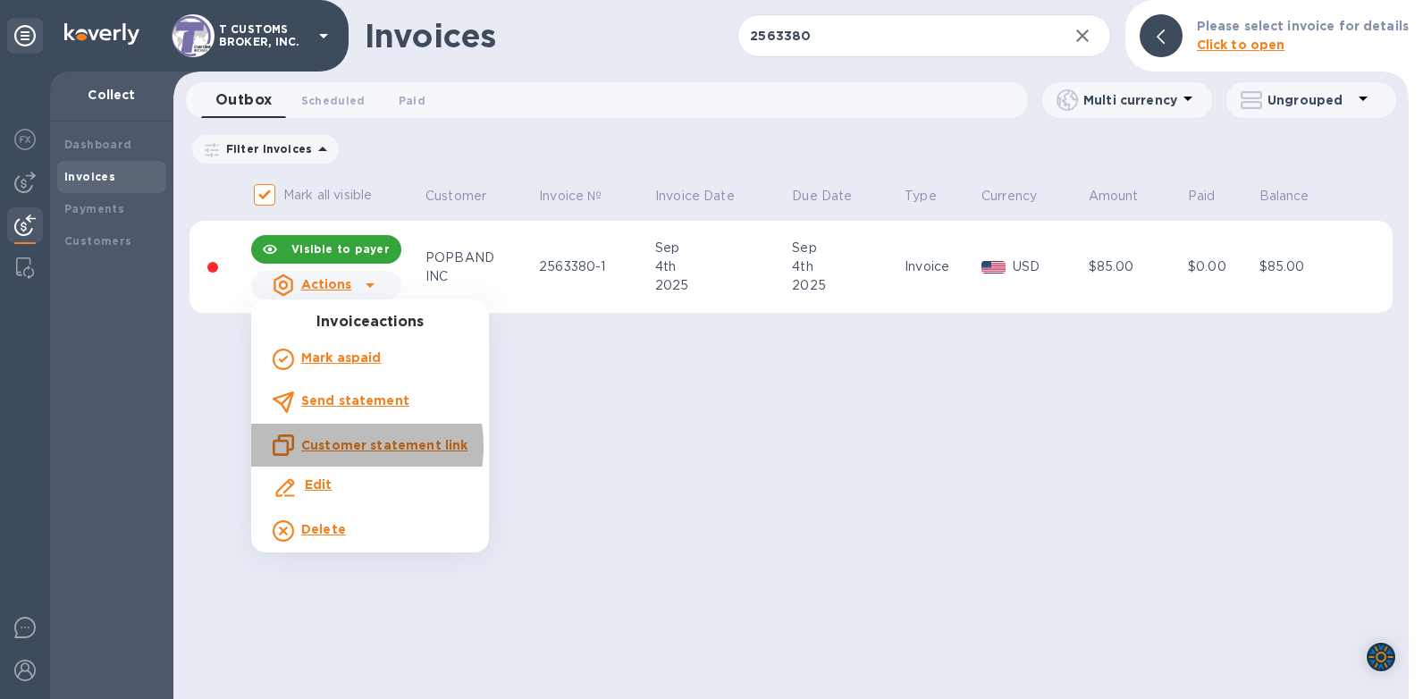
click at [334, 446] on u "Customer statement link" at bounding box center [384, 445] width 166 height 14
